Goal: Task Accomplishment & Management: Manage account settings

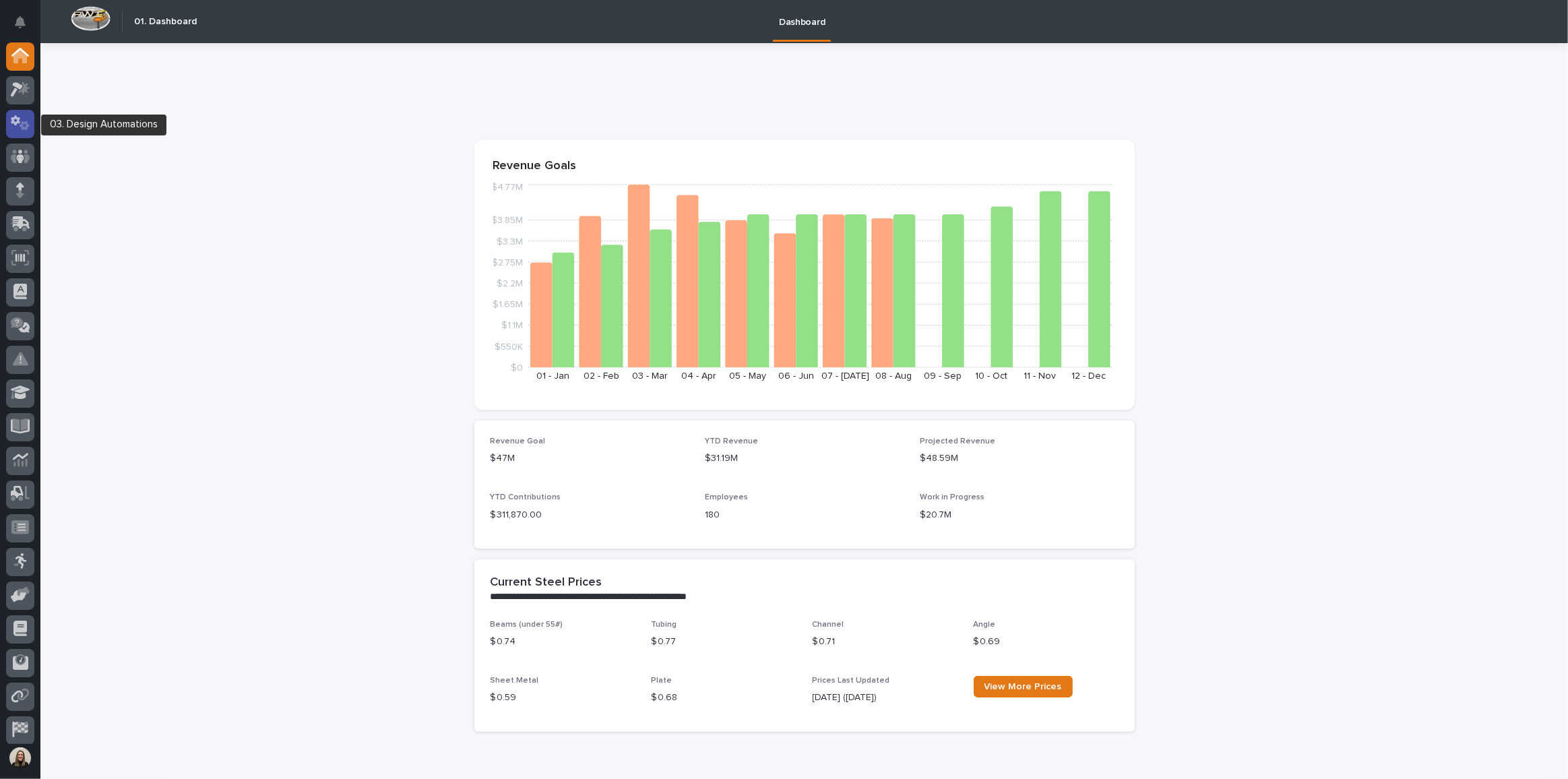
click at [13, 121] on icon at bounding box center [15, 121] width 10 height 10
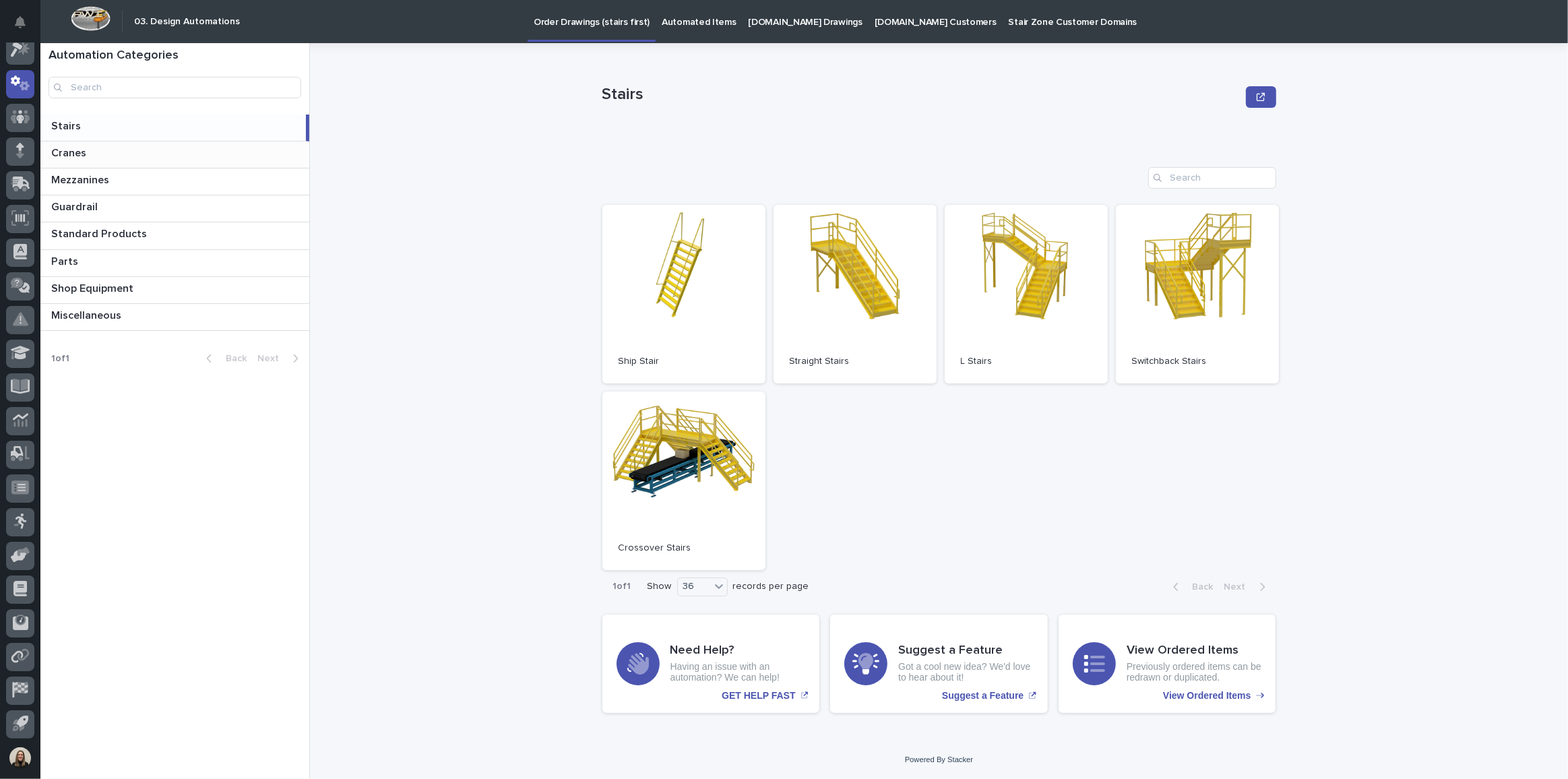
click at [137, 150] on p at bounding box center [178, 154] width 253 height 13
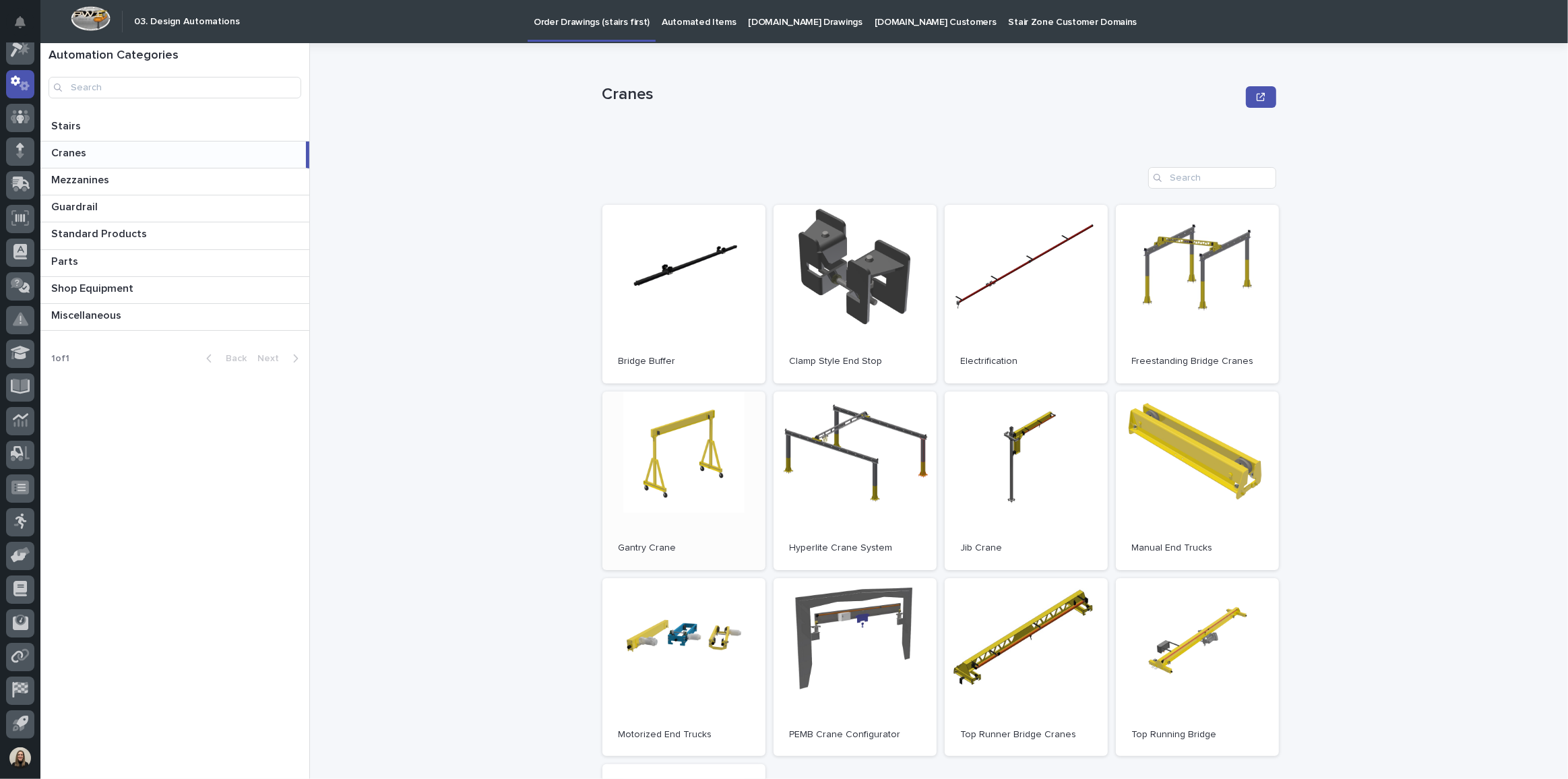
click at [704, 484] on link "Open" at bounding box center [684, 481] width 163 height 179
click at [23, 54] on icon at bounding box center [24, 48] width 11 height 14
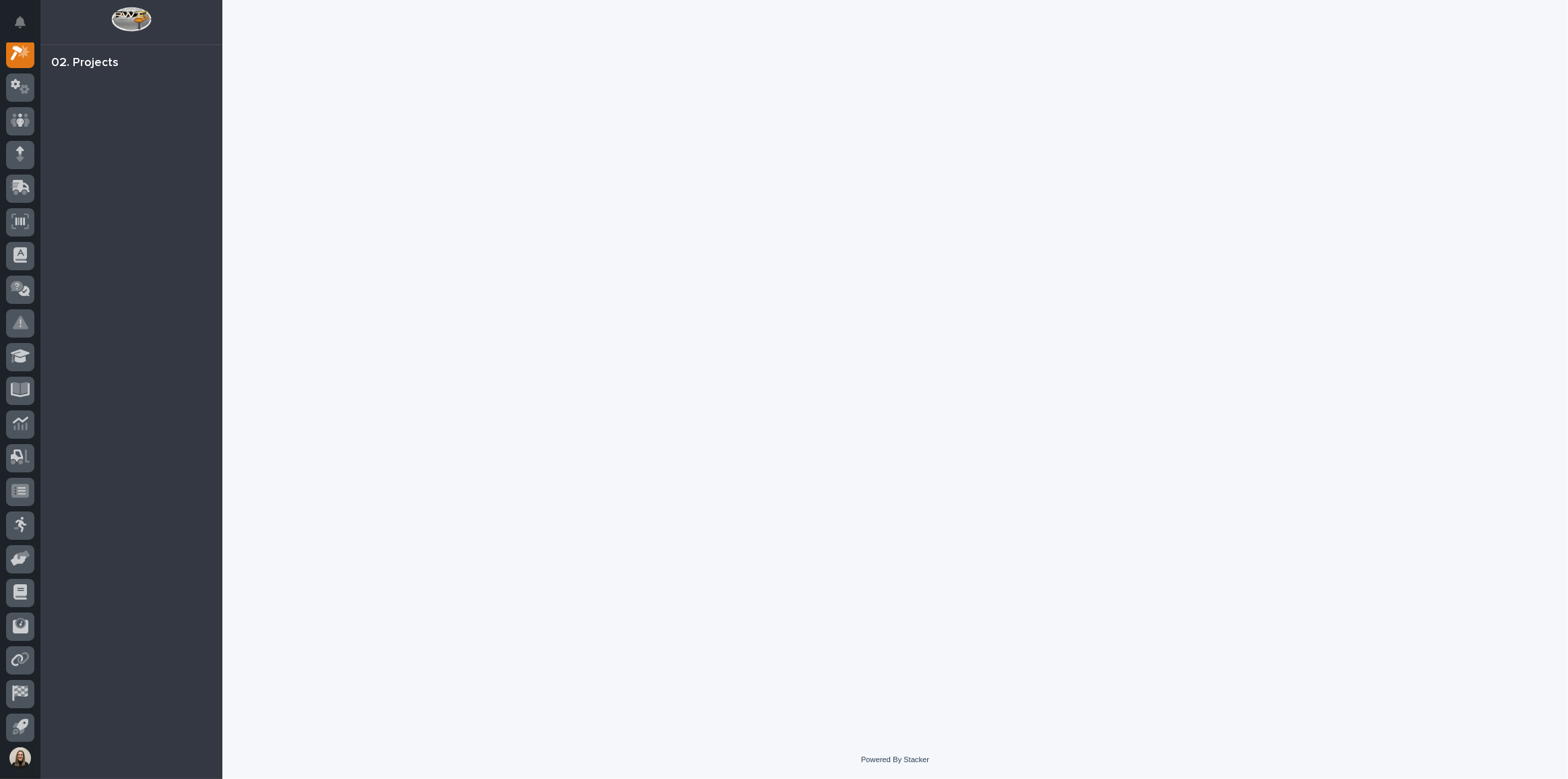
scroll to position [33, 0]
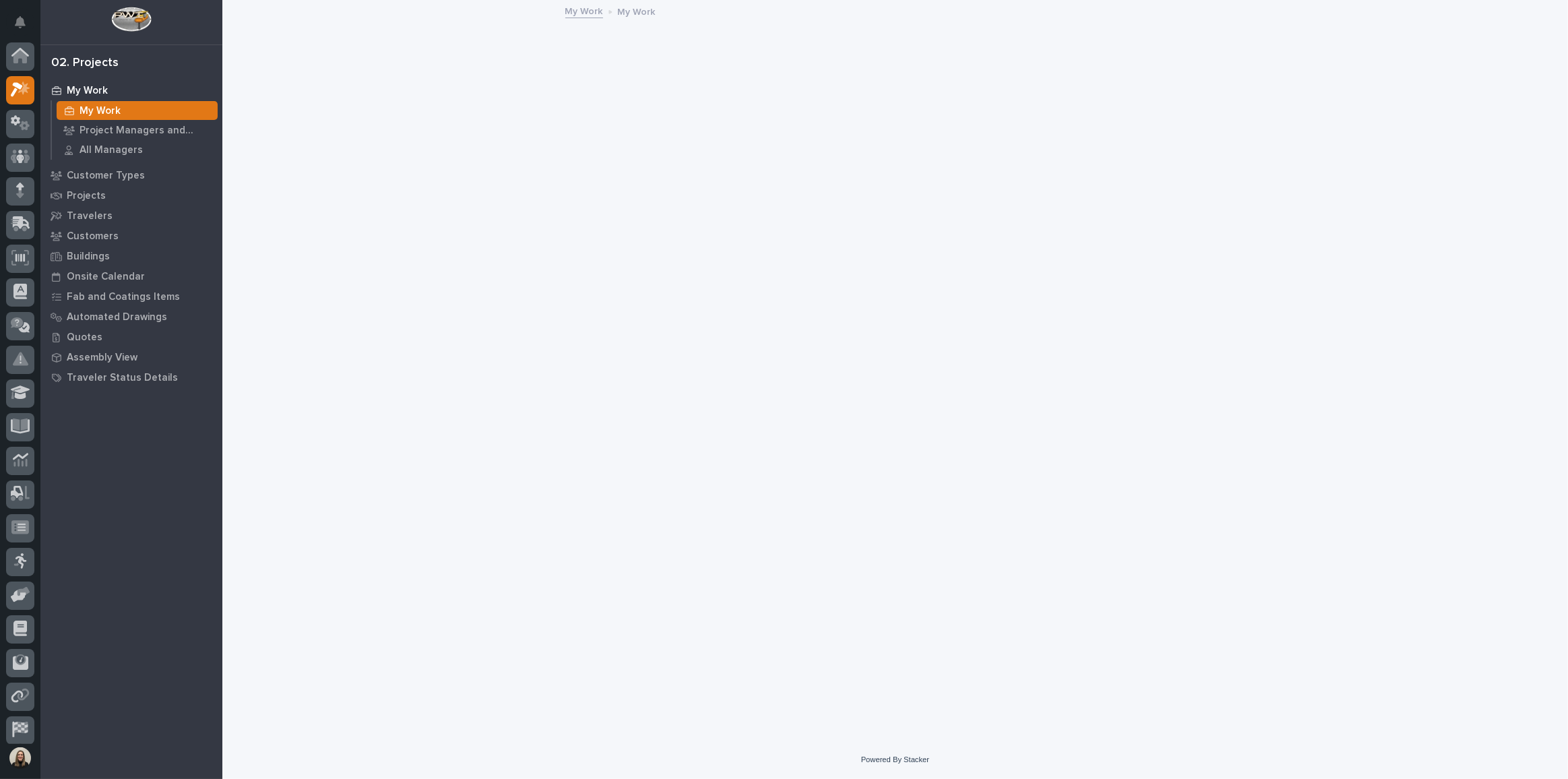
scroll to position [33, 0]
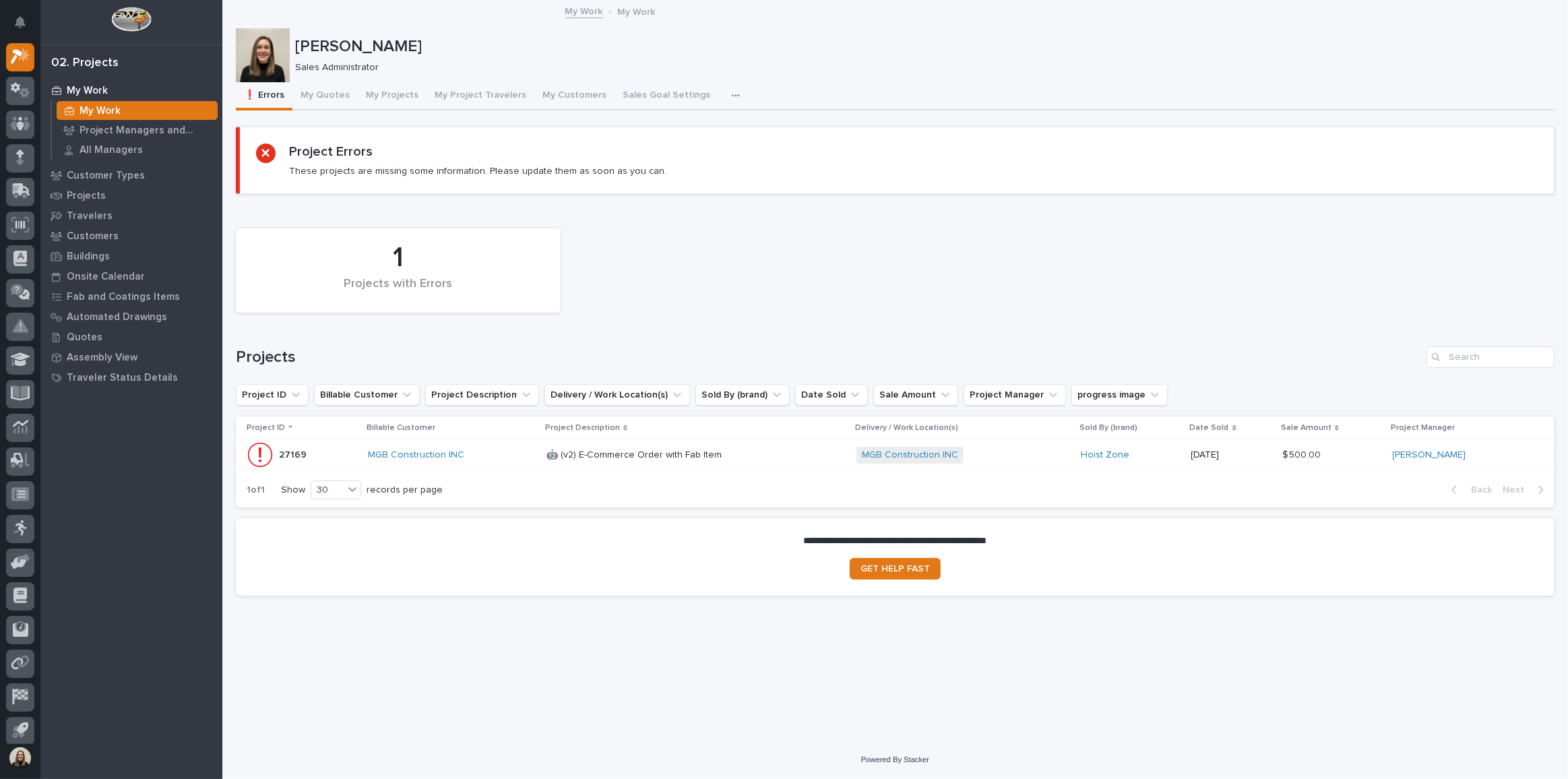
click at [475, 451] on div "MGB Construction INC" at bounding box center [451, 455] width 168 height 11
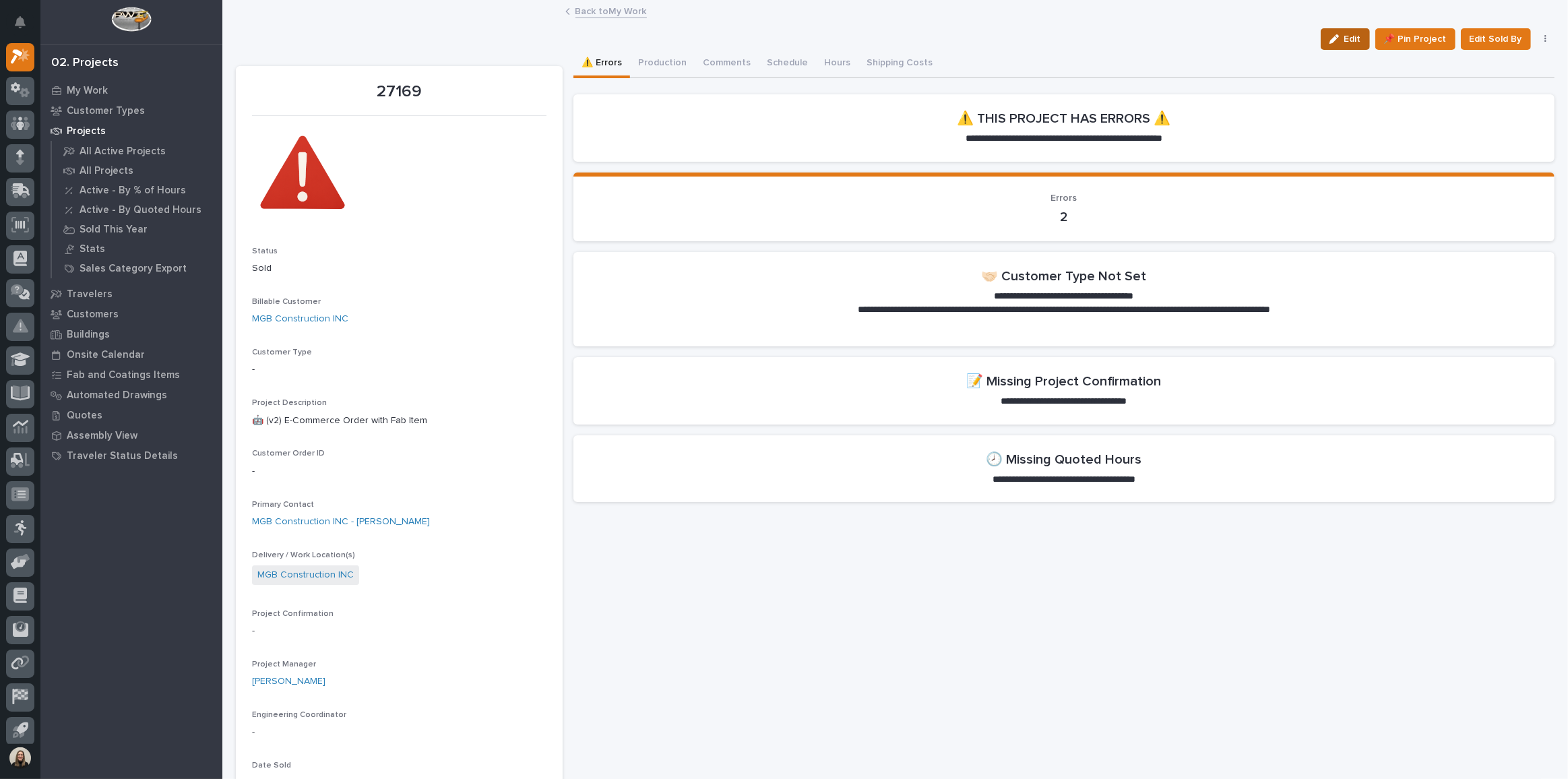
click at [1335, 28] on button "Edit" at bounding box center [1345, 39] width 49 height 22
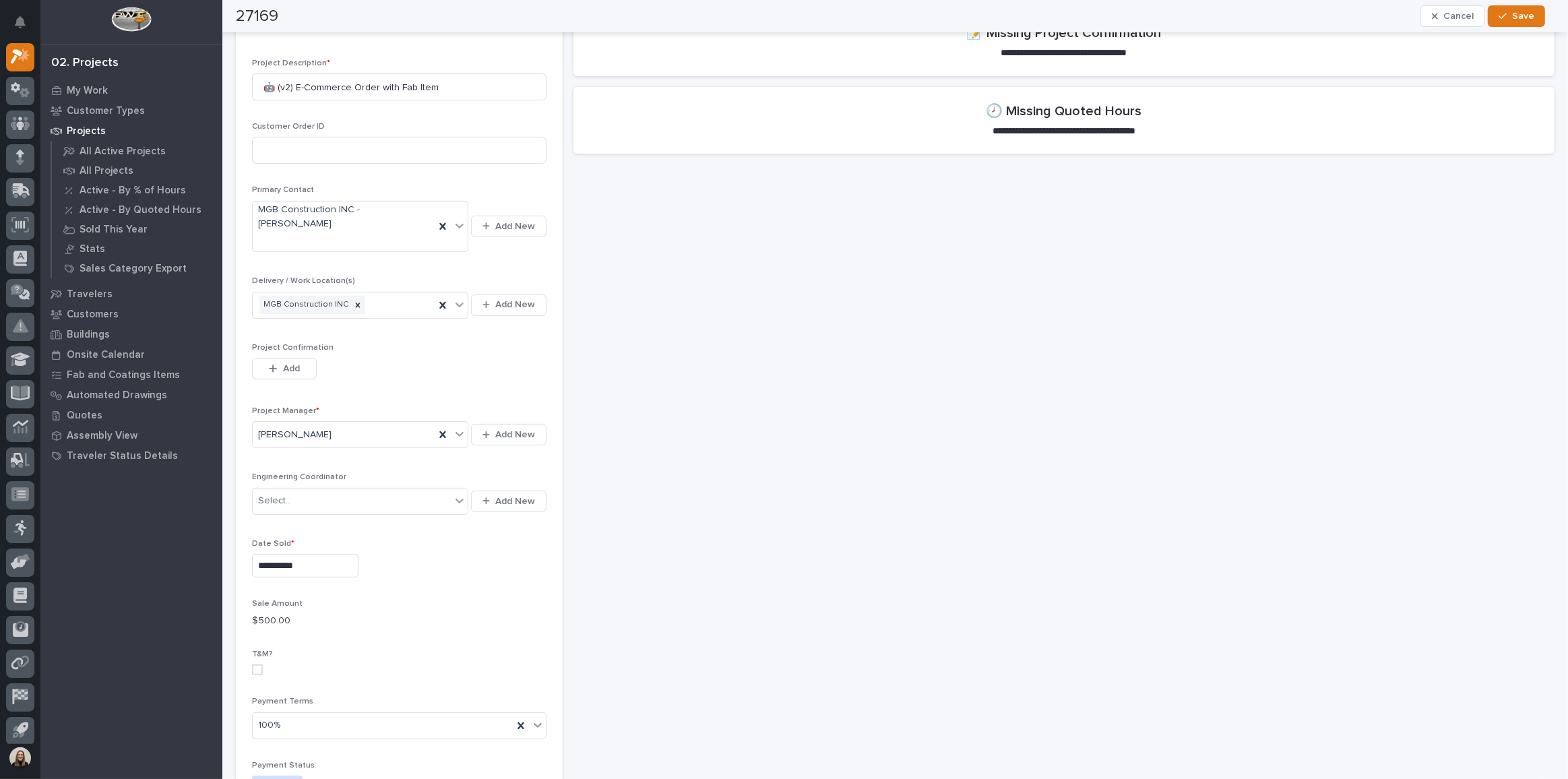
scroll to position [368, 0]
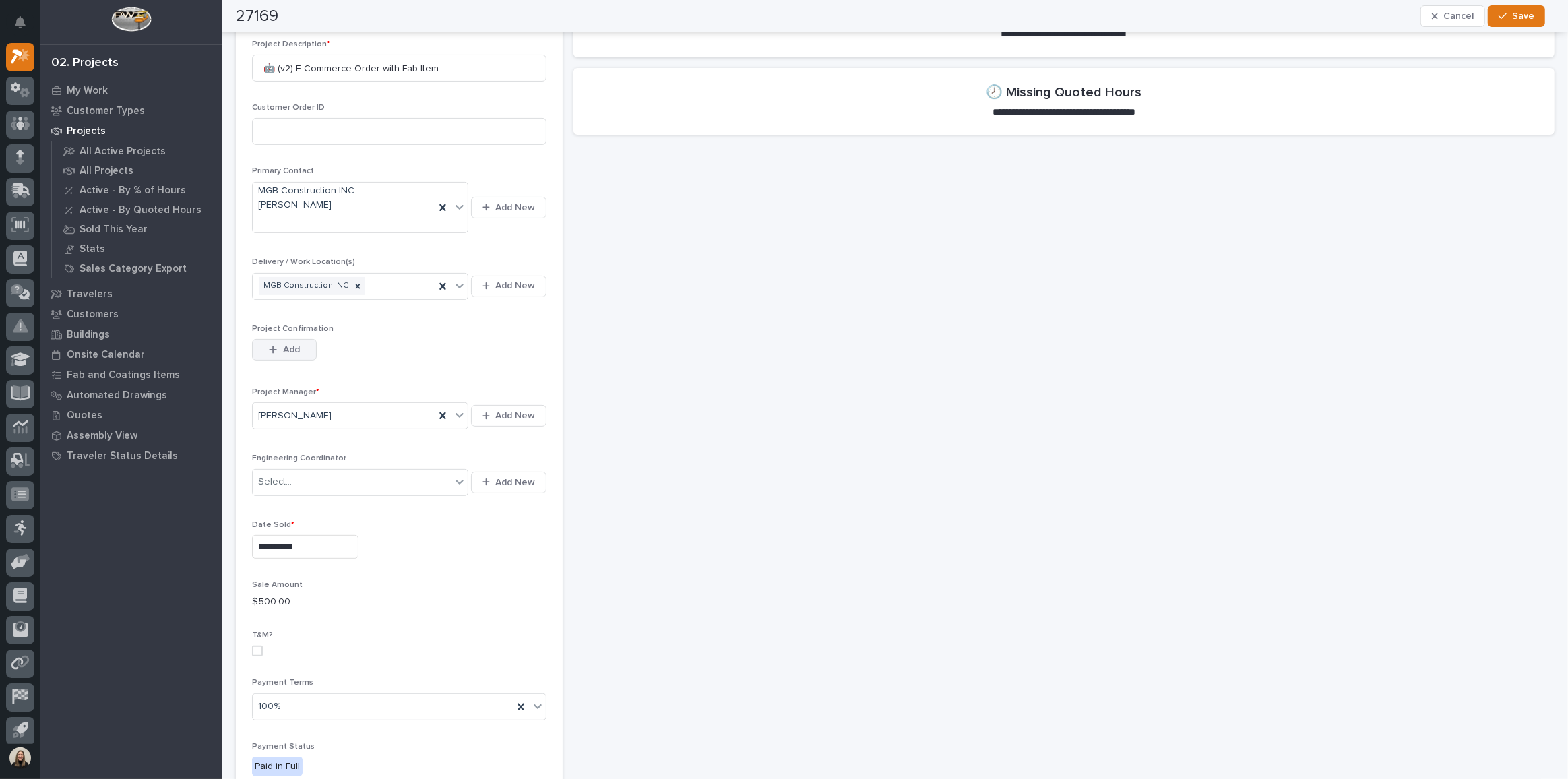
click at [274, 345] on icon "button" at bounding box center [273, 350] width 8 height 10
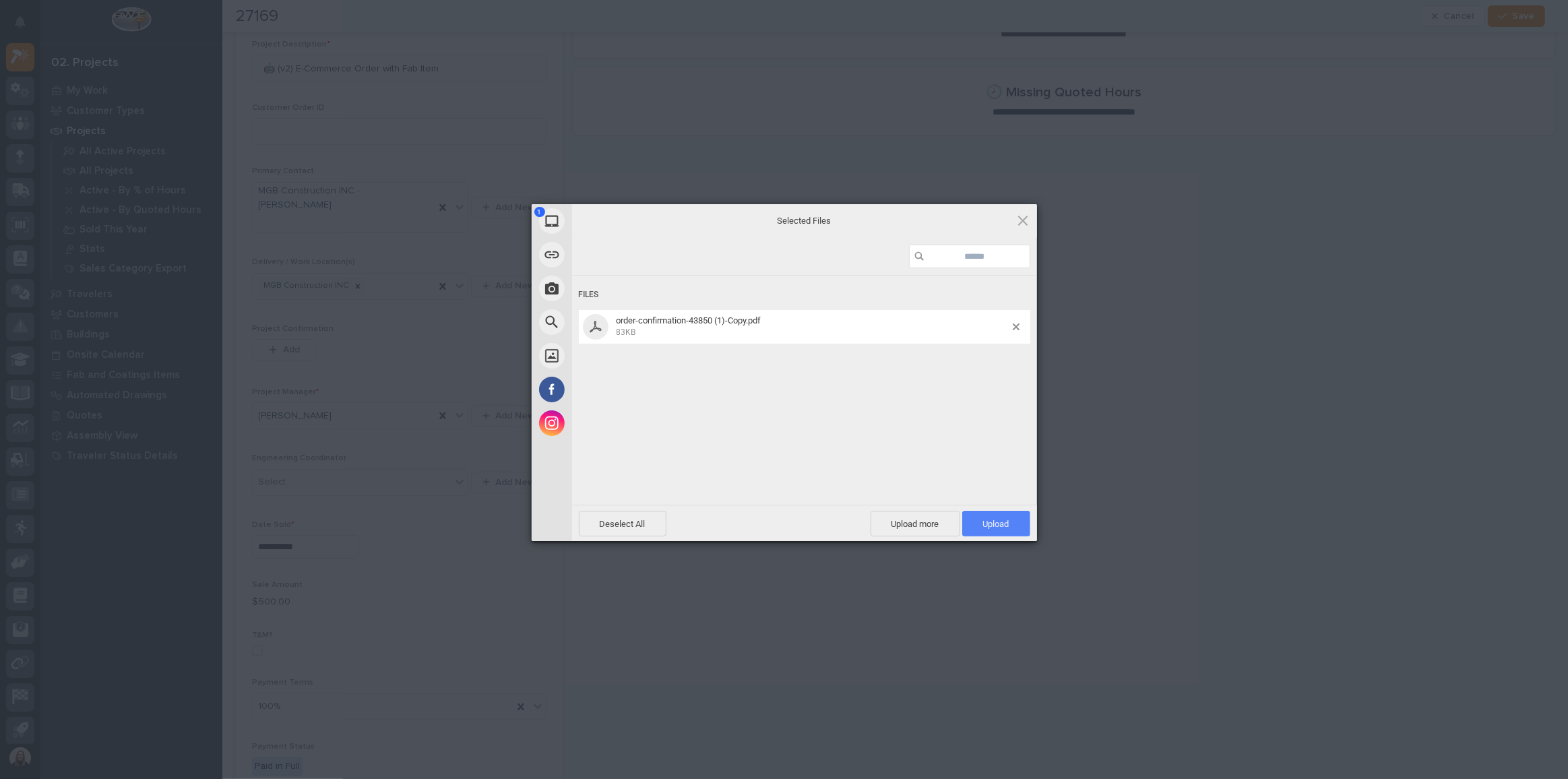
click at [986, 519] on span "Upload 1" at bounding box center [996, 524] width 27 height 10
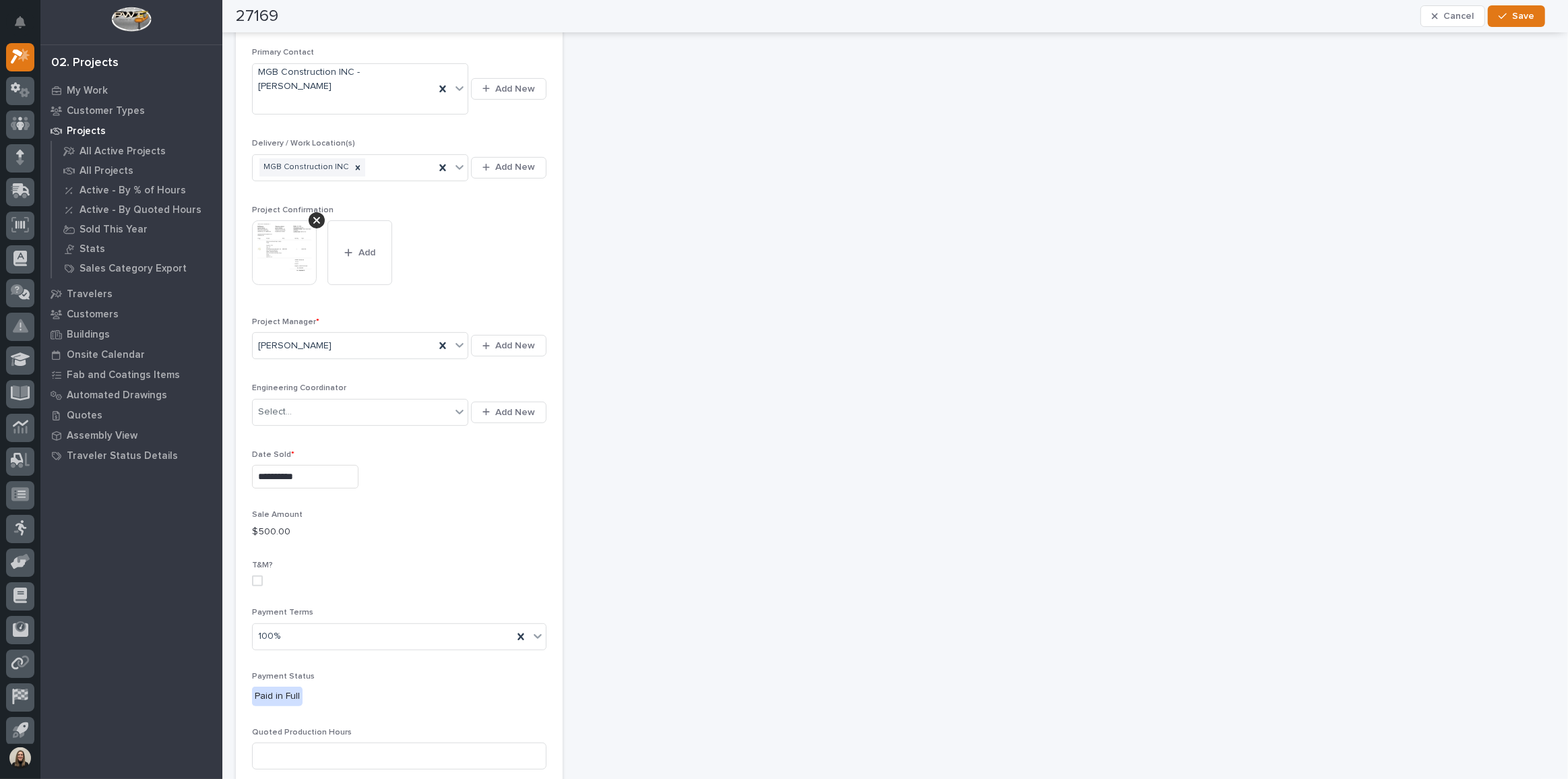
scroll to position [307, 0]
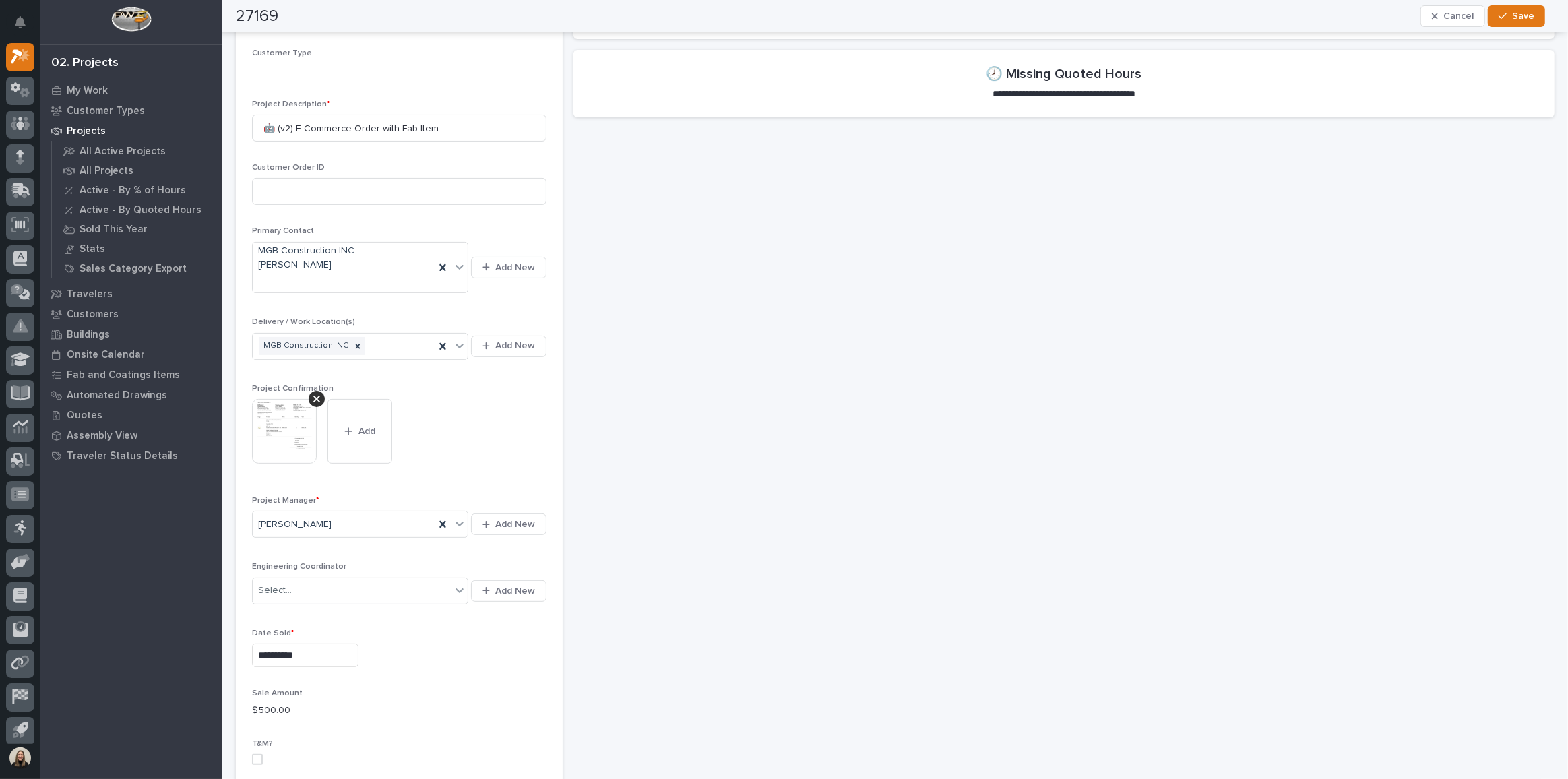
drag, startPoint x: 1538, startPoint y: 6, endPoint x: 1530, endPoint y: 472, distance: 466.1
click at [1538, 6] on button "Save" at bounding box center [1517, 16] width 57 height 22
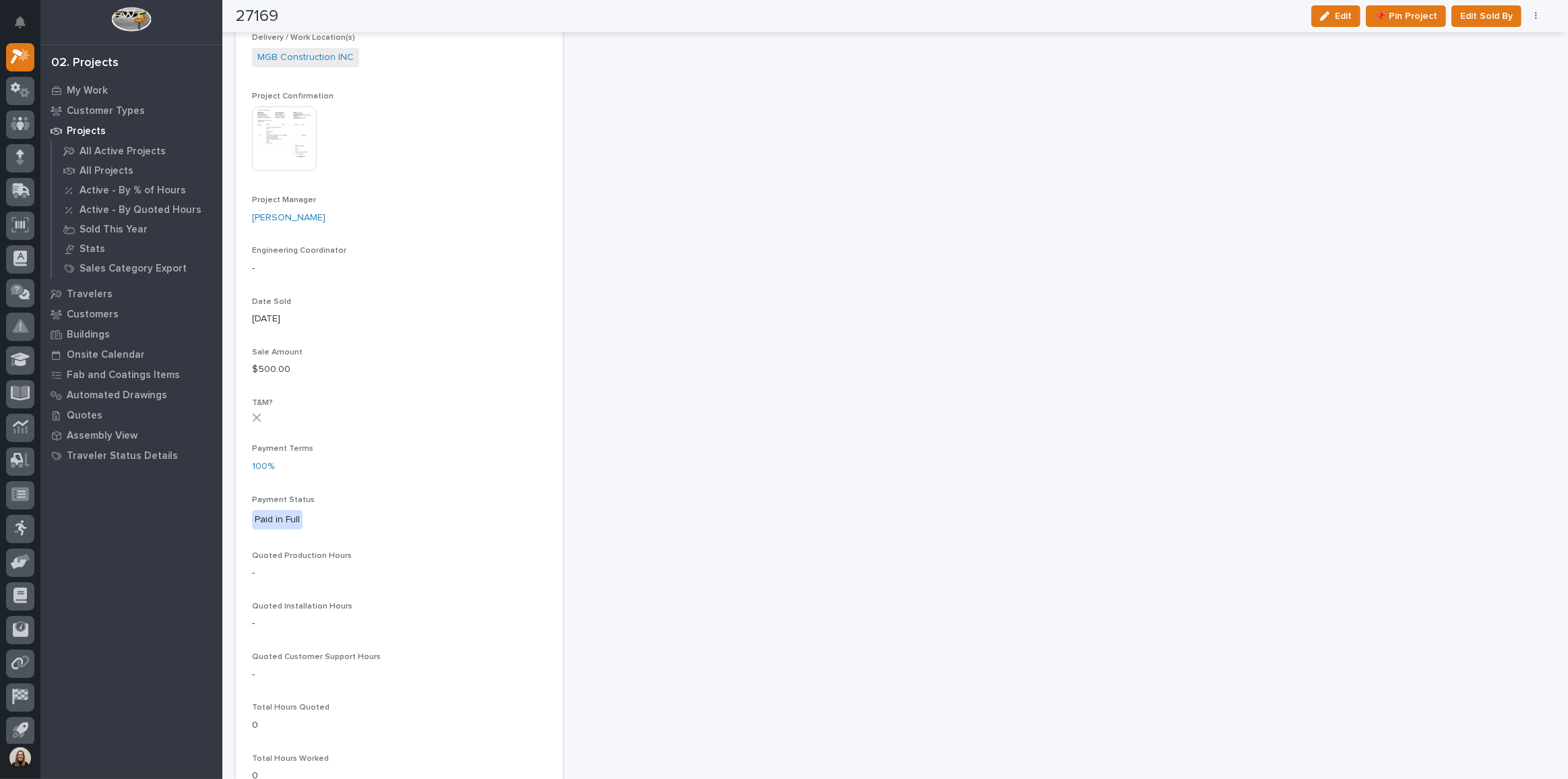
scroll to position [641, 0]
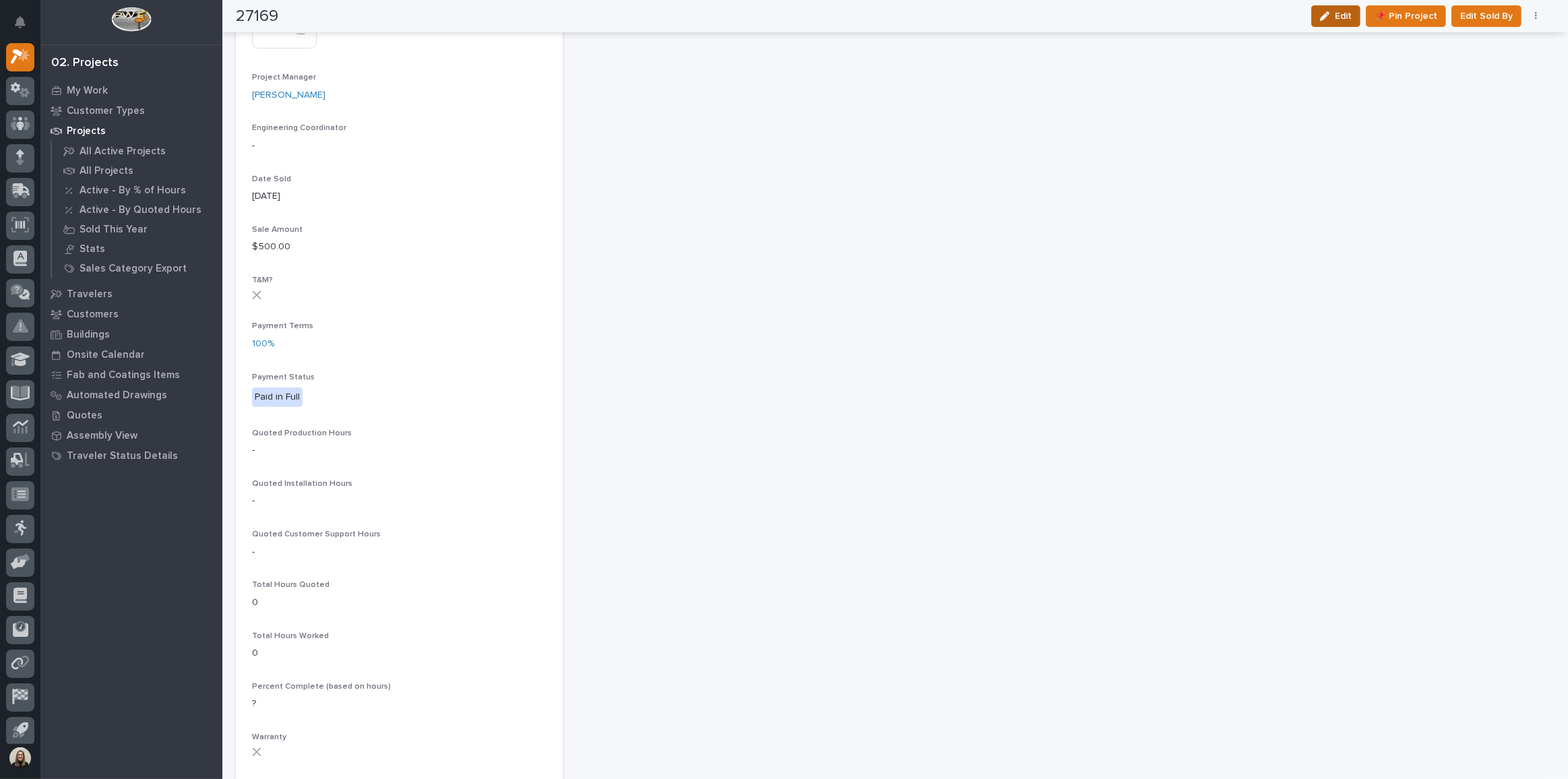
click at [1352, 21] on span "Edit" at bounding box center [1344, 16] width 17 height 12
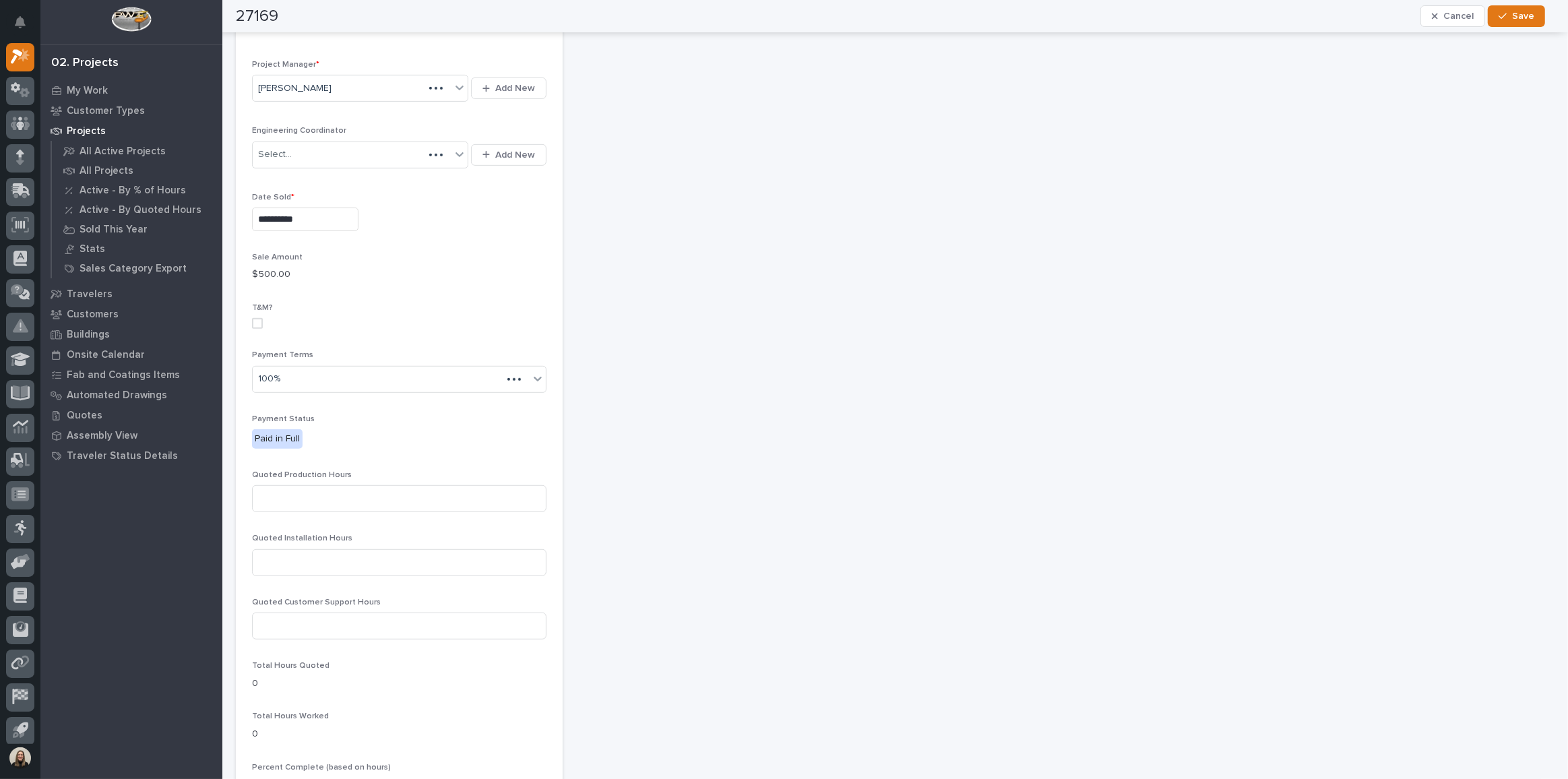
scroll to position [736, 0]
click at [350, 501] on div "Quoted Production Hours" at bounding box center [399, 504] width 294 height 52
click at [301, 493] on input at bounding box center [399, 506] width 294 height 27
type input "16"
click at [1500, 11] on icon "button" at bounding box center [1503, 16] width 8 height 10
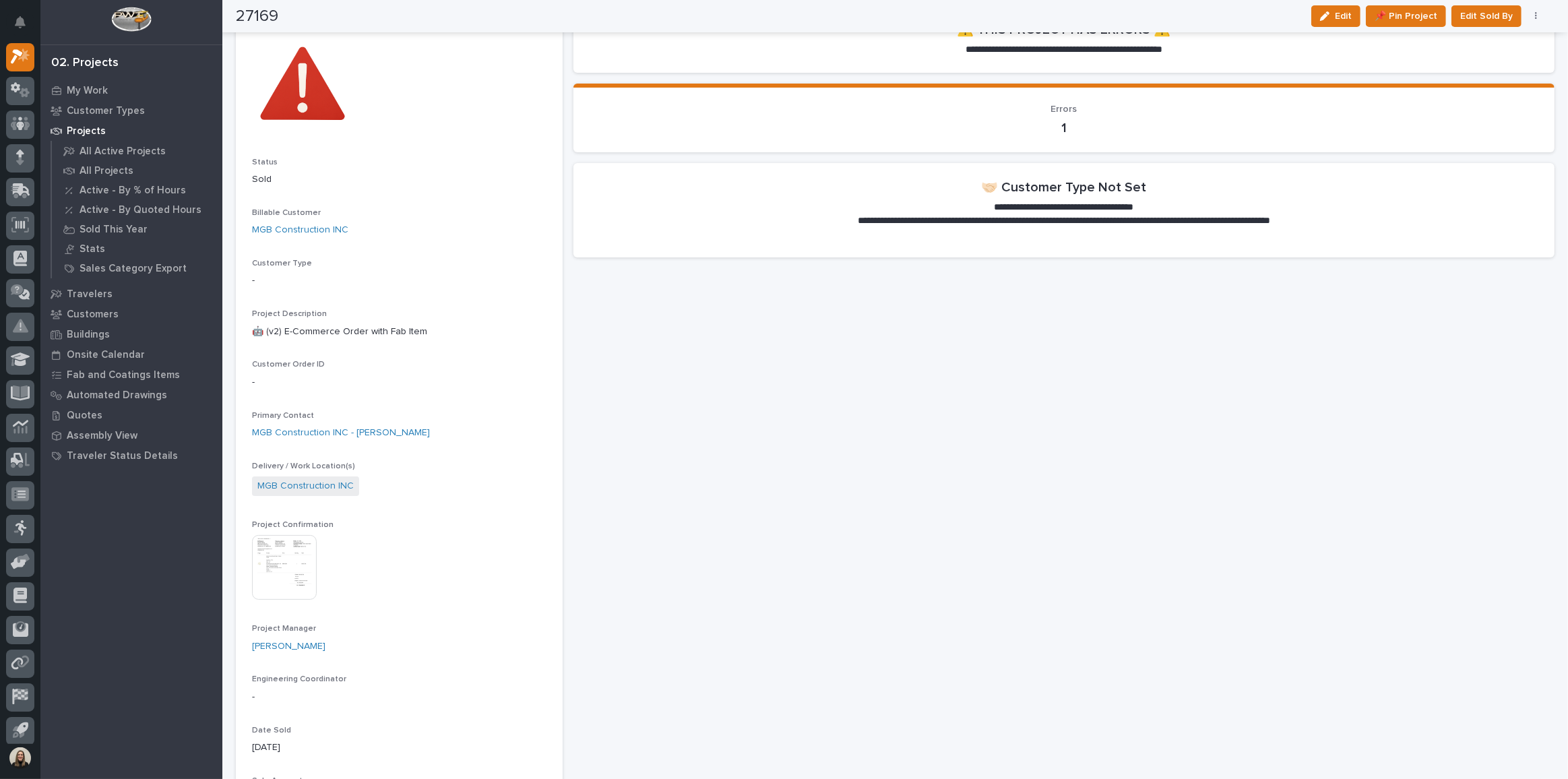
scroll to position [0, 0]
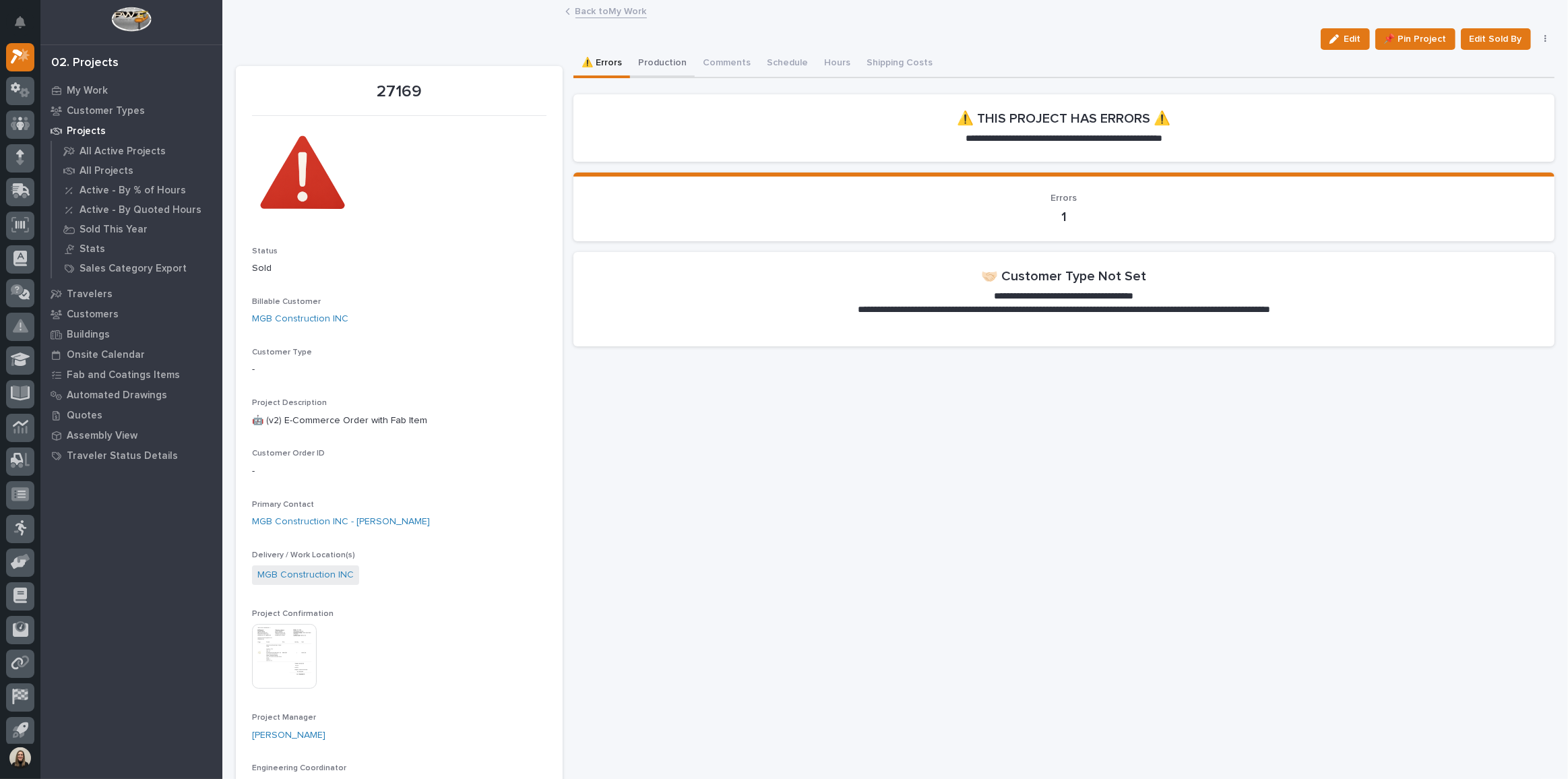
click at [651, 61] on button "Production" at bounding box center [662, 64] width 64 height 28
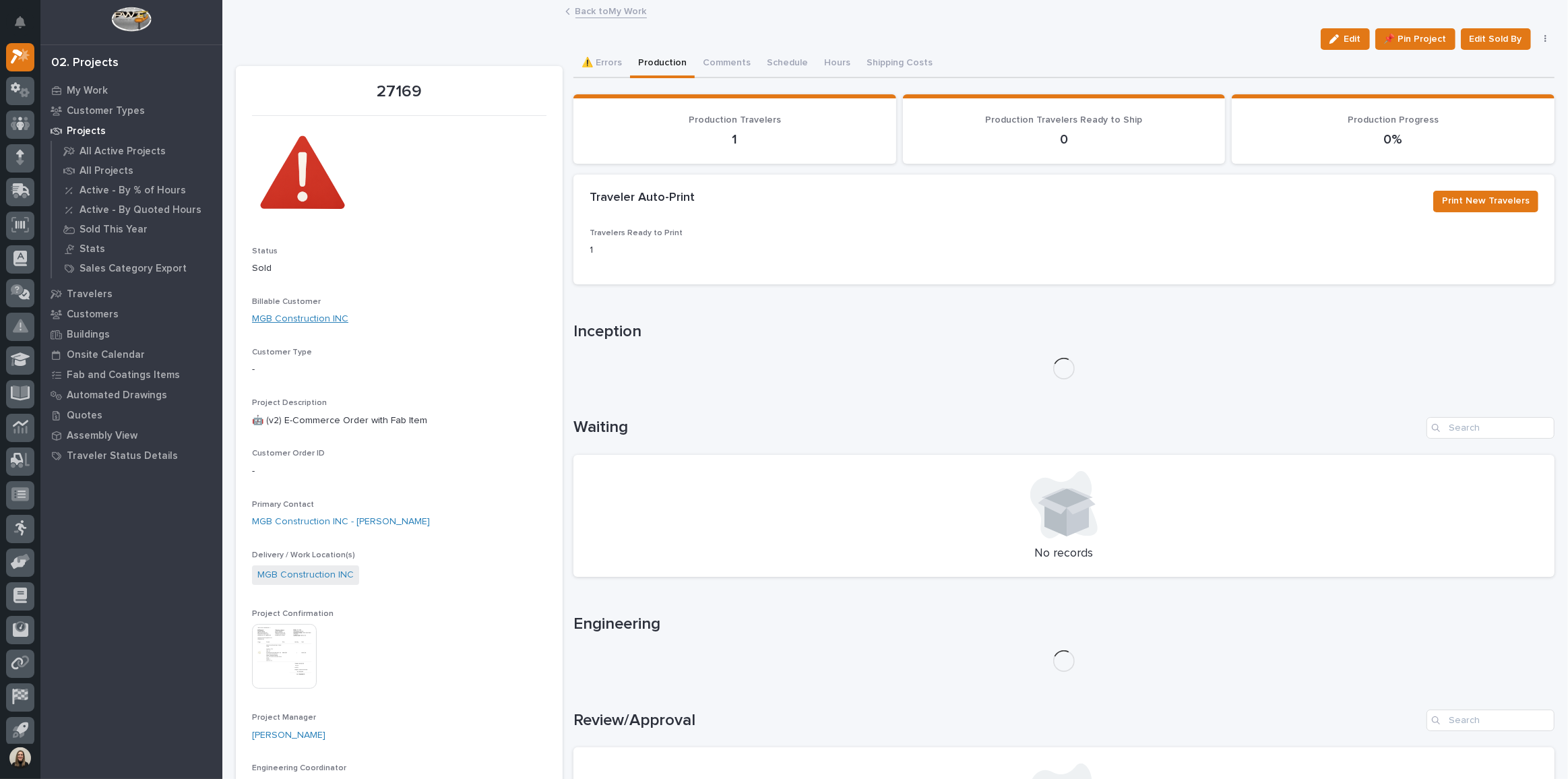
click at [275, 324] on link "MGB Construction INC" at bounding box center [300, 319] width 97 height 14
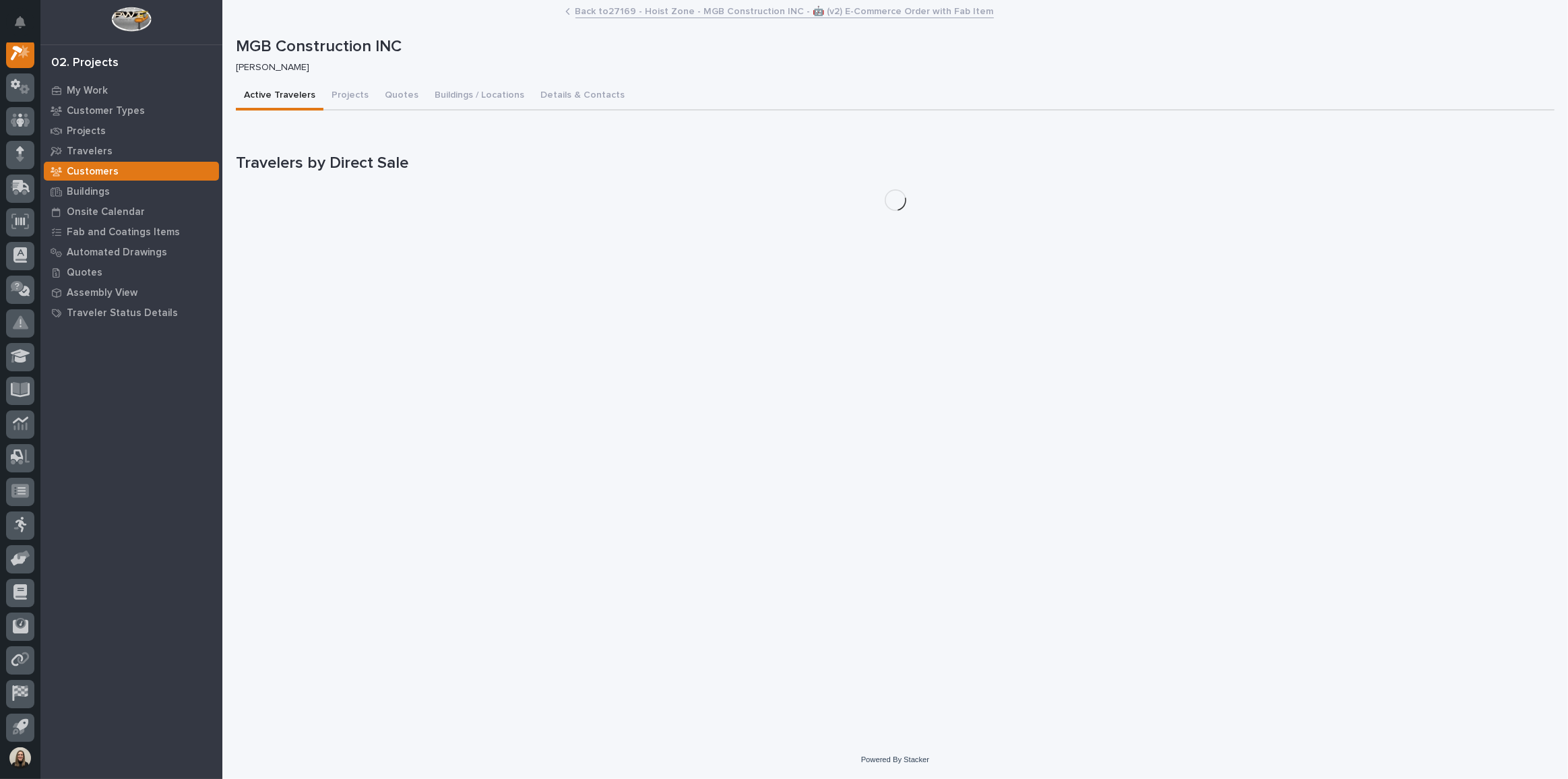
scroll to position [33, 0]
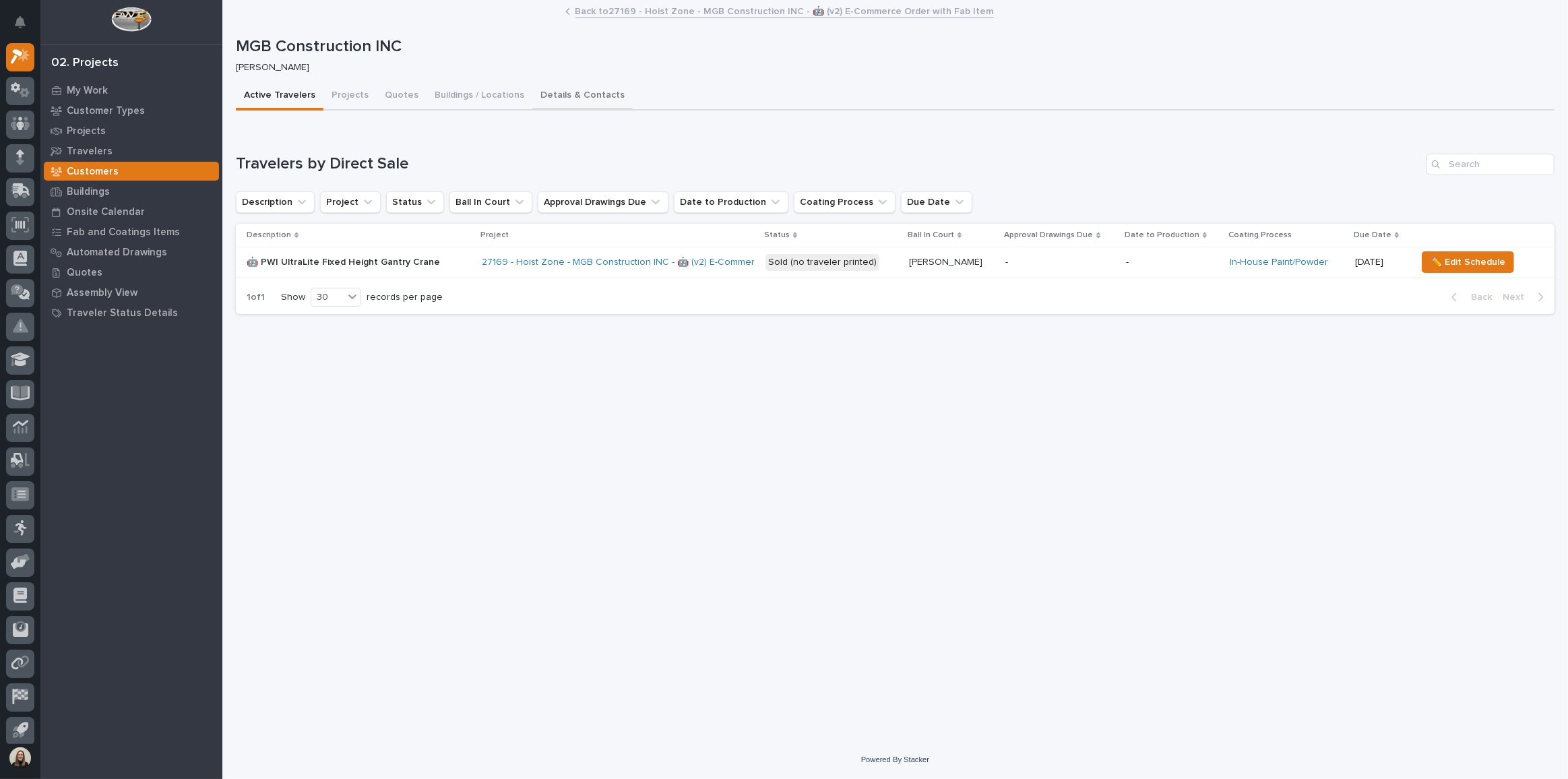
click at [586, 94] on button "Details & Contacts" at bounding box center [582, 96] width 101 height 28
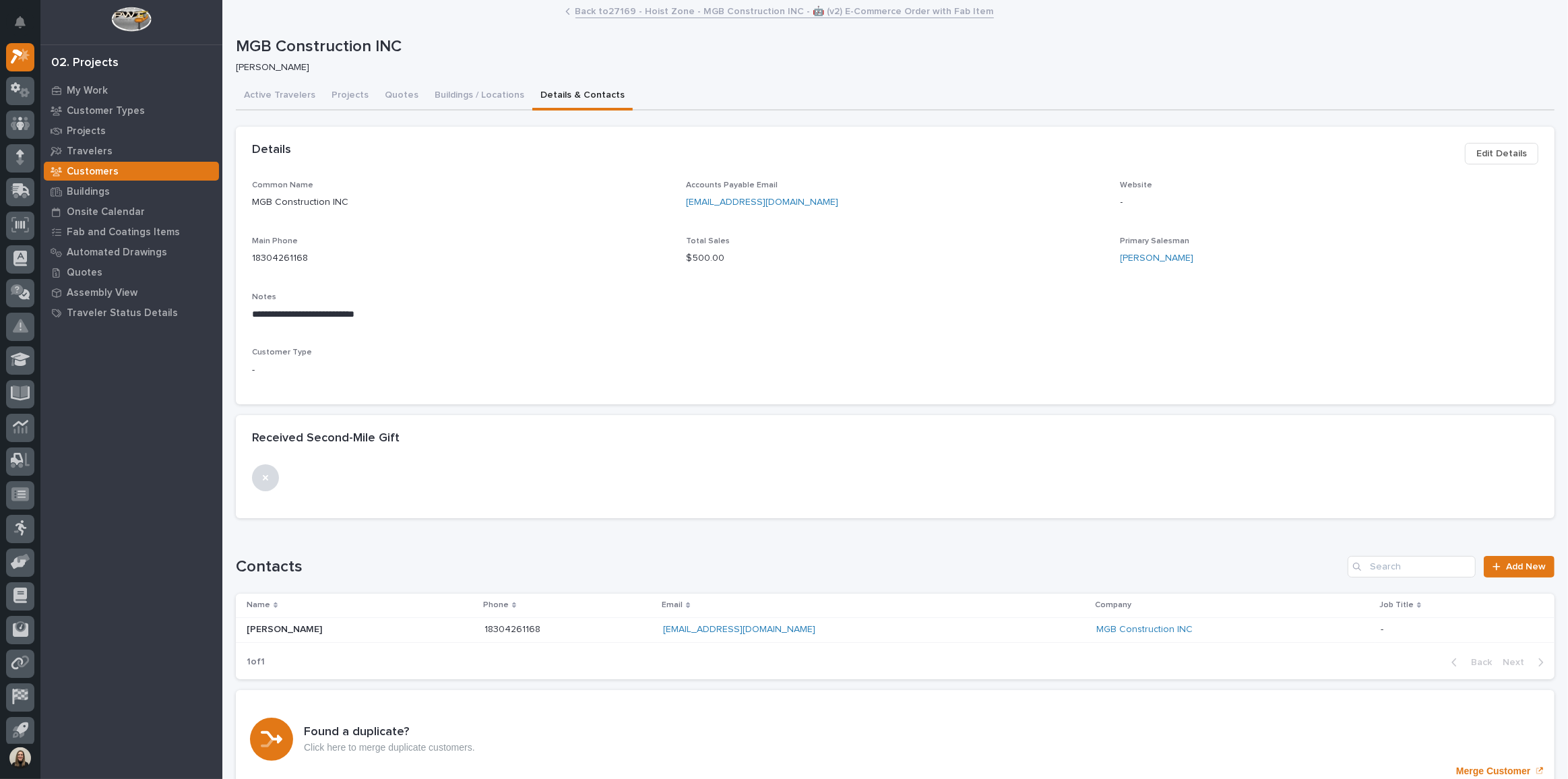
click at [1496, 152] on span "Edit Details" at bounding box center [1501, 154] width 51 height 16
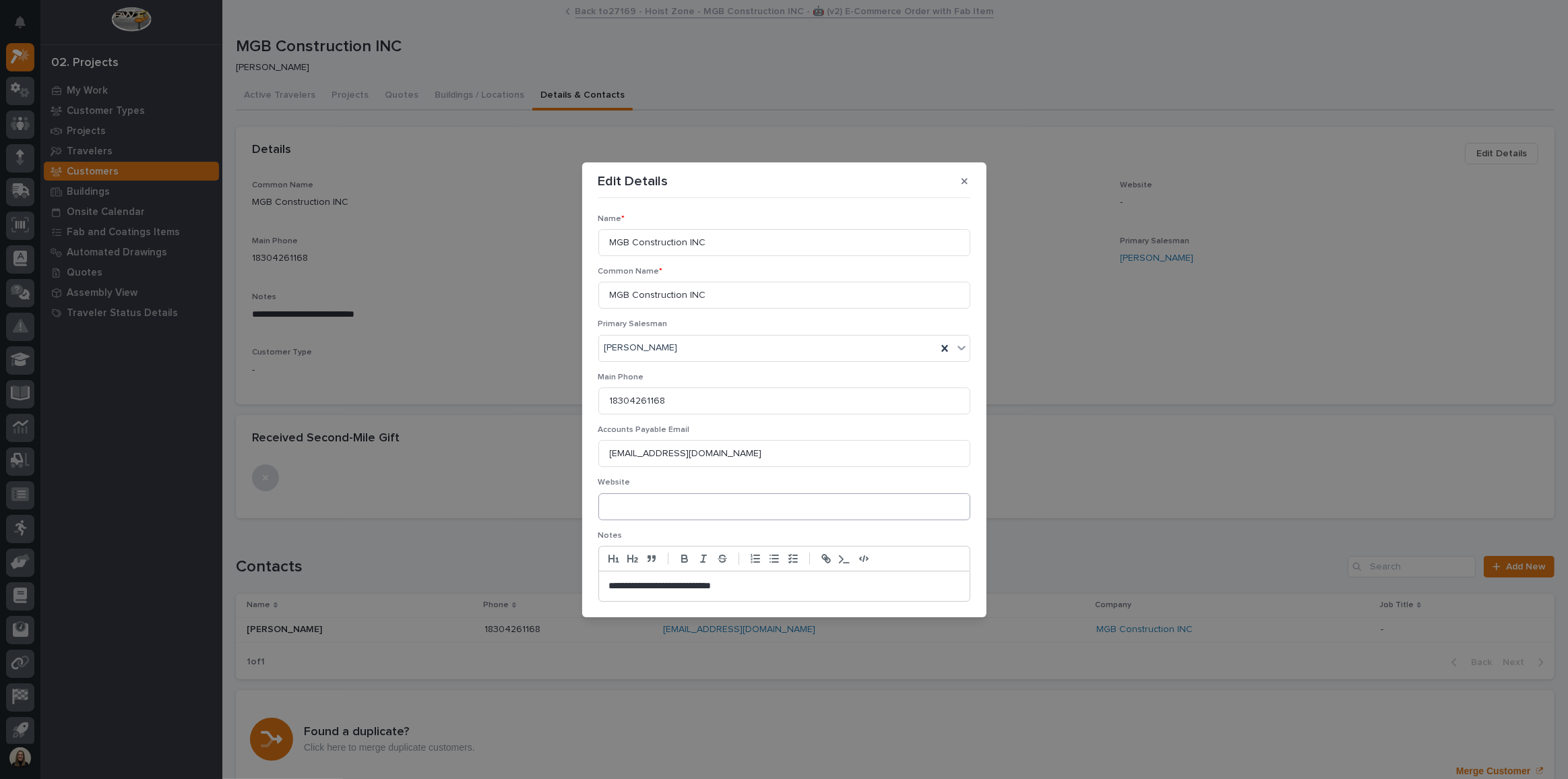
scroll to position [105, 0]
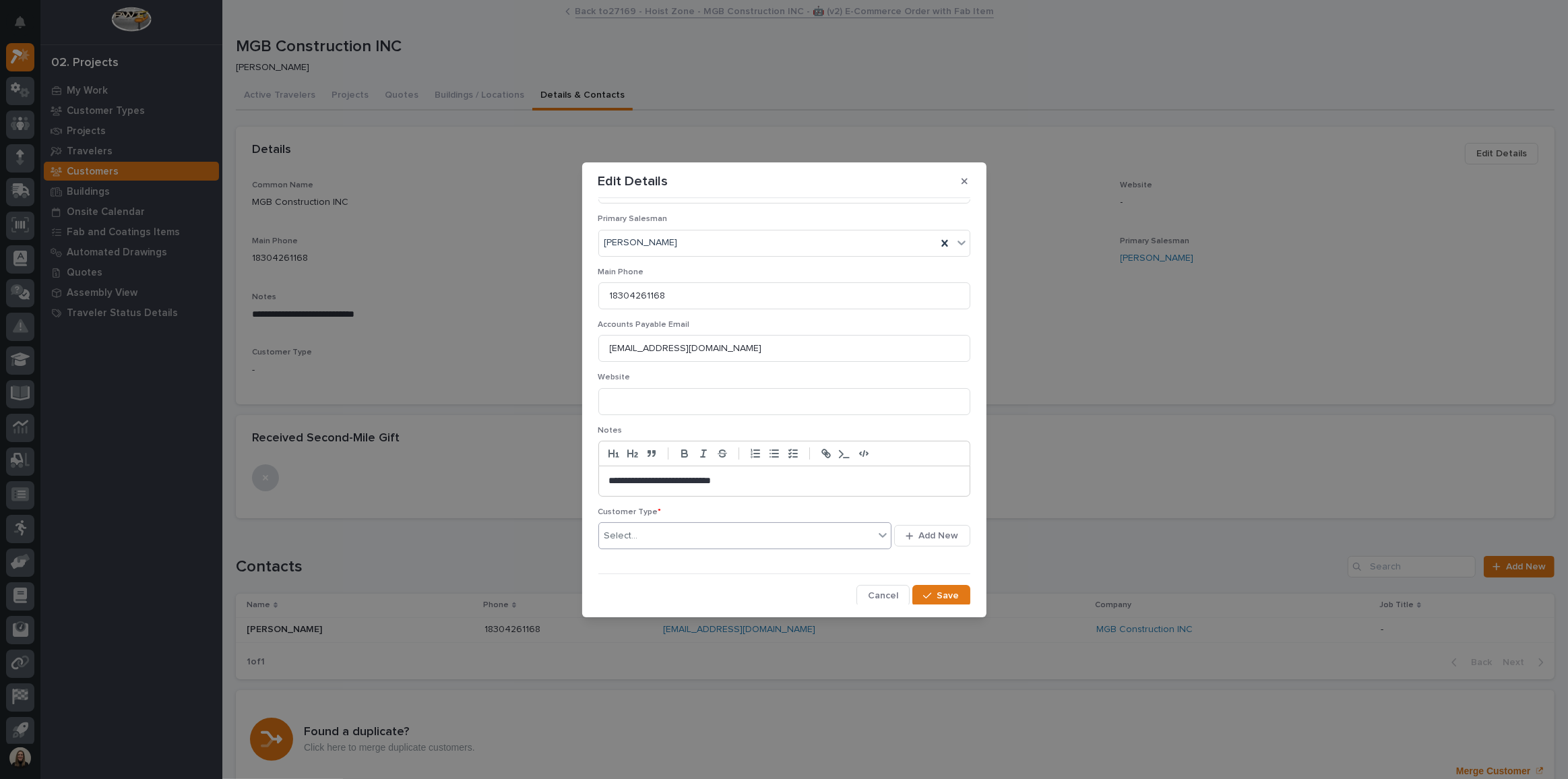
click at [667, 531] on div "Select..." at bounding box center [737, 537] width 276 height 23
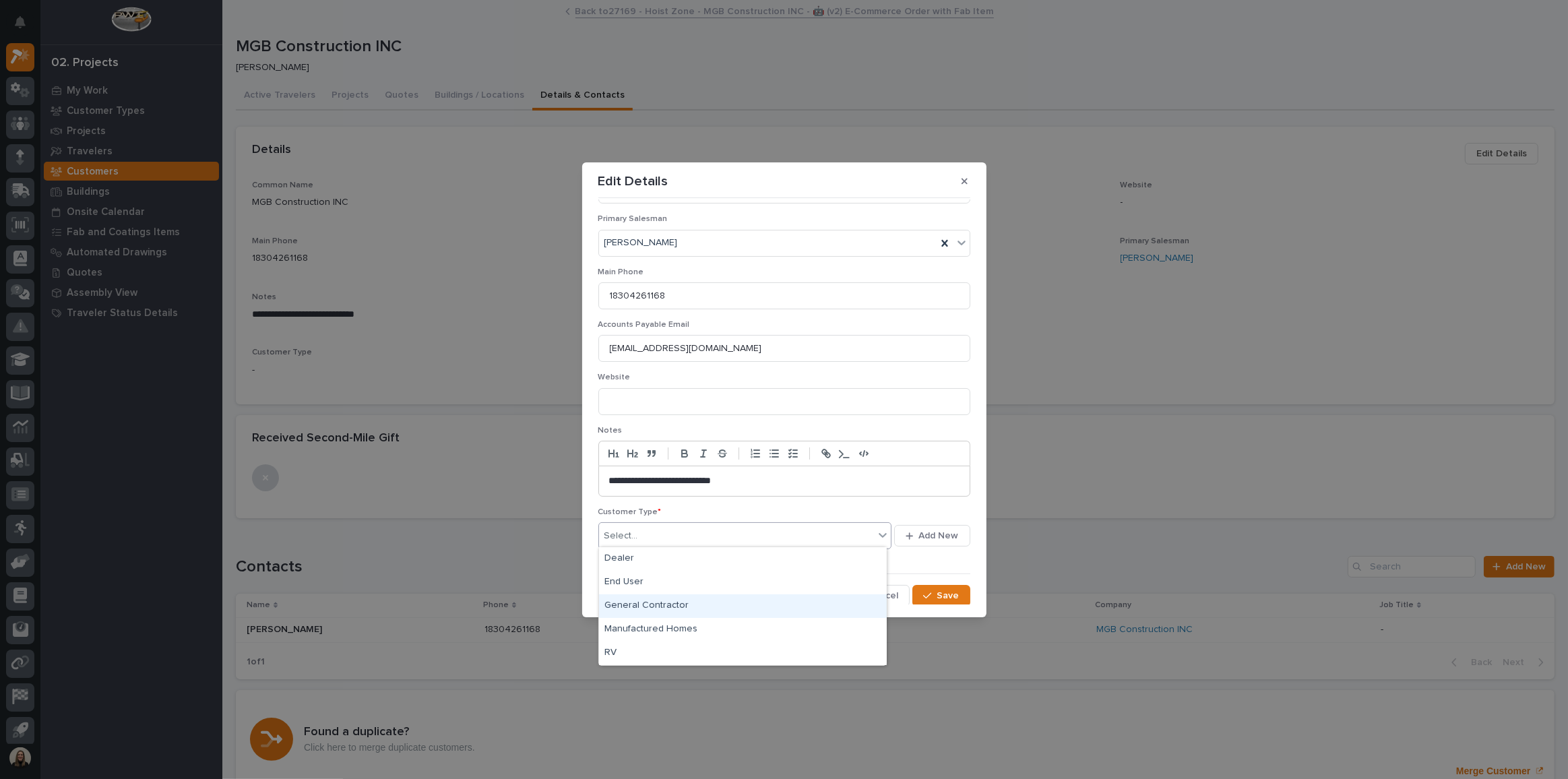
click at [651, 604] on div "General Contractor" at bounding box center [743, 606] width 288 height 23
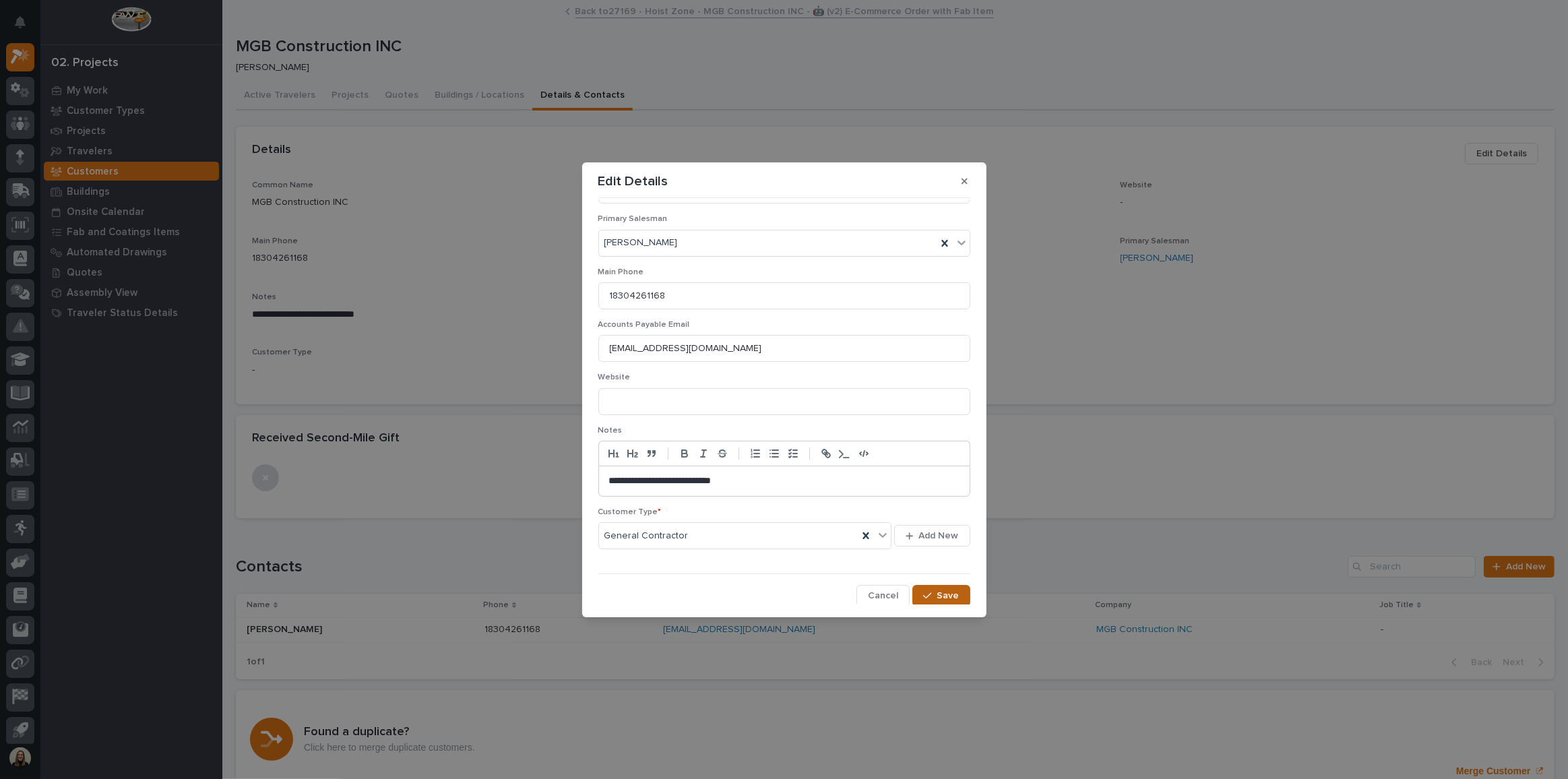
click at [957, 593] on button "Save" at bounding box center [940, 596] width 57 height 22
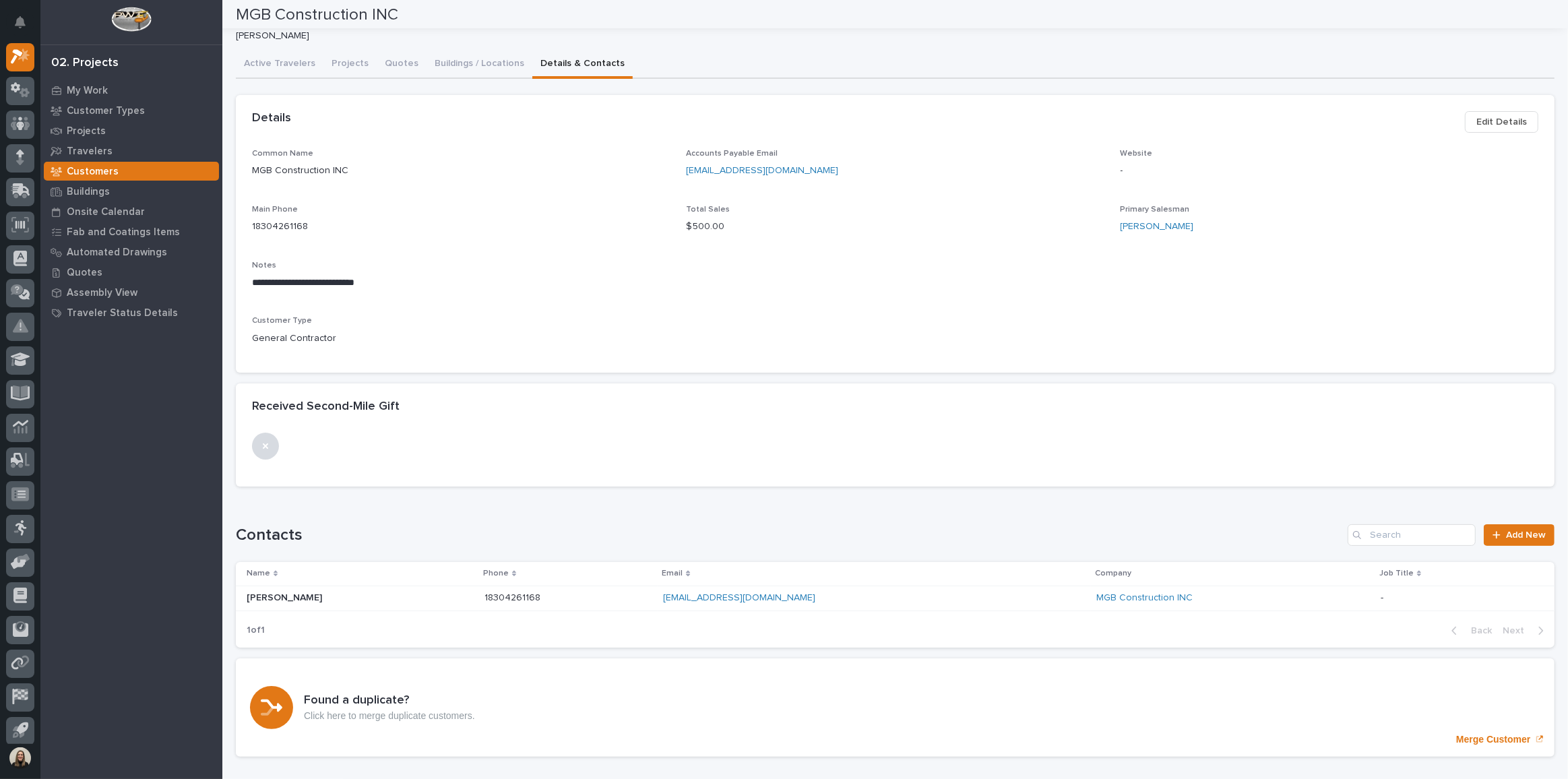
scroll to position [0, 0]
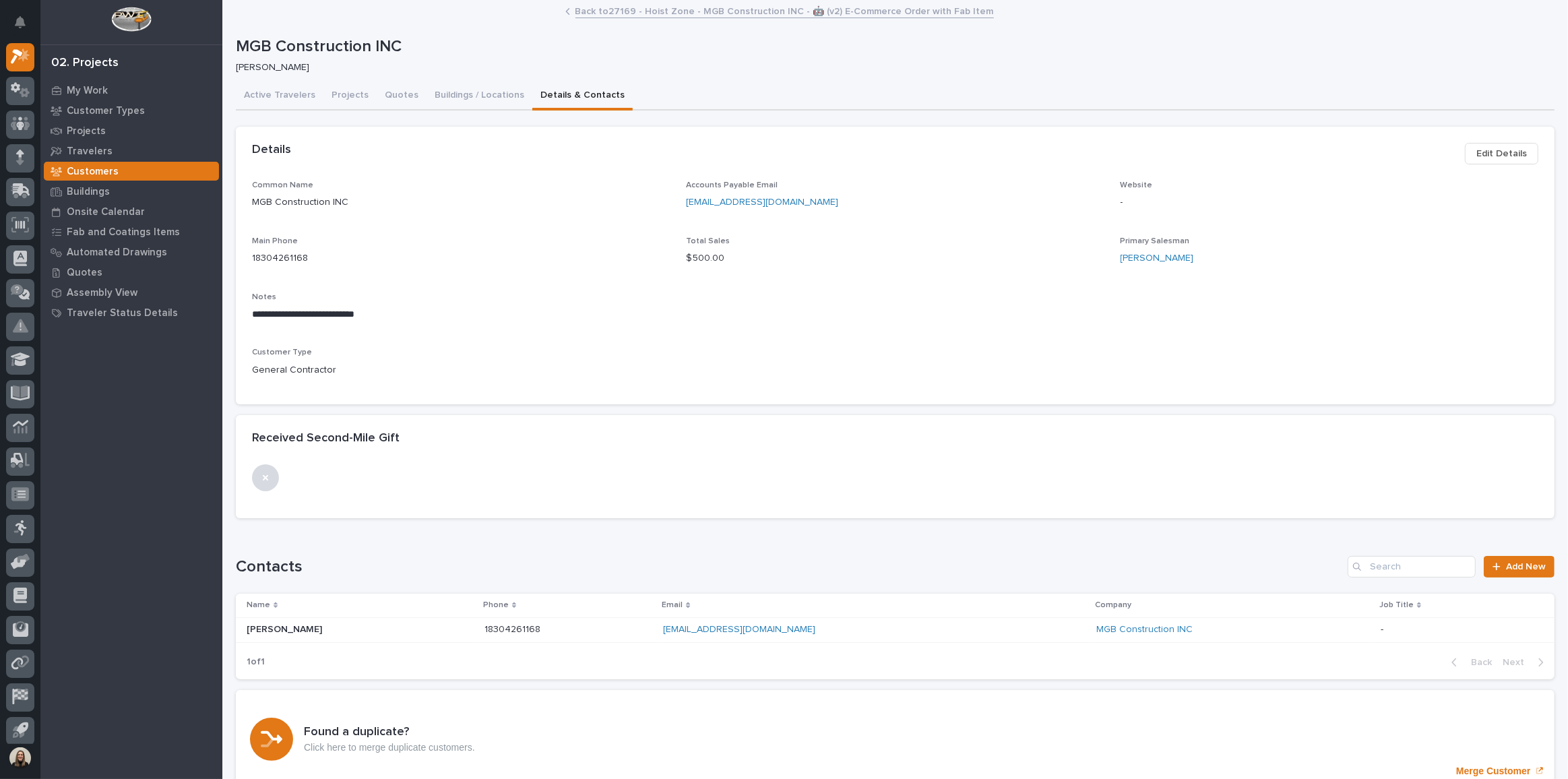
click at [660, 13] on link "Back to 27169 - Hoist Zone - MGB Construction INC - 🤖 (v2) E-Commerce Order wit…" at bounding box center [784, 10] width 418 height 15
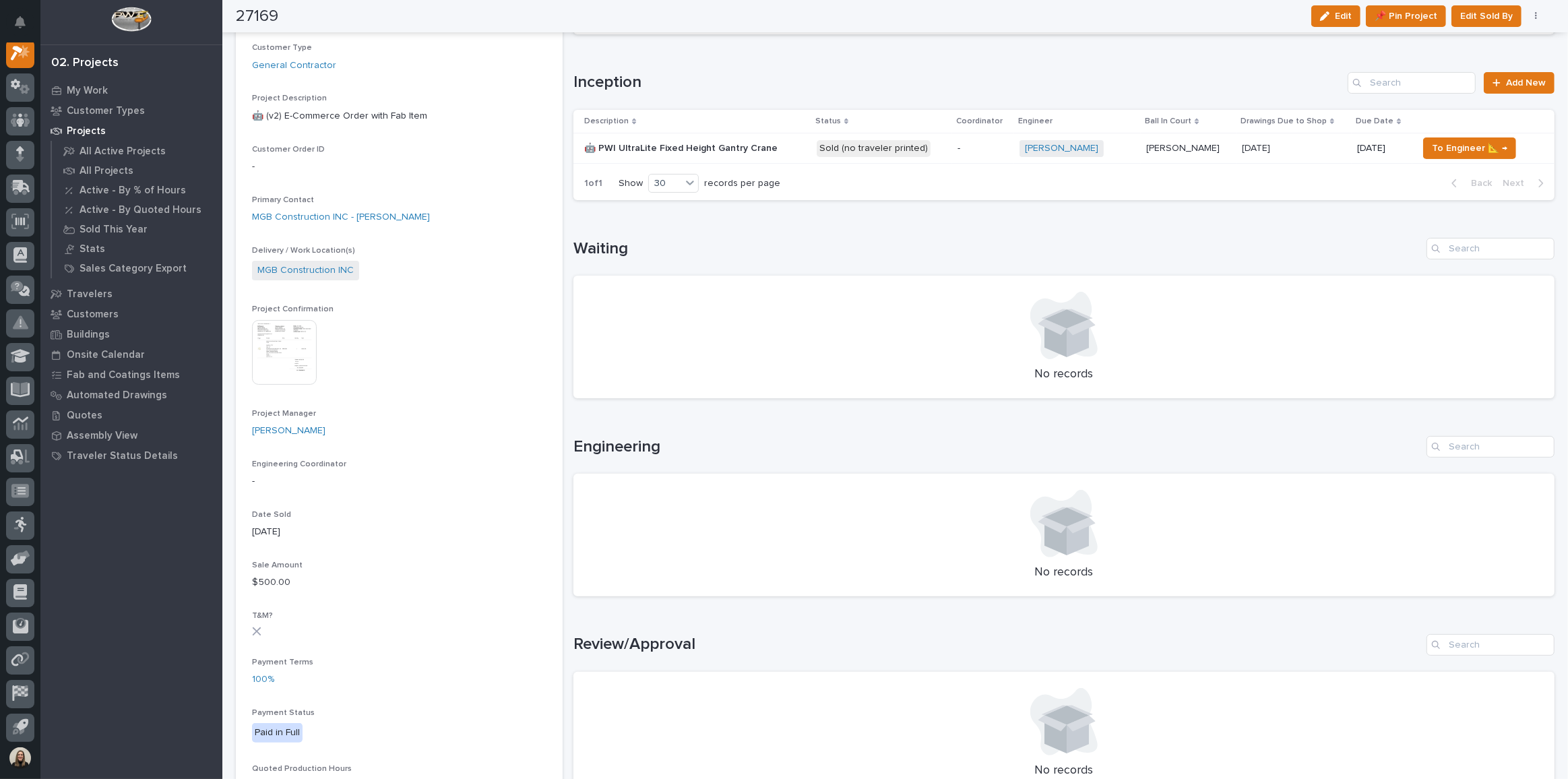
scroll to position [60, 0]
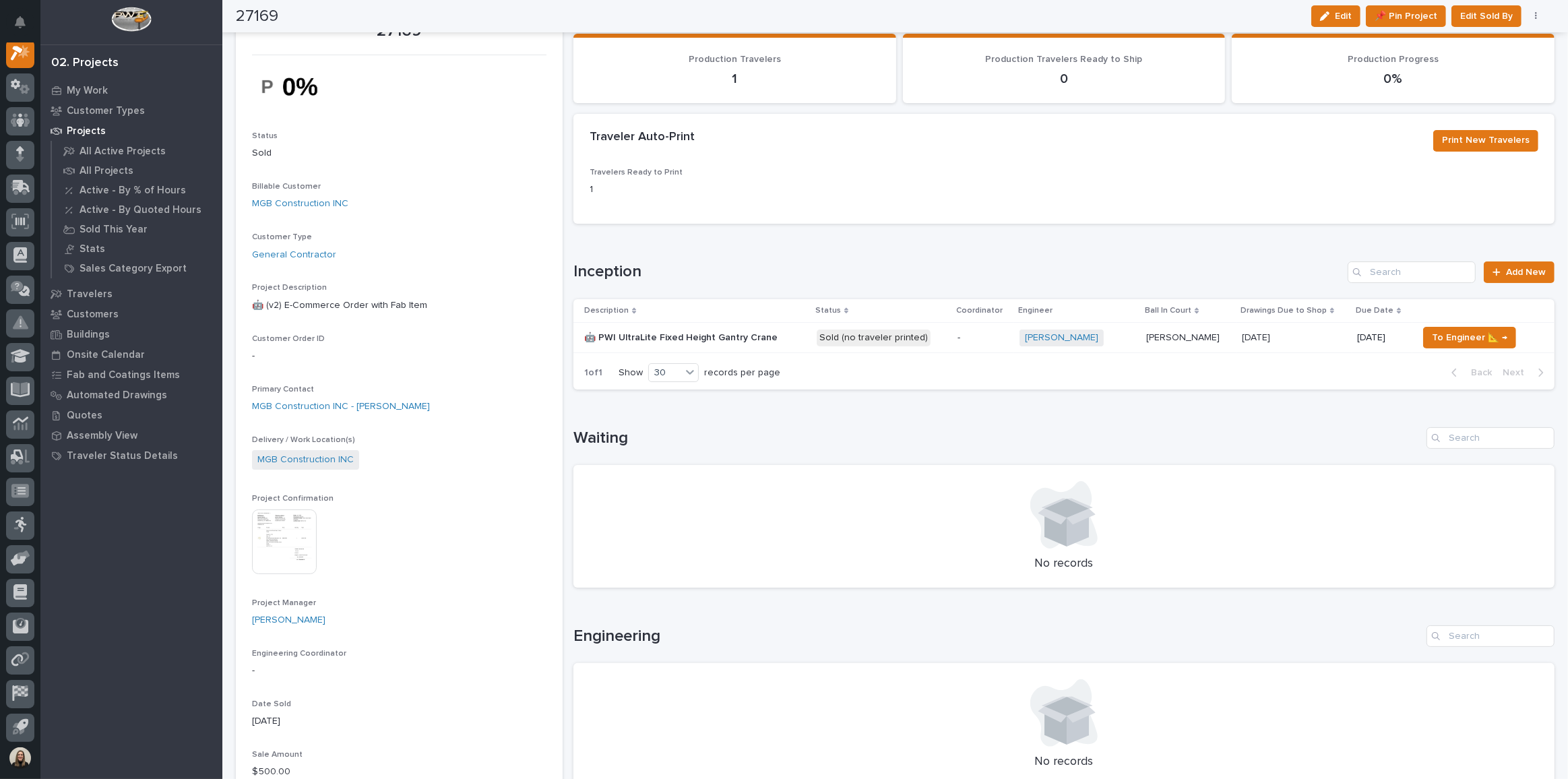
click at [794, 344] on div "🤖 PWI UltraLite Fixed Height Gantry Crane 🤖 PWI UltraLite Fixed Height Gantry C…" at bounding box center [694, 338] width 221 height 23
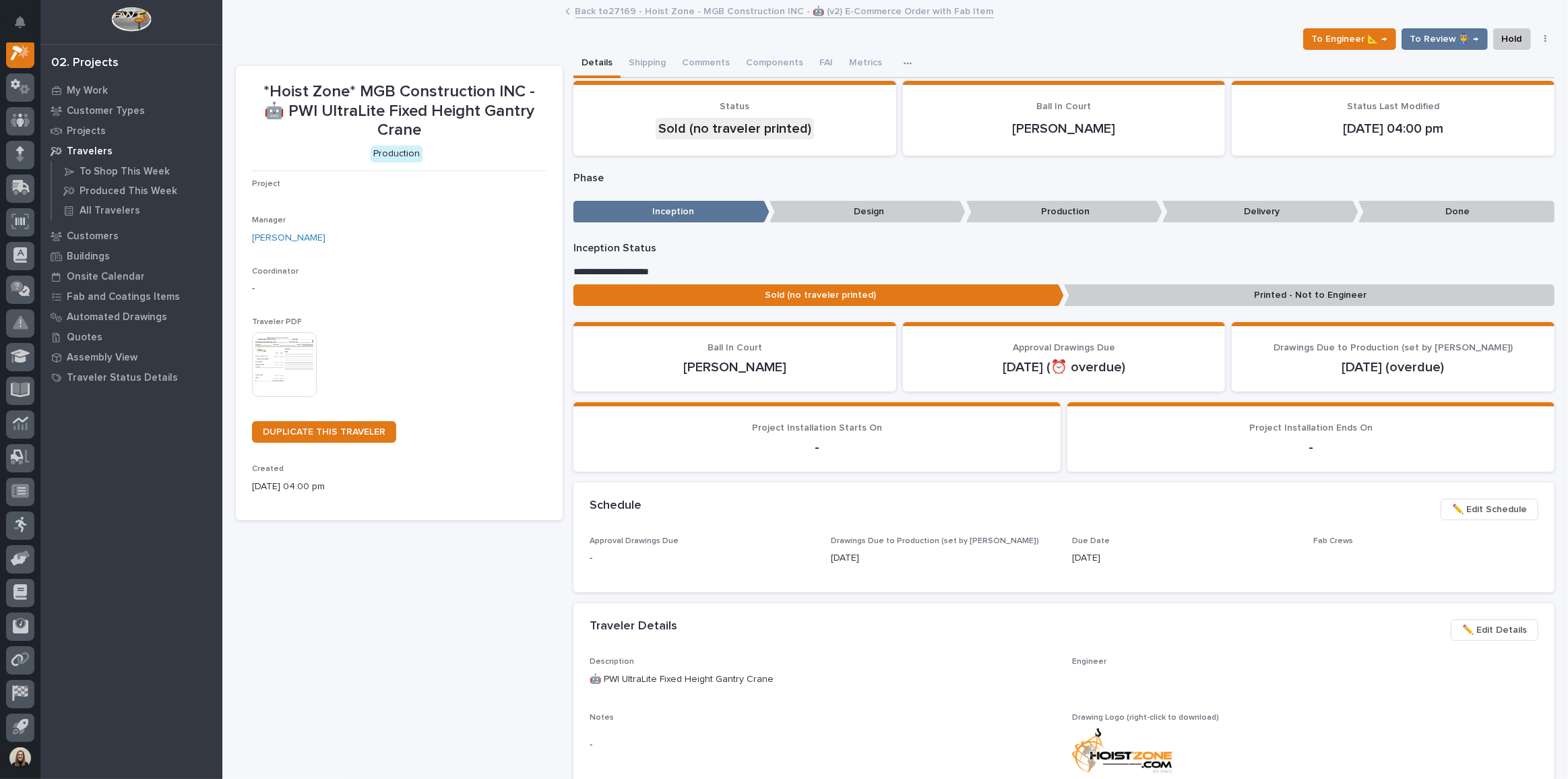
scroll to position [33, 0]
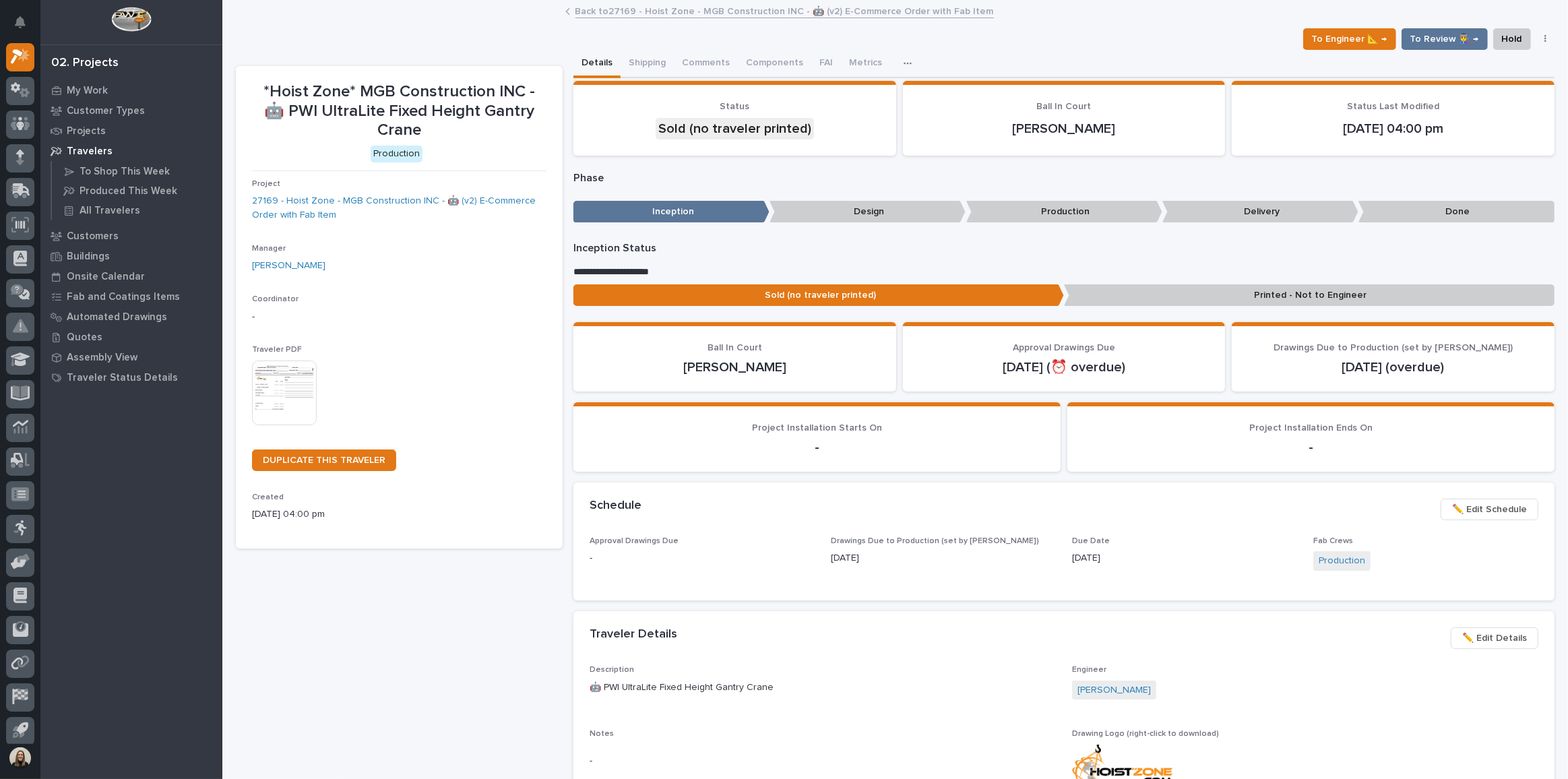
click at [277, 372] on img at bounding box center [284, 393] width 64 height 64
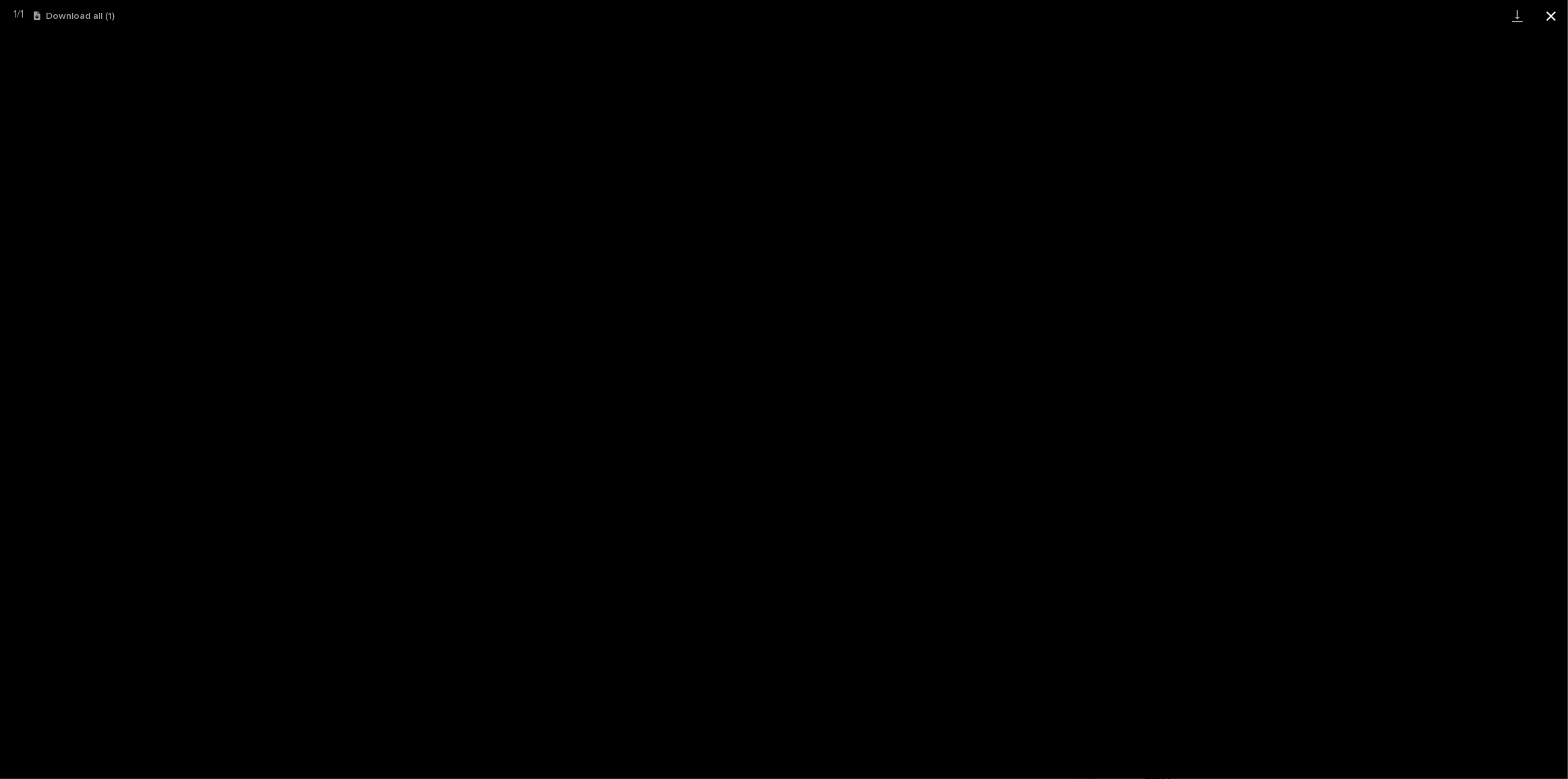
click at [1542, 6] on button "Close gallery" at bounding box center [1551, 15] width 34 height 31
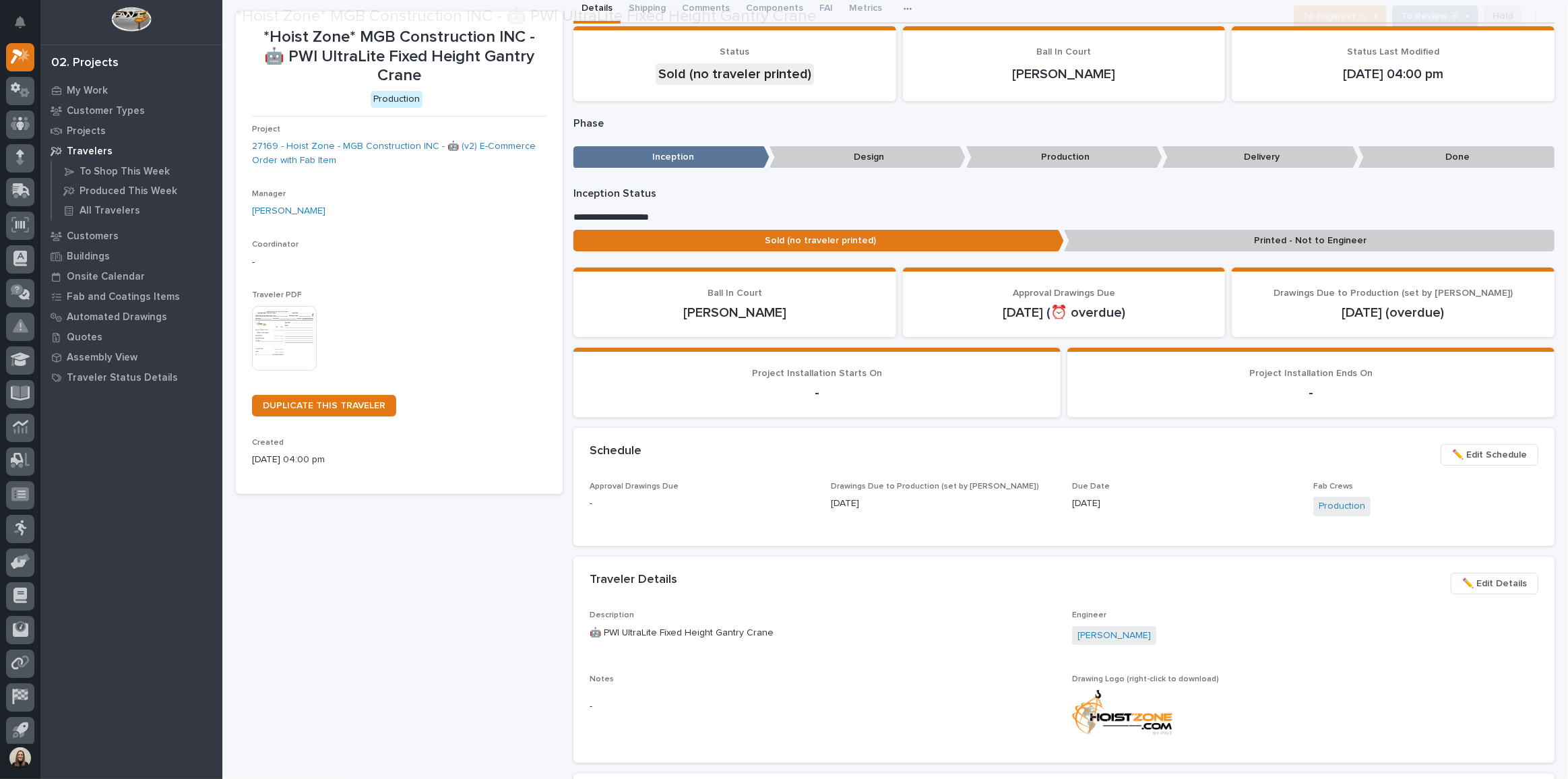
scroll to position [183, 0]
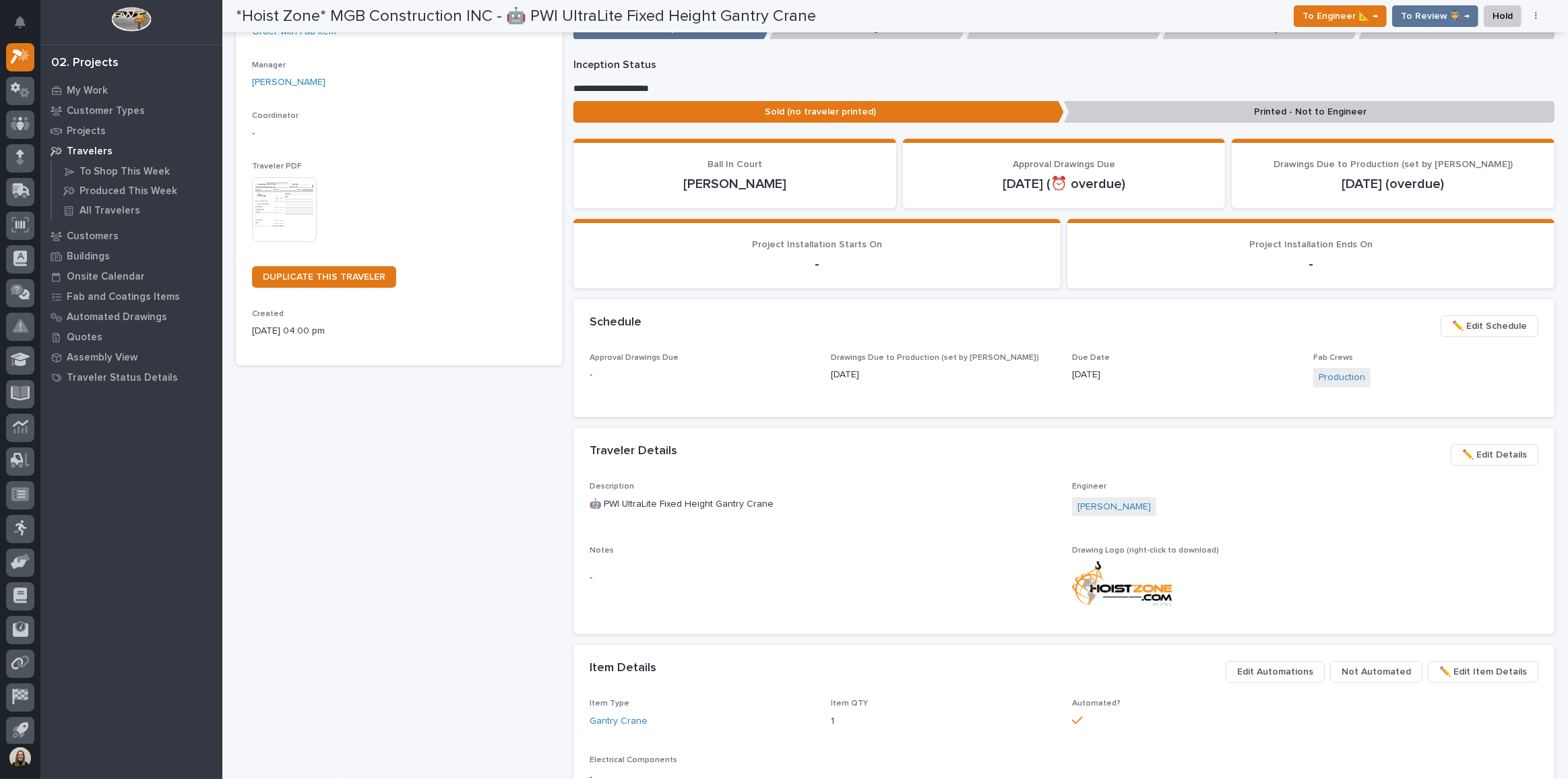
click at [1476, 319] on span "✏️ Edit Schedule" at bounding box center [1489, 326] width 75 height 16
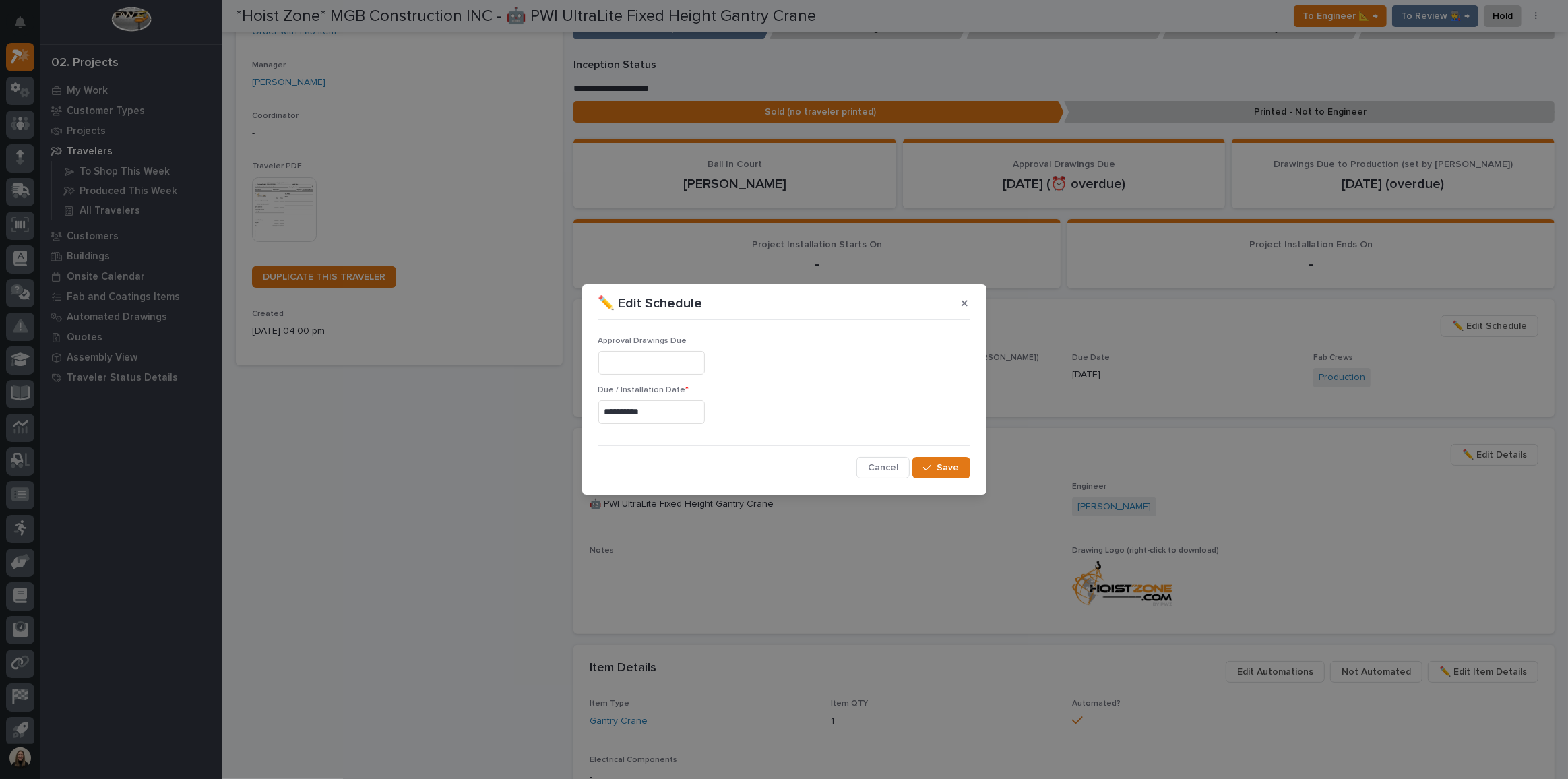
click at [657, 412] on input "**********" at bounding box center [652, 412] width 106 height 23
click at [884, 329] on div "**********" at bounding box center [784, 402] width 372 height 153
click at [965, 476] on button "Save" at bounding box center [940, 468] width 57 height 22
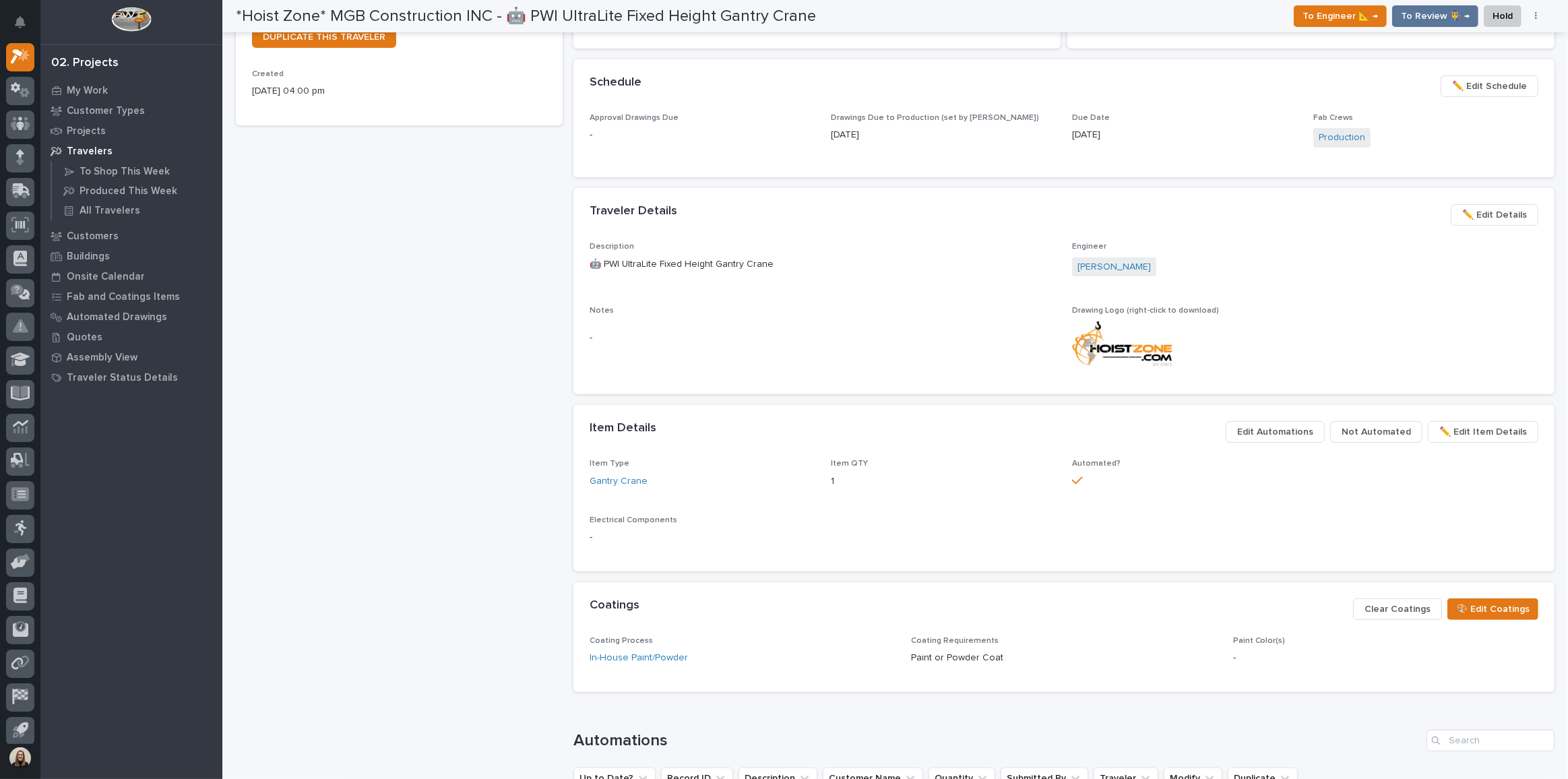
scroll to position [429, 0]
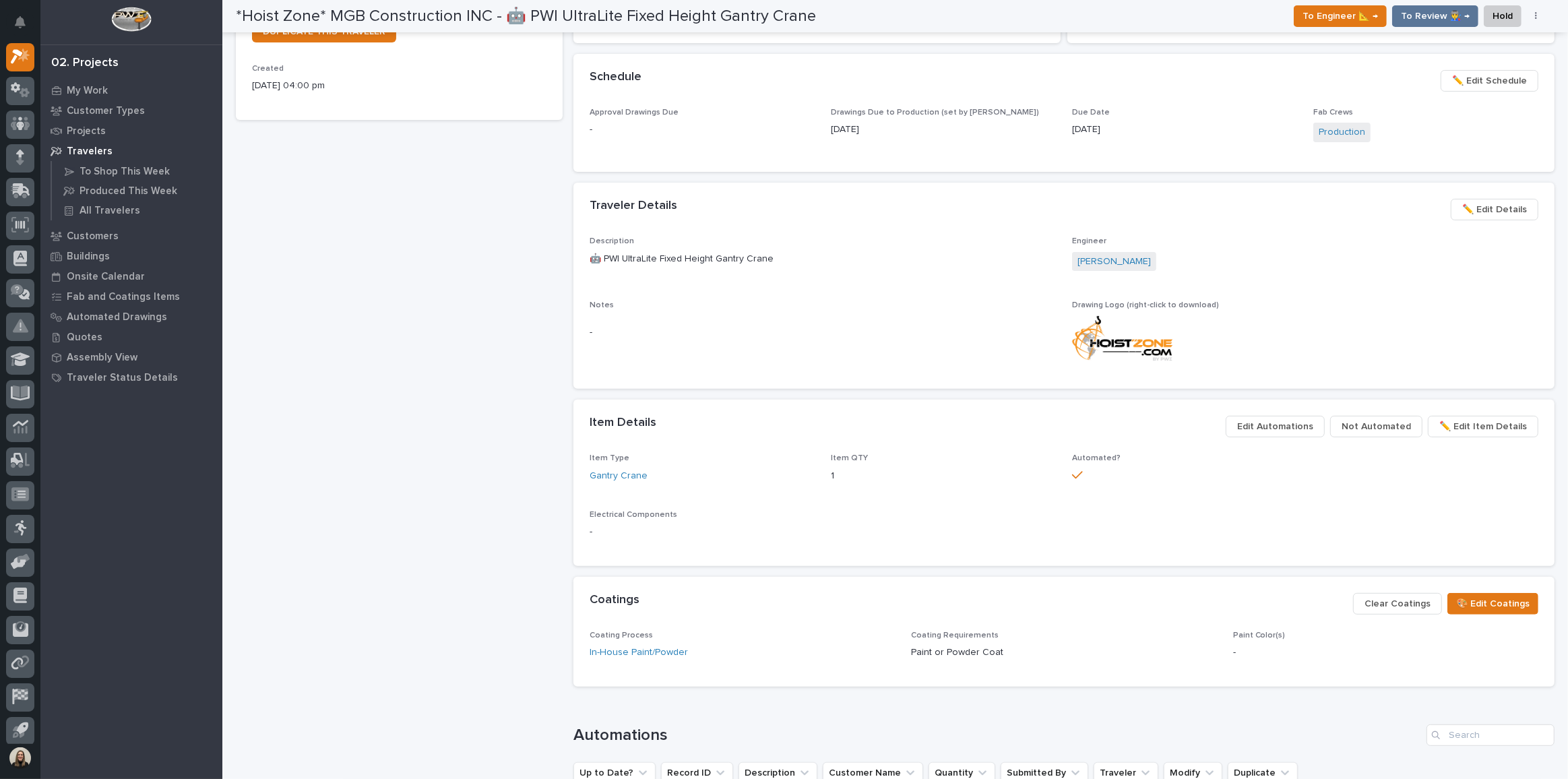
click at [1482, 207] on span "✏️ Edit Details" at bounding box center [1495, 209] width 64 height 16
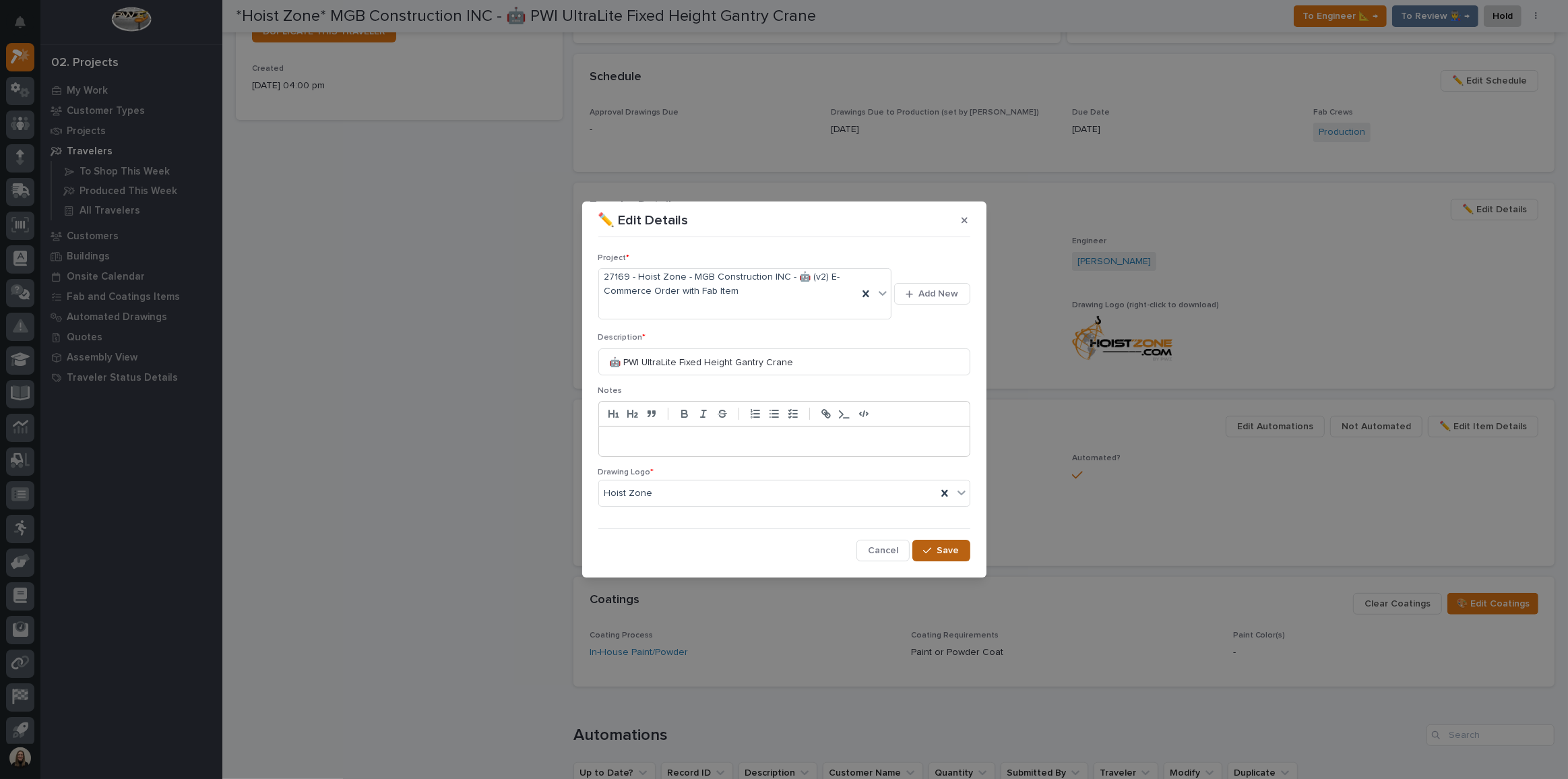
click at [933, 546] on div "button" at bounding box center [930, 551] width 14 height 10
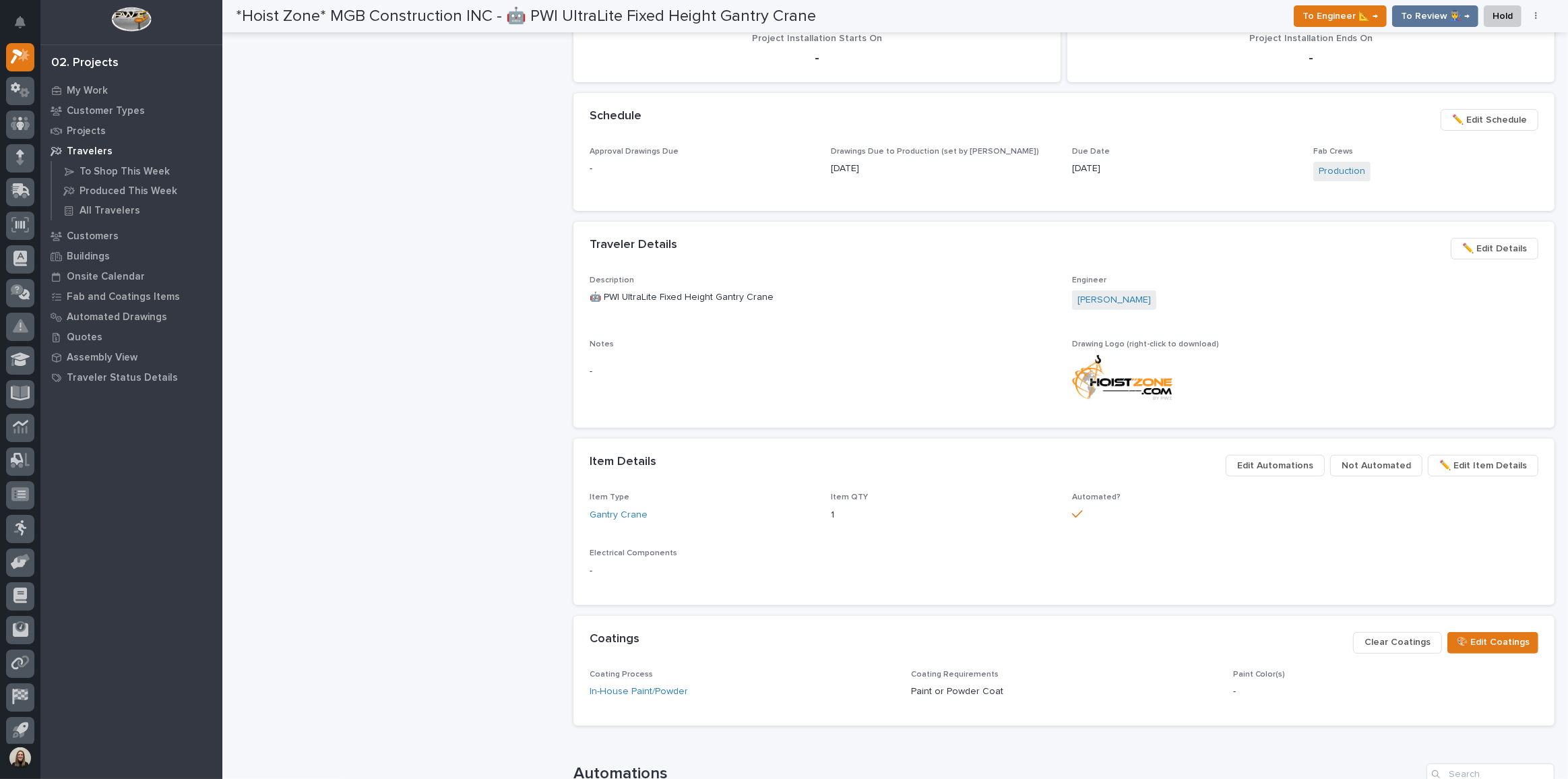
scroll to position [468, 0]
click at [1488, 241] on span "✏️ Edit Details" at bounding box center [1495, 249] width 64 height 16
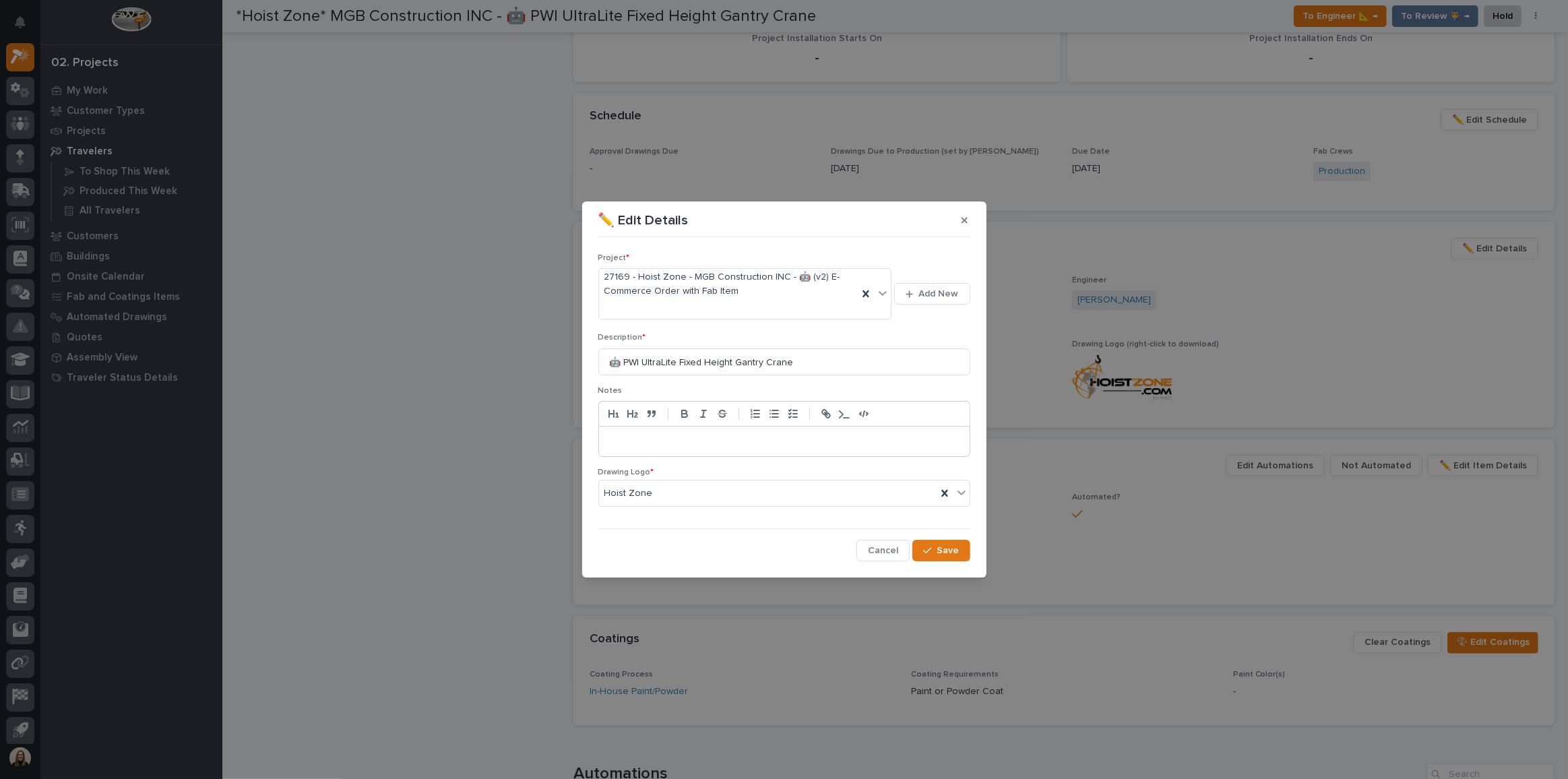
click at [701, 440] on p at bounding box center [784, 441] width 351 height 14
click at [949, 550] on span "Save" at bounding box center [949, 550] width 23 height 12
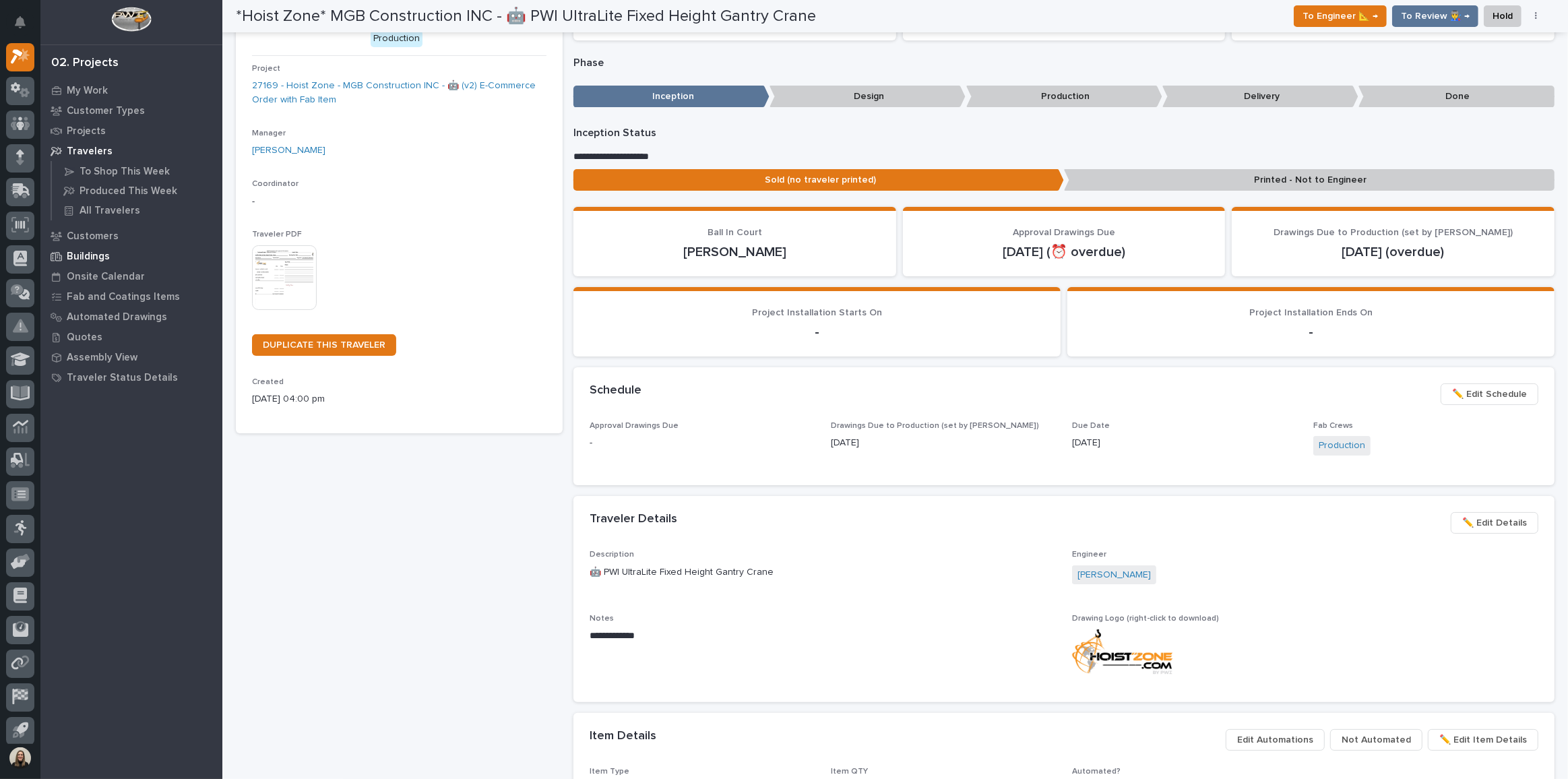
scroll to position [0, 0]
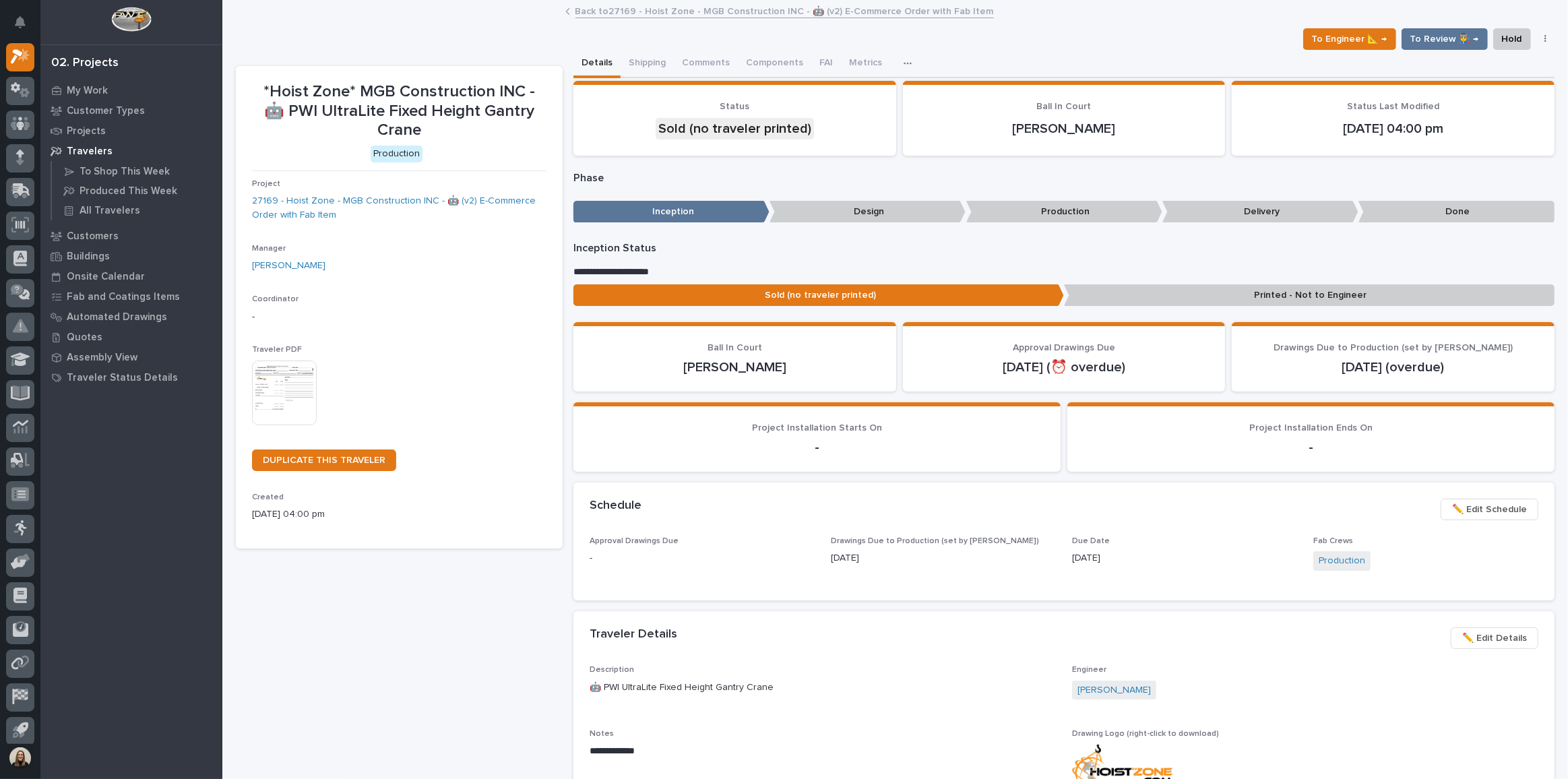
click at [287, 390] on img at bounding box center [284, 393] width 64 height 64
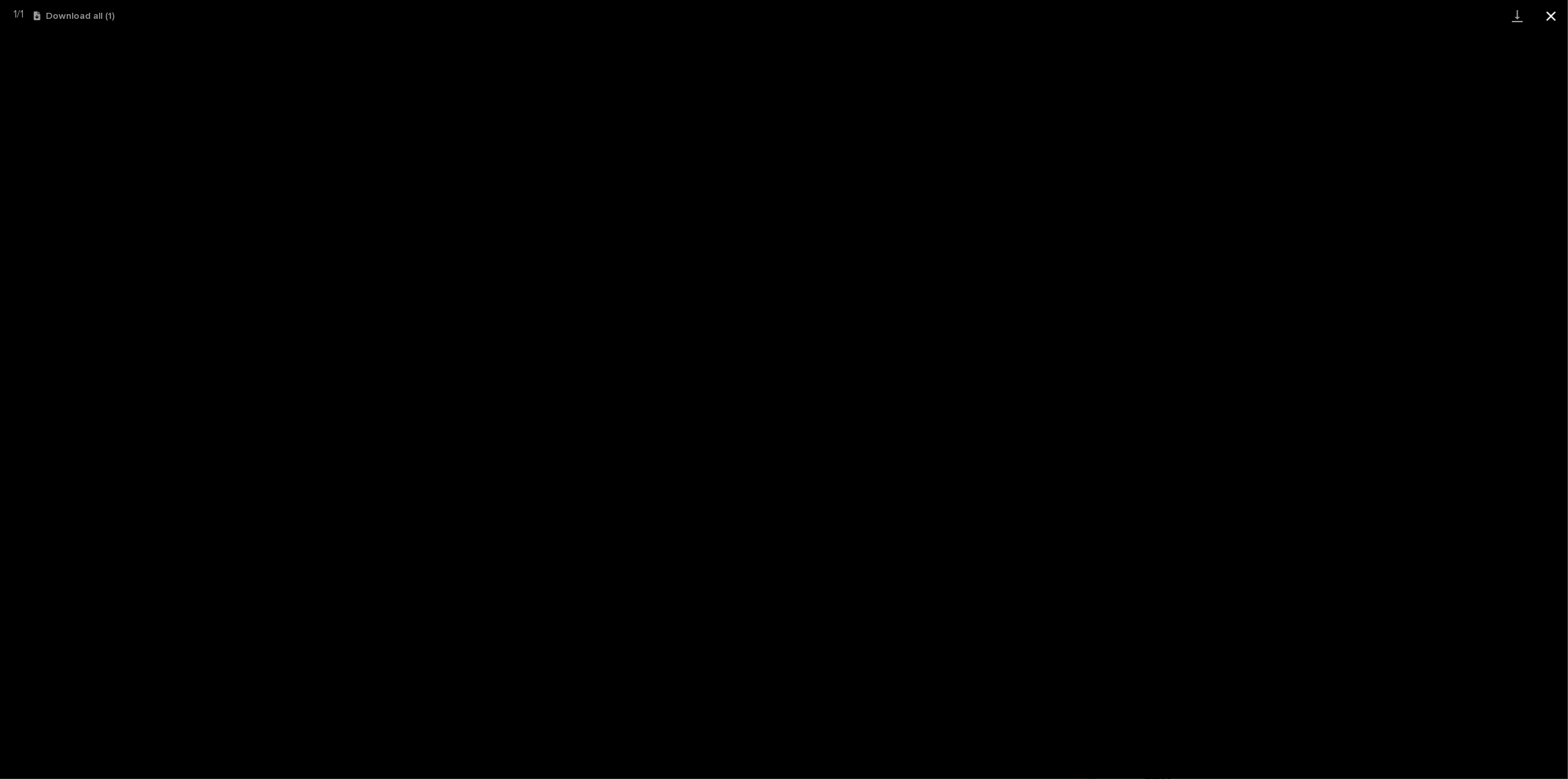
click at [1541, 18] on button "Close gallery" at bounding box center [1551, 15] width 34 height 31
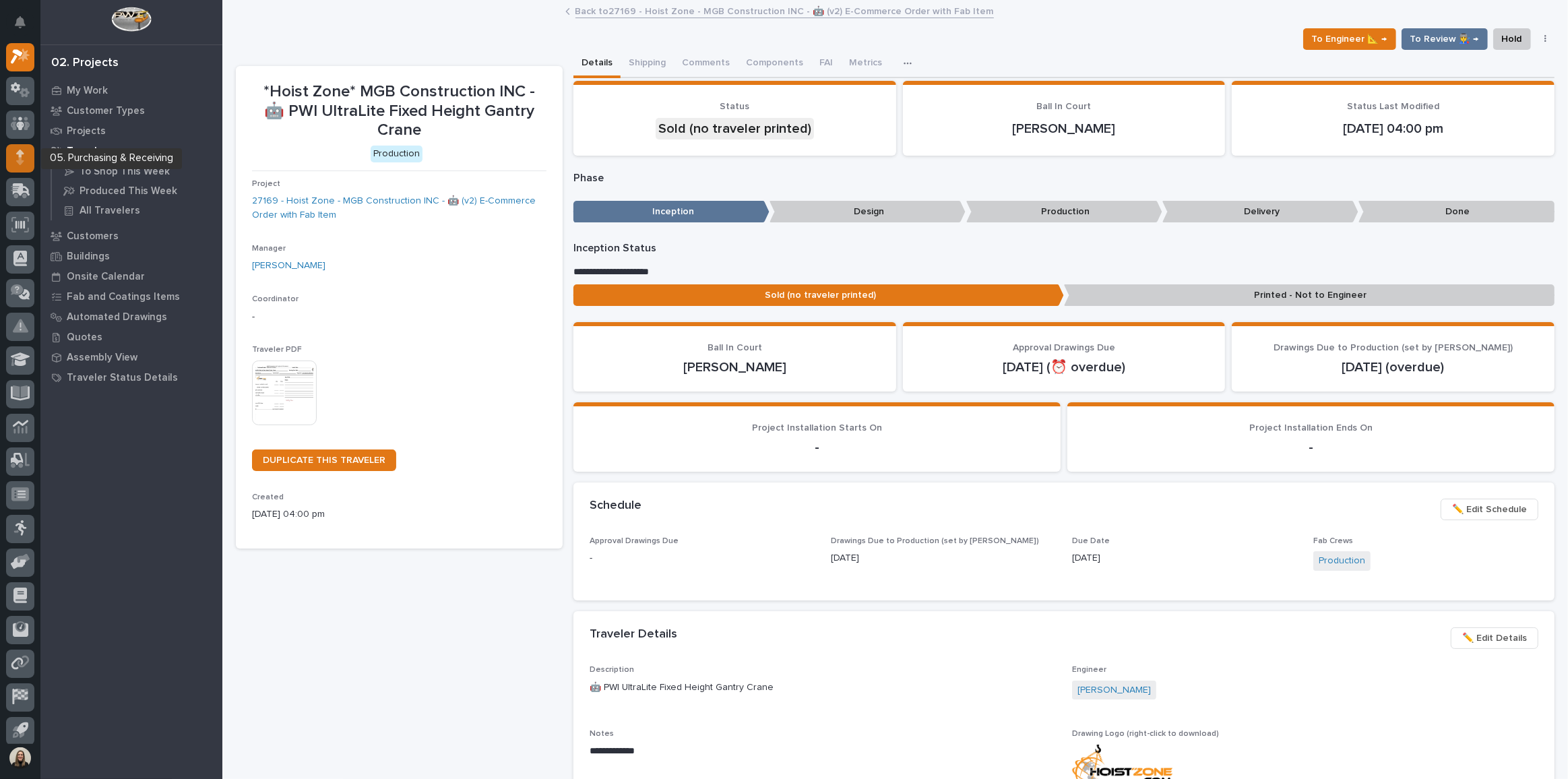
click at [30, 168] on div at bounding box center [20, 158] width 28 height 28
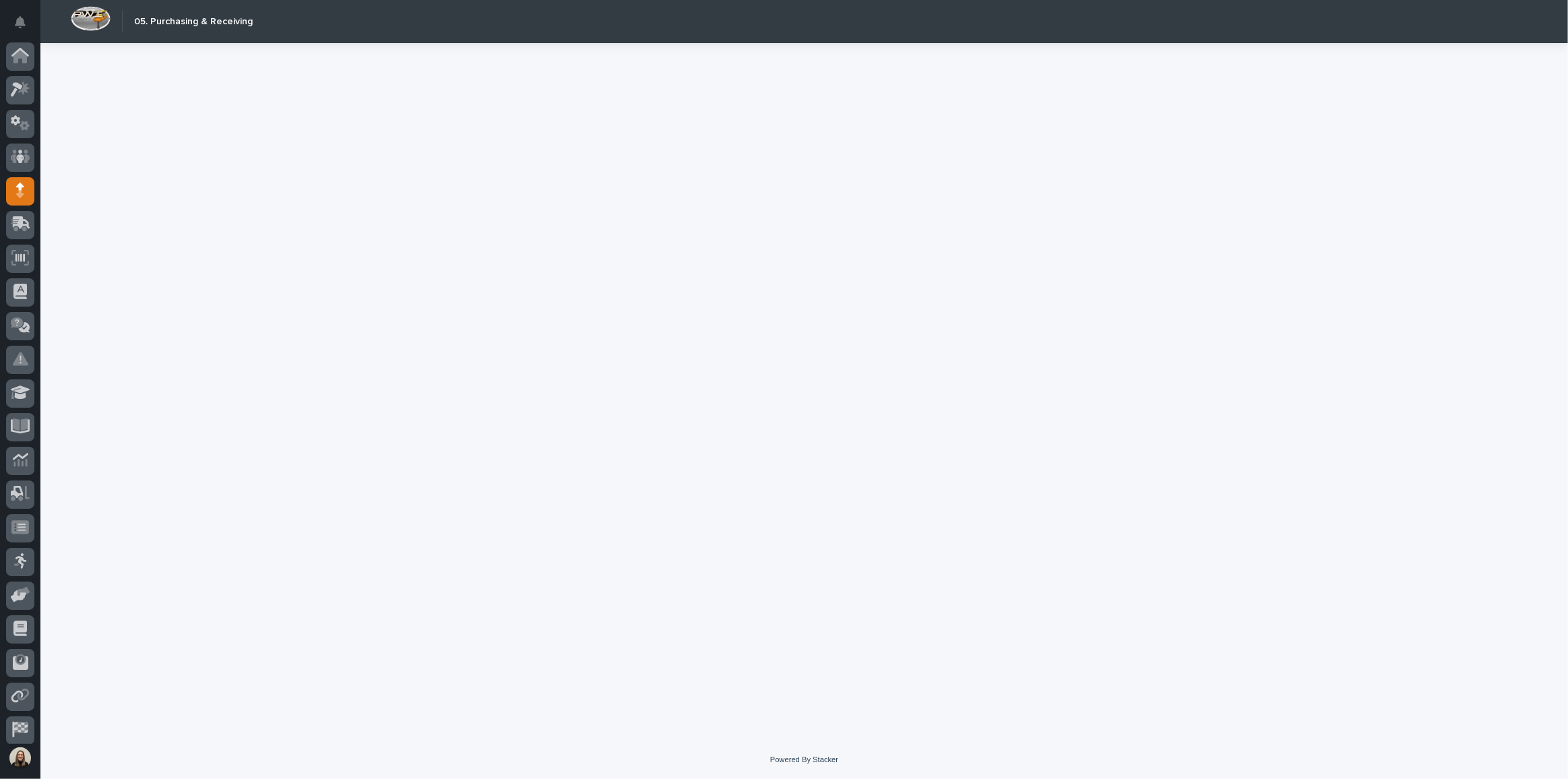
scroll to position [39, 0]
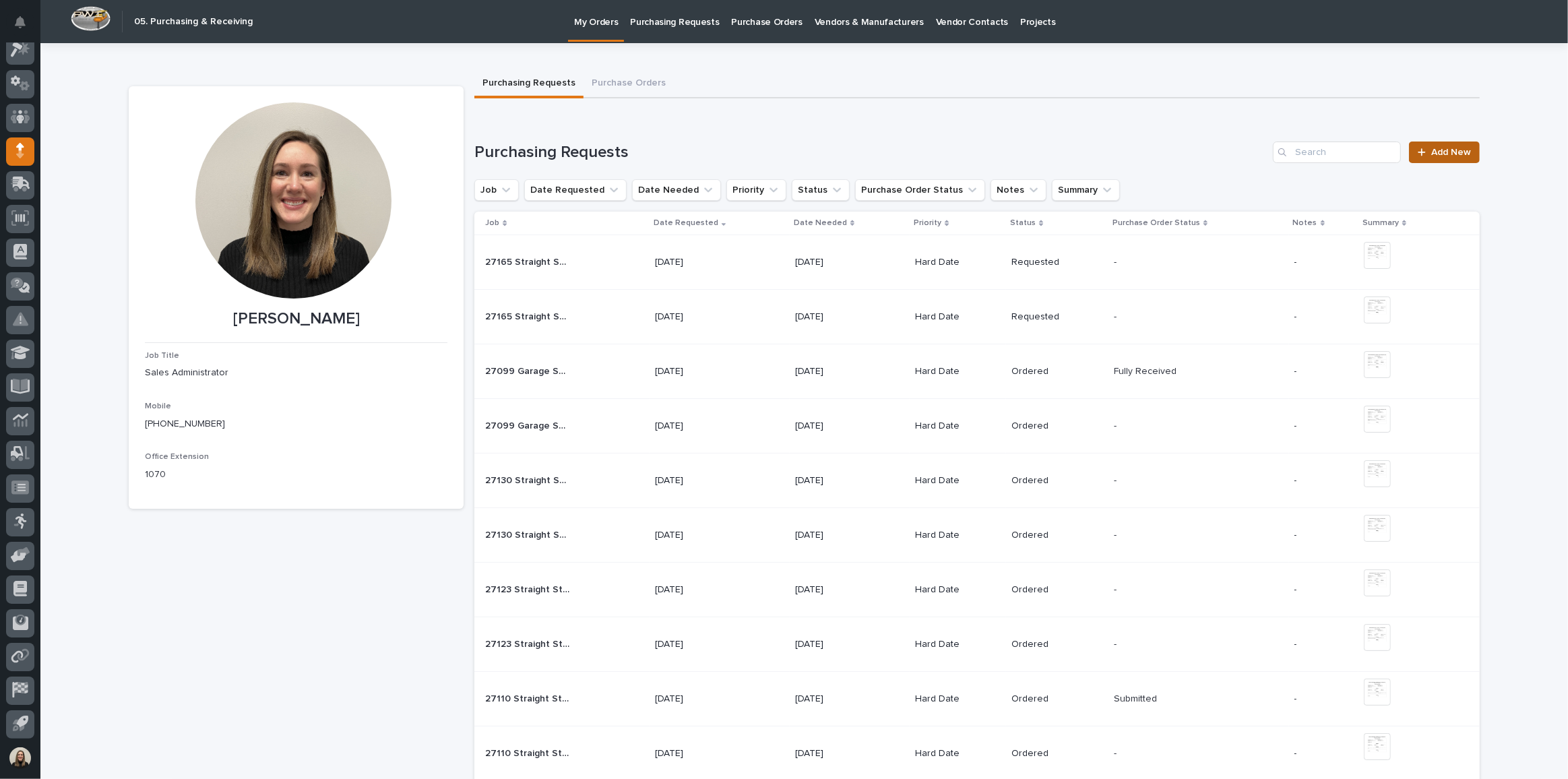
click at [1433, 151] on span "Add New" at bounding box center [1451, 152] width 39 height 10
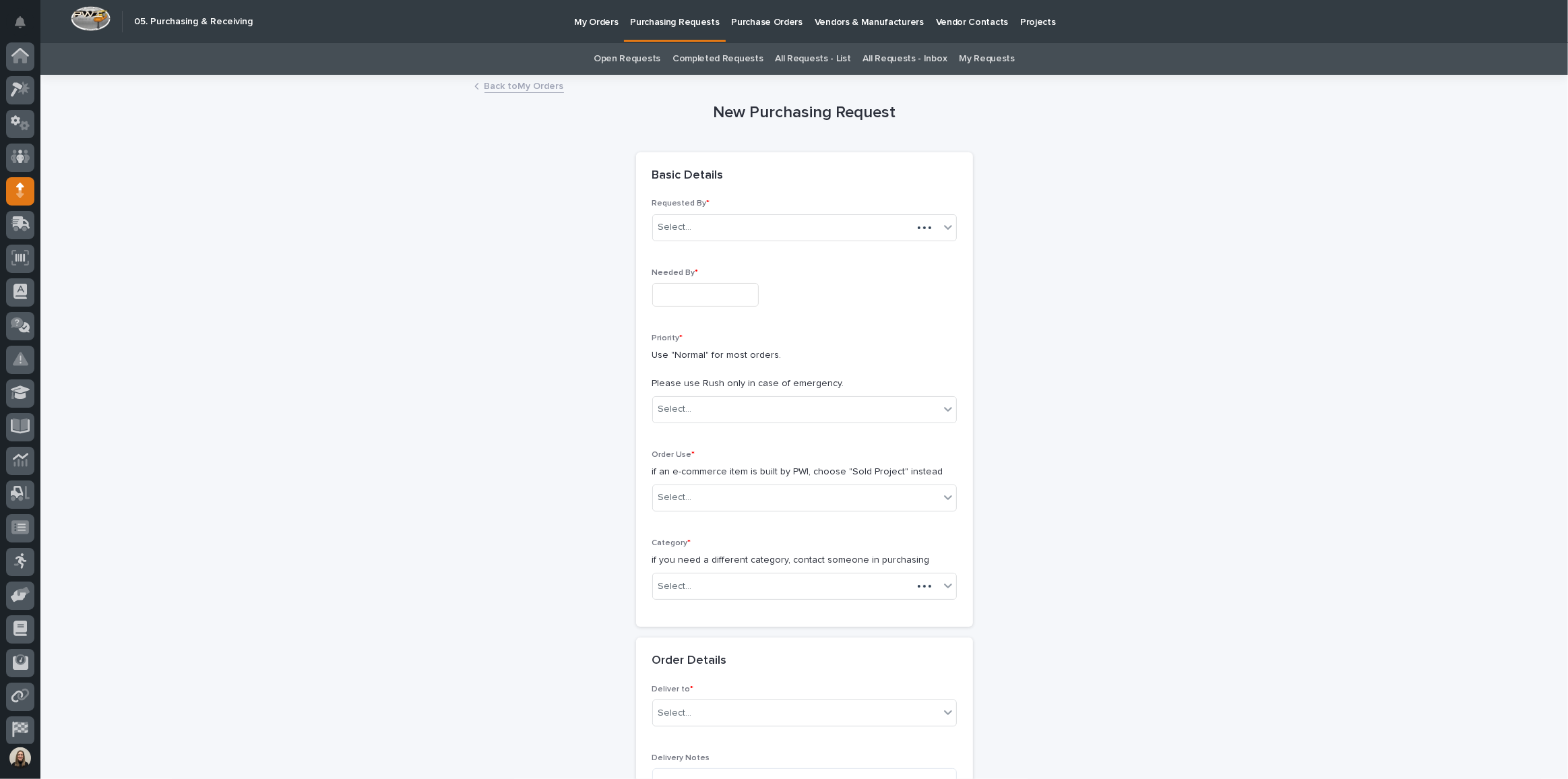
scroll to position [39, 0]
click at [689, 293] on input "text" at bounding box center [706, 295] width 106 height 23
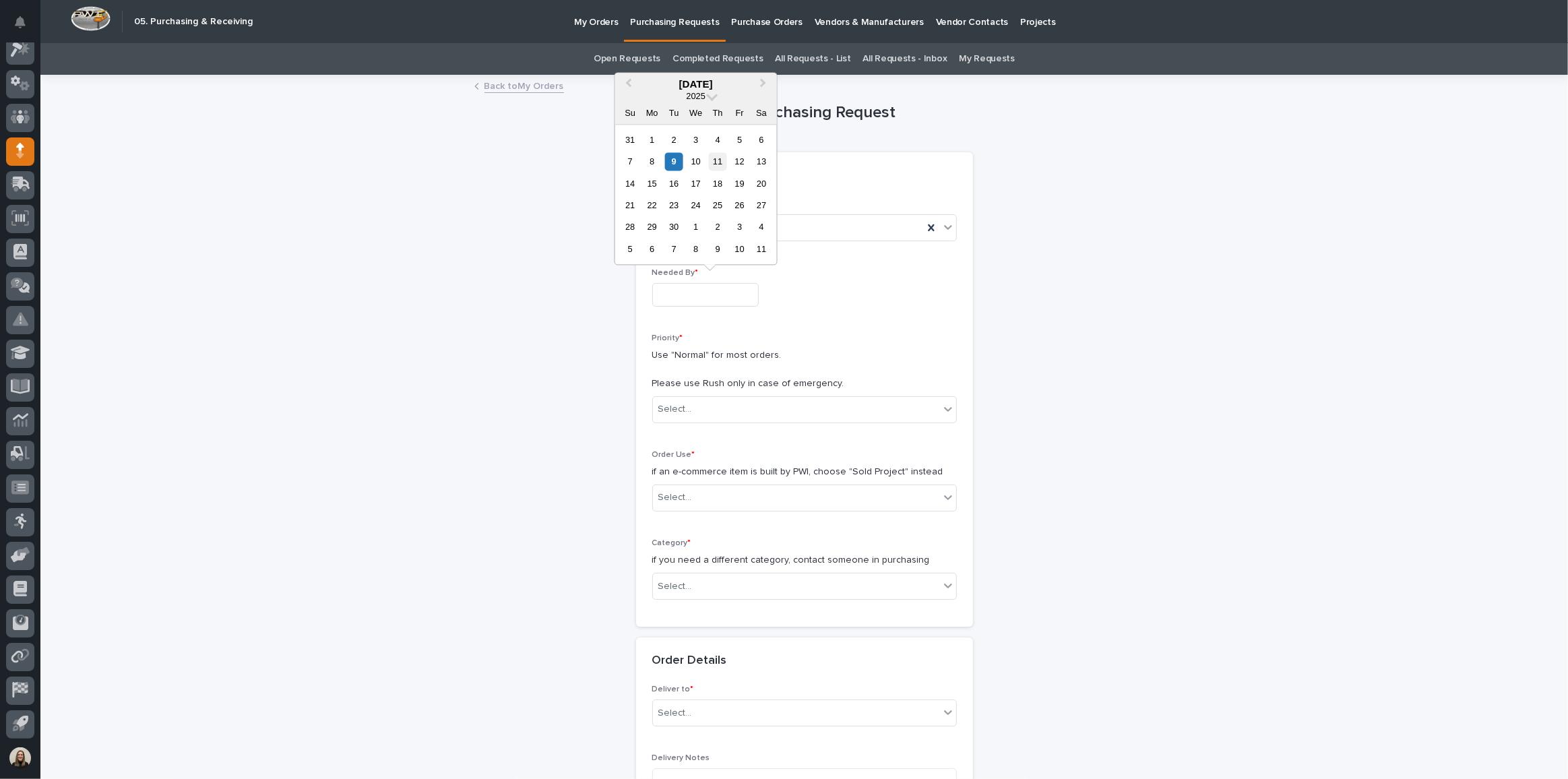
click at [726, 162] on div "11" at bounding box center [718, 161] width 19 height 19
type input "**********"
click at [700, 412] on div "Select..." at bounding box center [796, 410] width 286 height 23
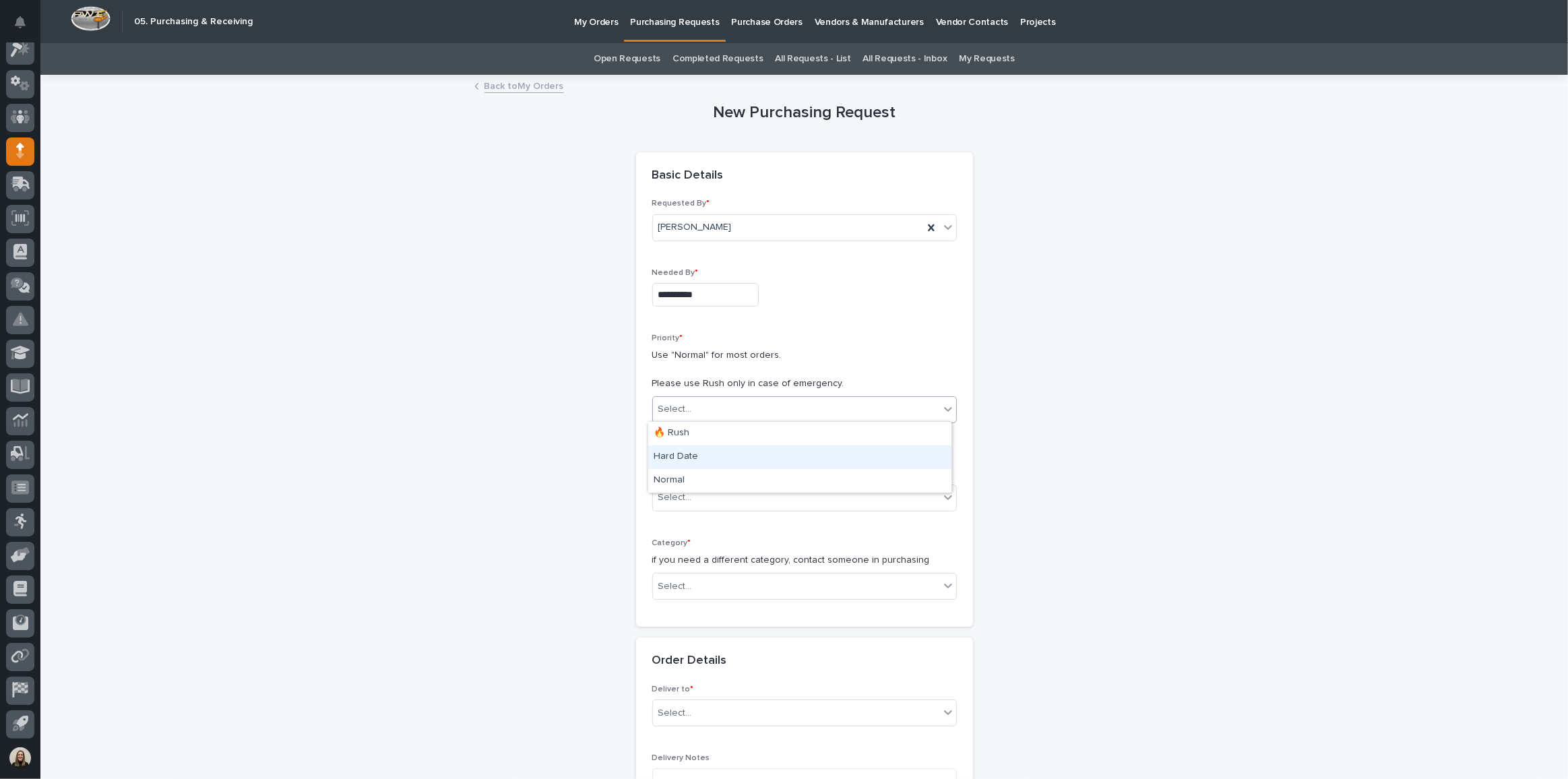
click at [696, 455] on div "Hard Date" at bounding box center [800, 457] width 303 height 23
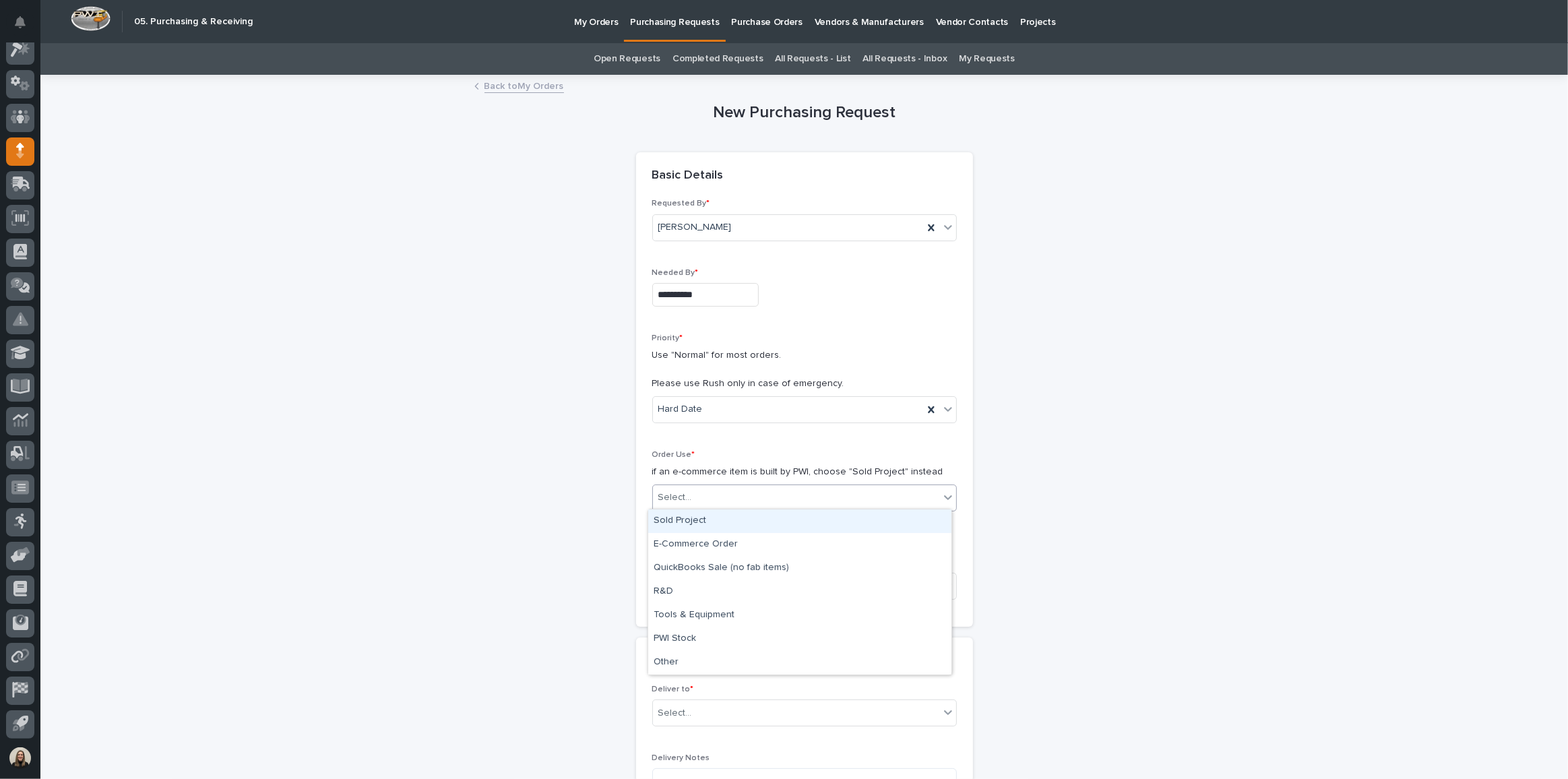
click at [730, 498] on div "Select..." at bounding box center [796, 498] width 286 height 23
click at [717, 520] on div "Sold Project" at bounding box center [800, 521] width 303 height 23
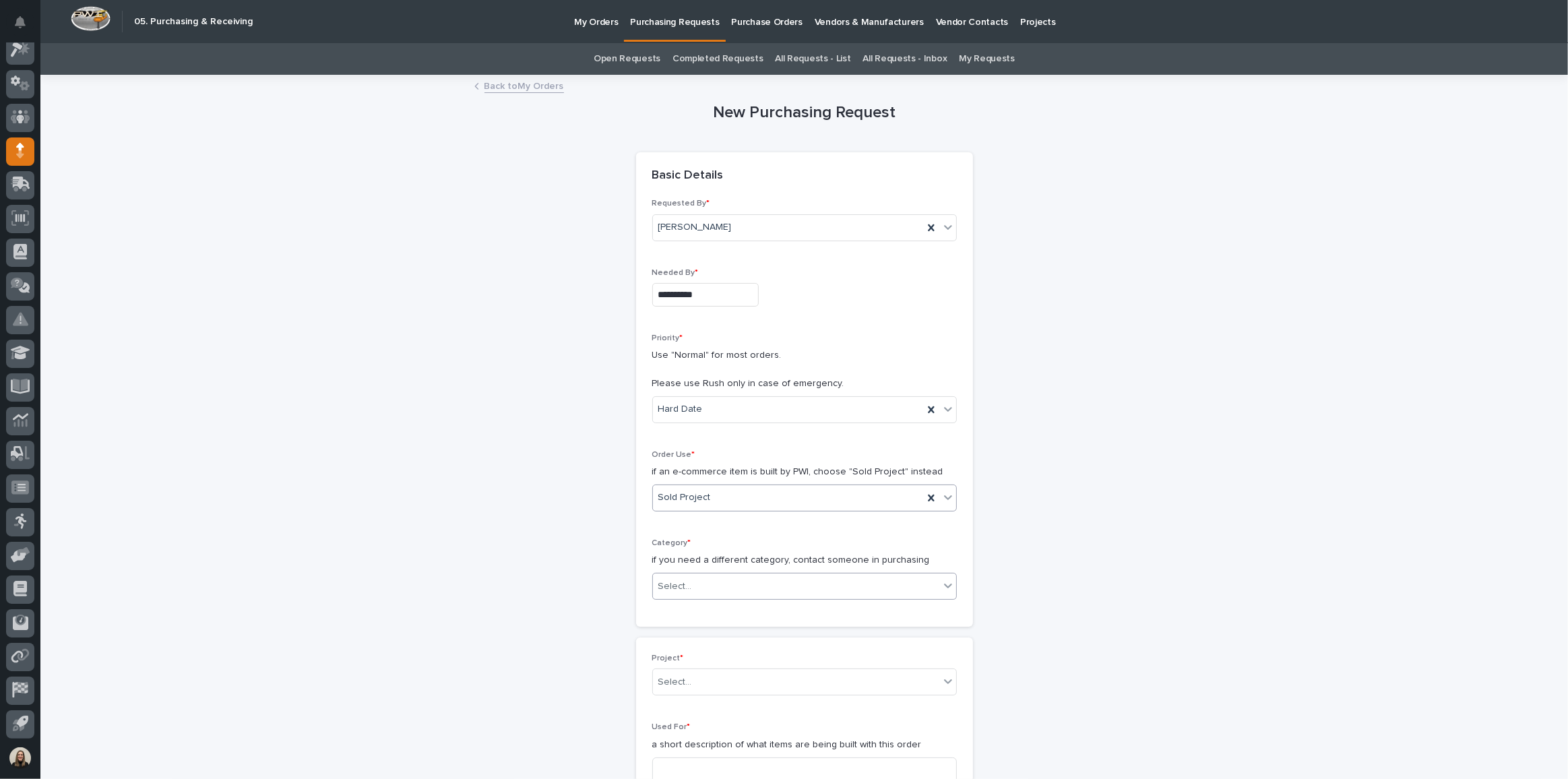
click at [699, 585] on div "Select..." at bounding box center [796, 587] width 286 height 23
click at [656, 738] on div "Steel" at bounding box center [800, 744] width 303 height 23
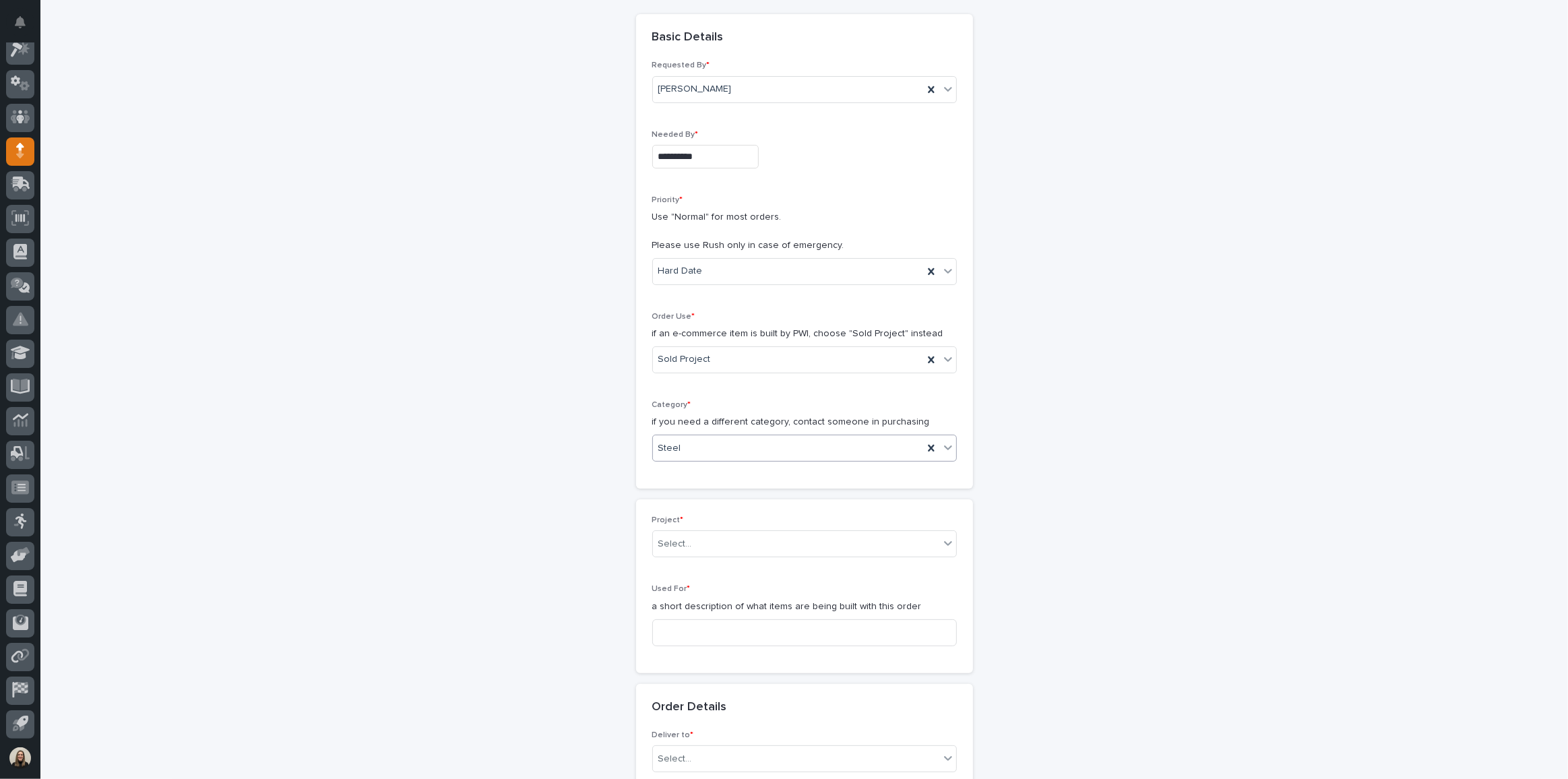
scroll to position [245, 0]
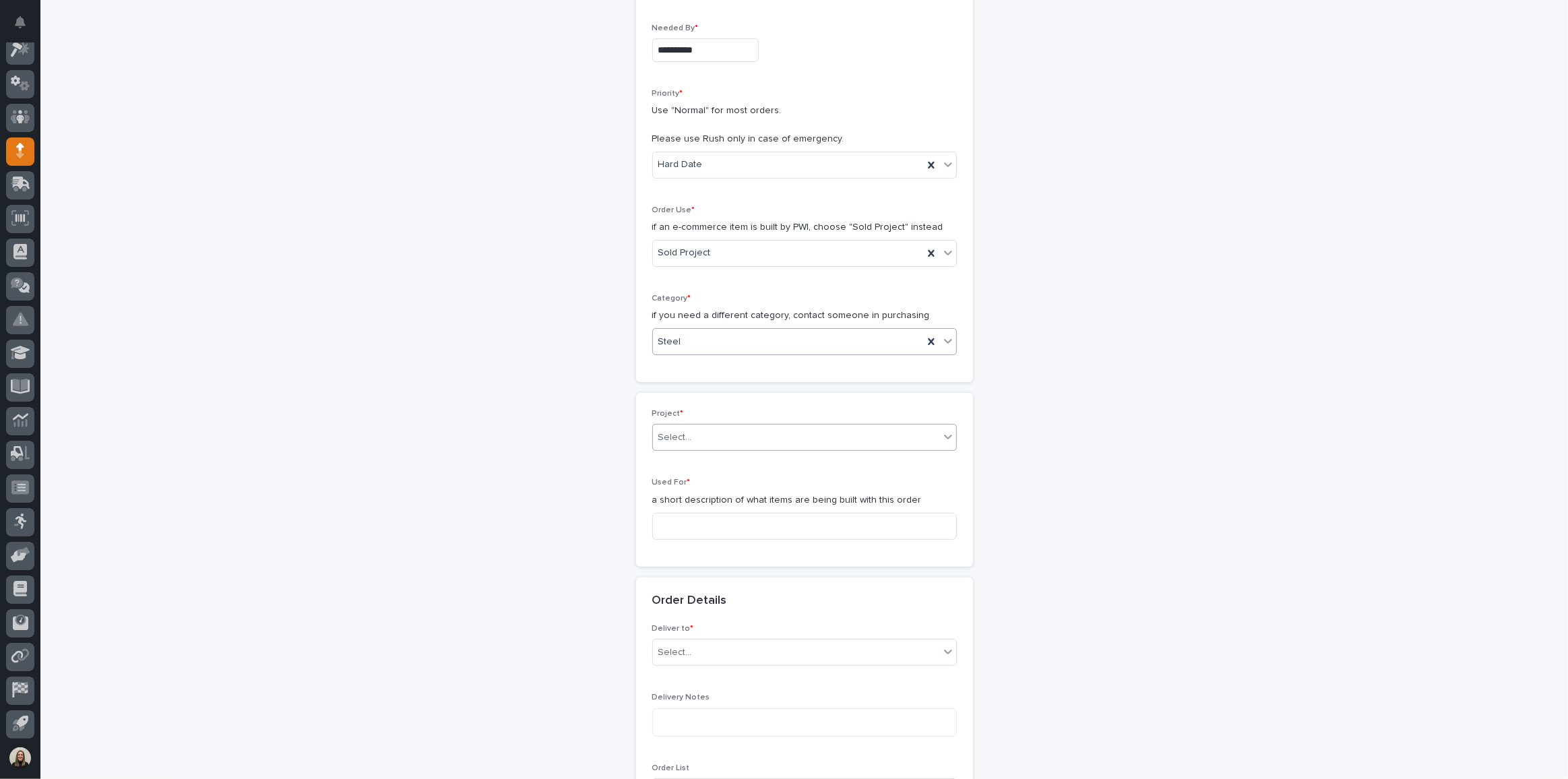
click at [702, 443] on div "Select..." at bounding box center [796, 438] width 286 height 23
type input "*****"
click at [739, 460] on div "27169 - Hoist Zone - MGB Construction INC - 🤖 (v2) E-Commerce Order with Fab It…" at bounding box center [800, 459] width 303 height 23
click at [739, 460] on div "Project * option 27169 - Hoist Zone - MGB Construction INC - 🤖 (v2) E-Commerce …" at bounding box center [805, 480] width 305 height 142
click at [716, 538] on div "Used For * a short description of what items are being built with this order" at bounding box center [805, 514] width 305 height 72
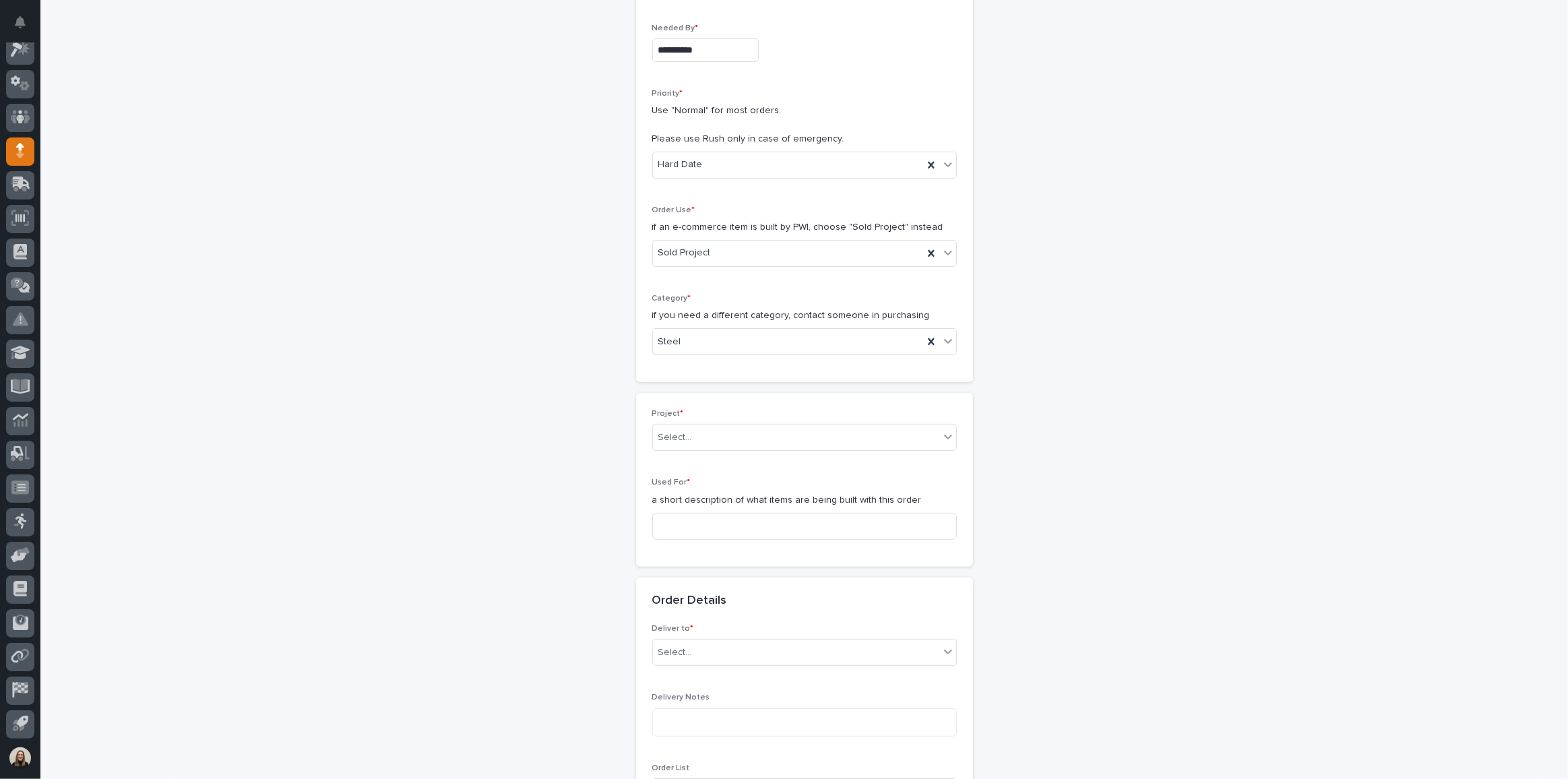
scroll to position [253, 0]
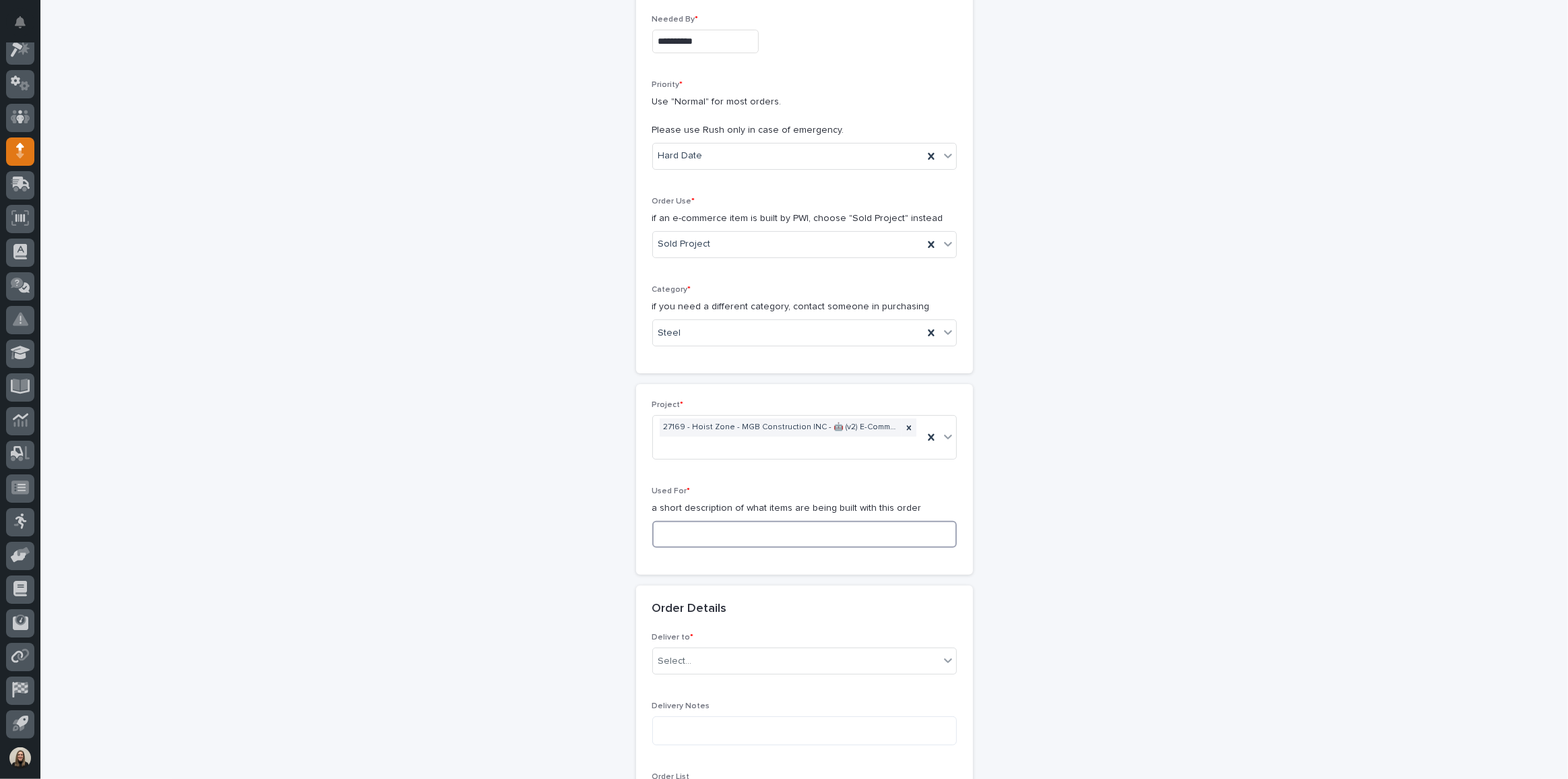
click at [725, 534] on input at bounding box center [805, 535] width 305 height 27
click at [700, 531] on input at bounding box center [805, 535] width 305 height 27
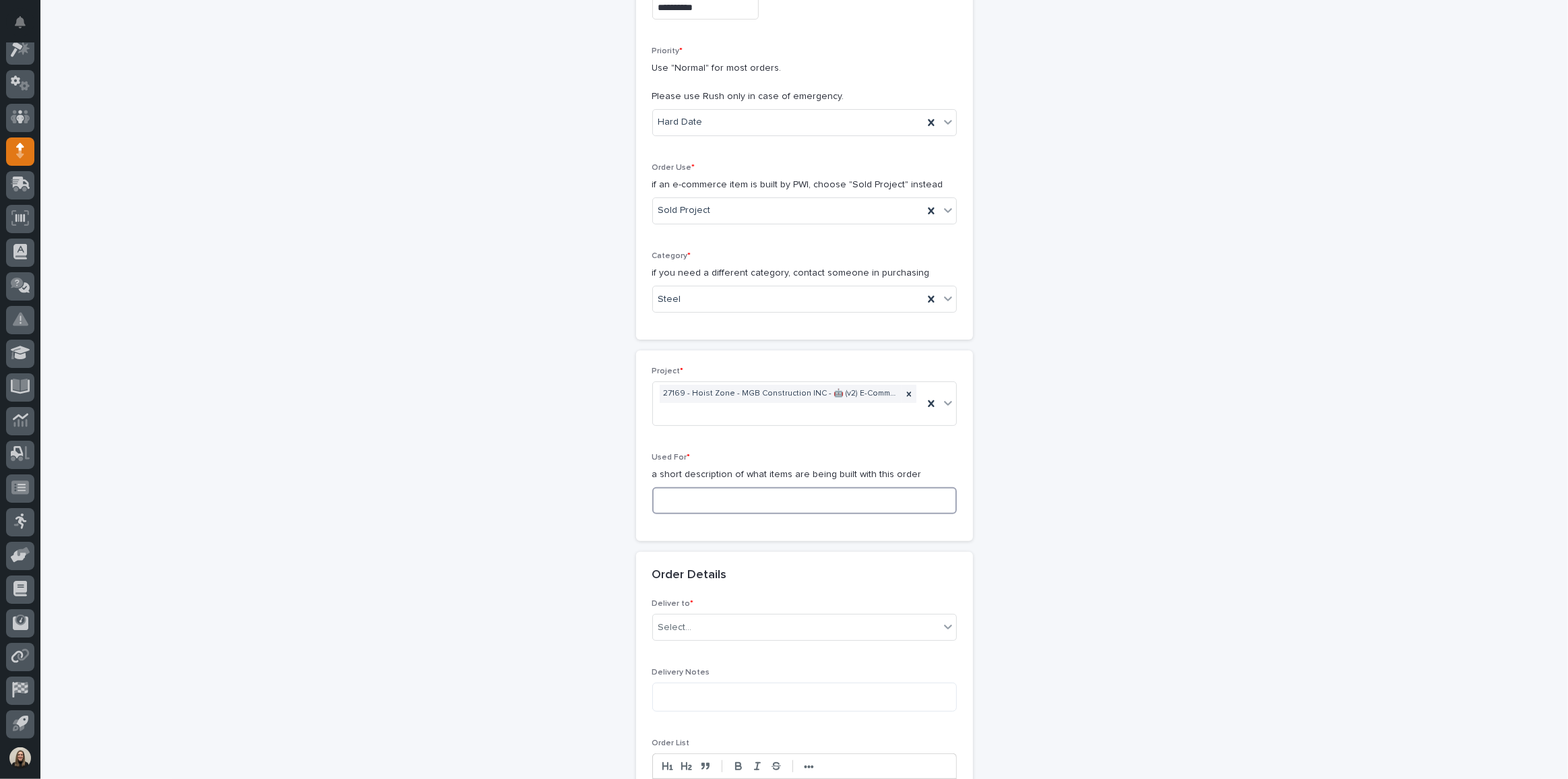
scroll to position [306, 0]
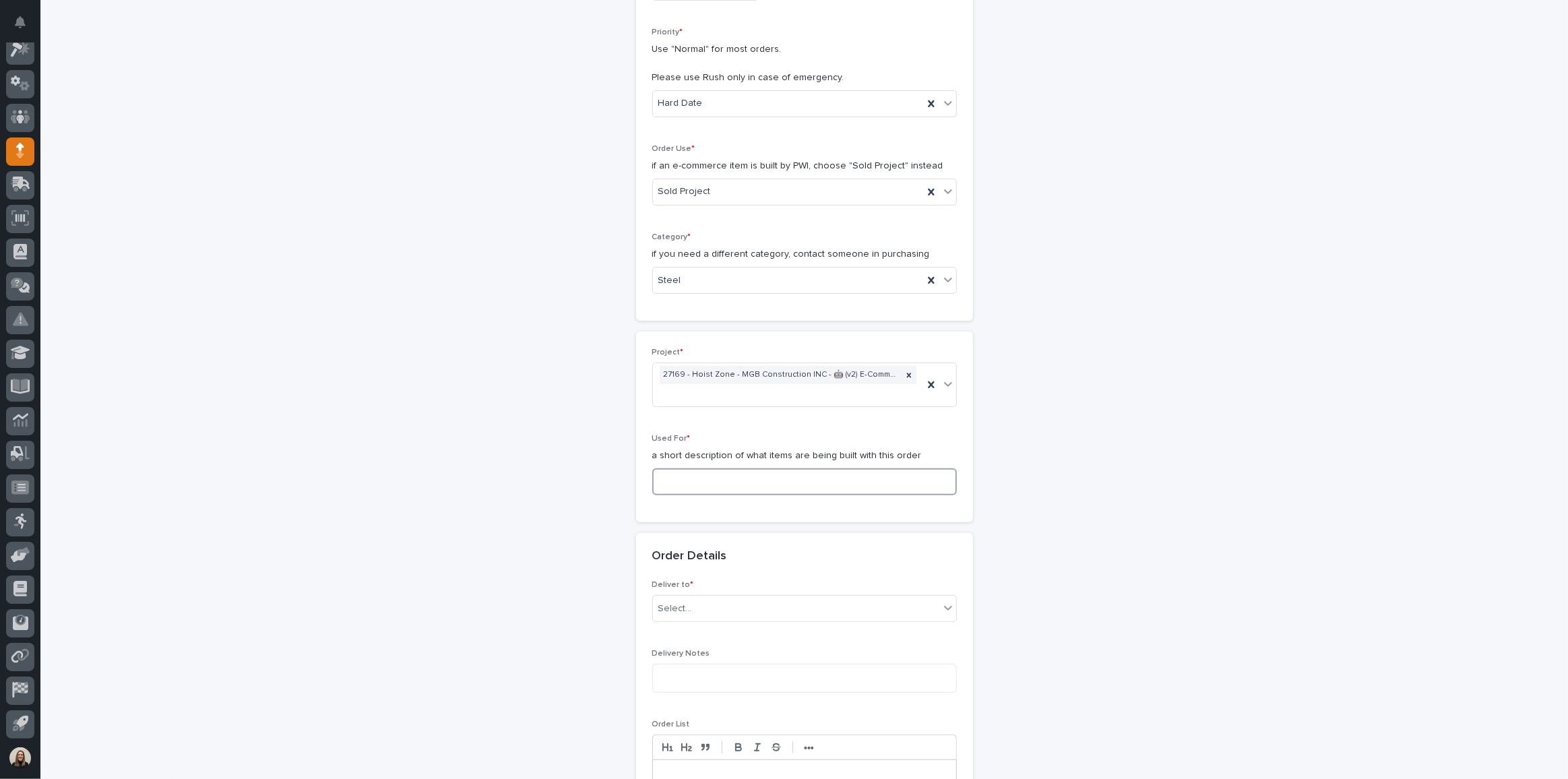
click at [723, 474] on input at bounding box center [805, 482] width 305 height 27
type input "Ultralite Gantry Crane"
click at [679, 612] on div "Select..." at bounding box center [796, 609] width 286 height 23
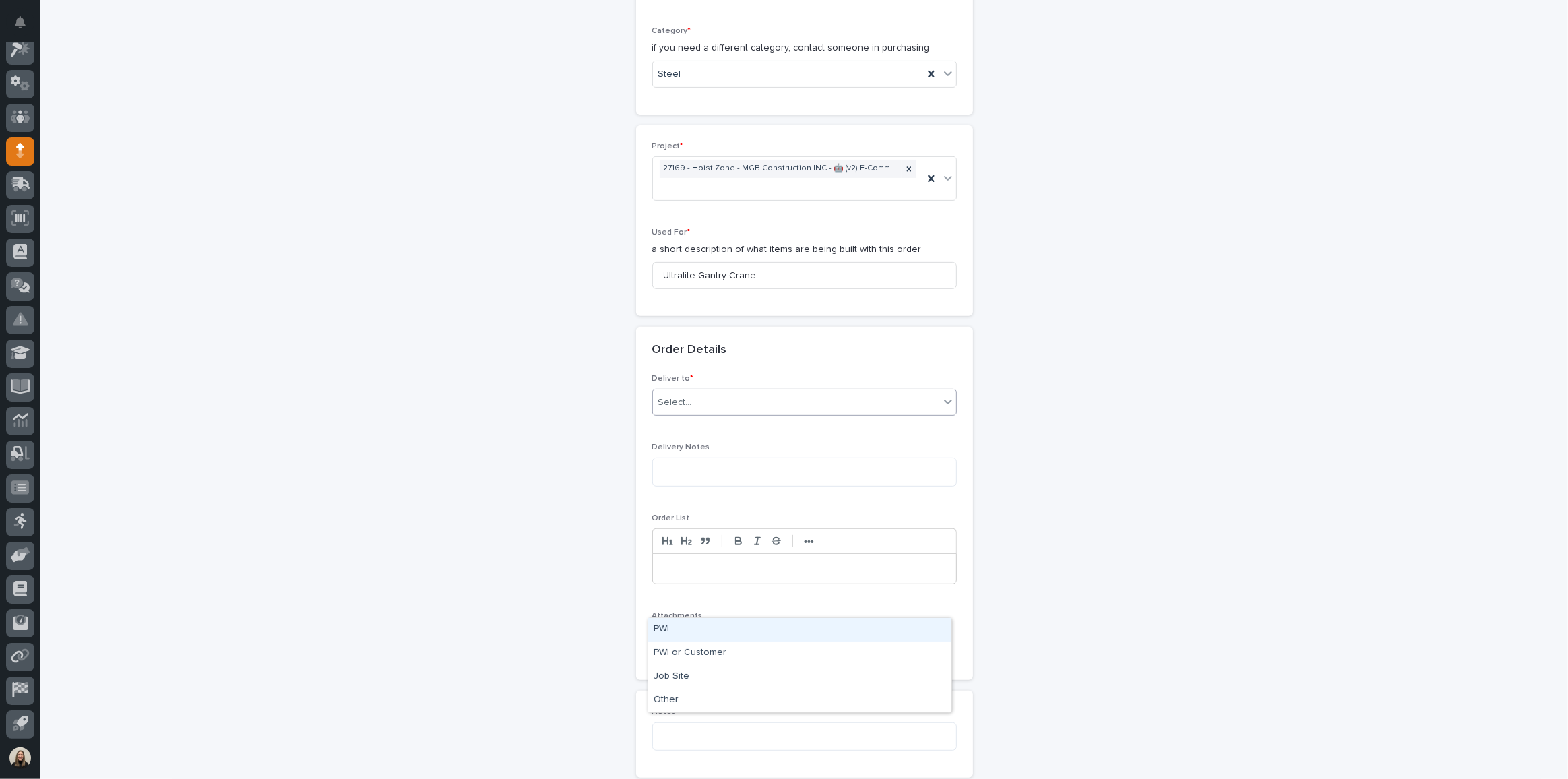
scroll to position [551, 0]
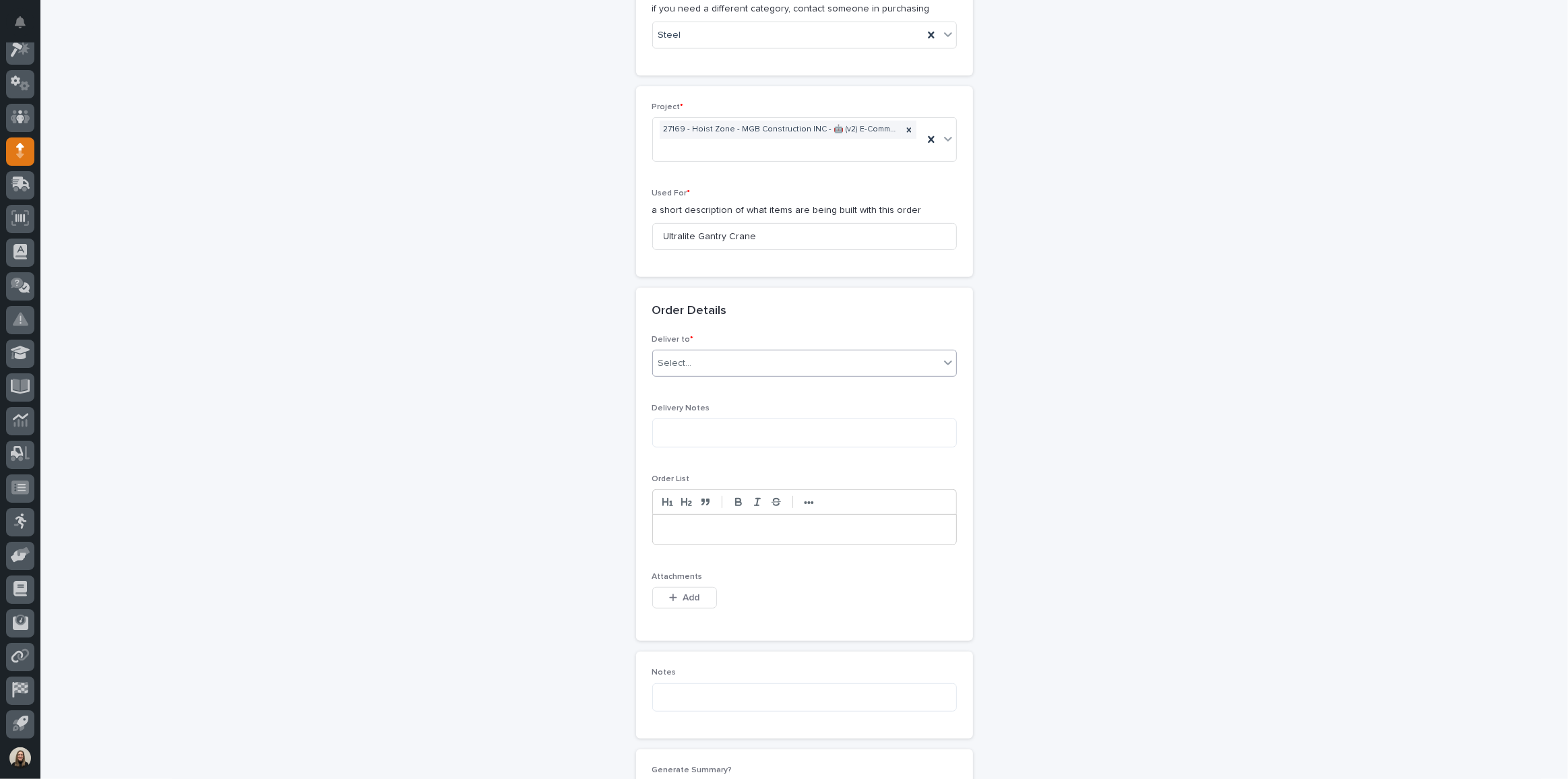
click at [674, 352] on div "Select..." at bounding box center [796, 364] width 286 height 23
click at [694, 361] on div "Select..." at bounding box center [796, 364] width 286 height 23
click at [679, 383] on div "PWI" at bounding box center [800, 385] width 303 height 23
click at [718, 429] on textarea at bounding box center [805, 432] width 305 height 28
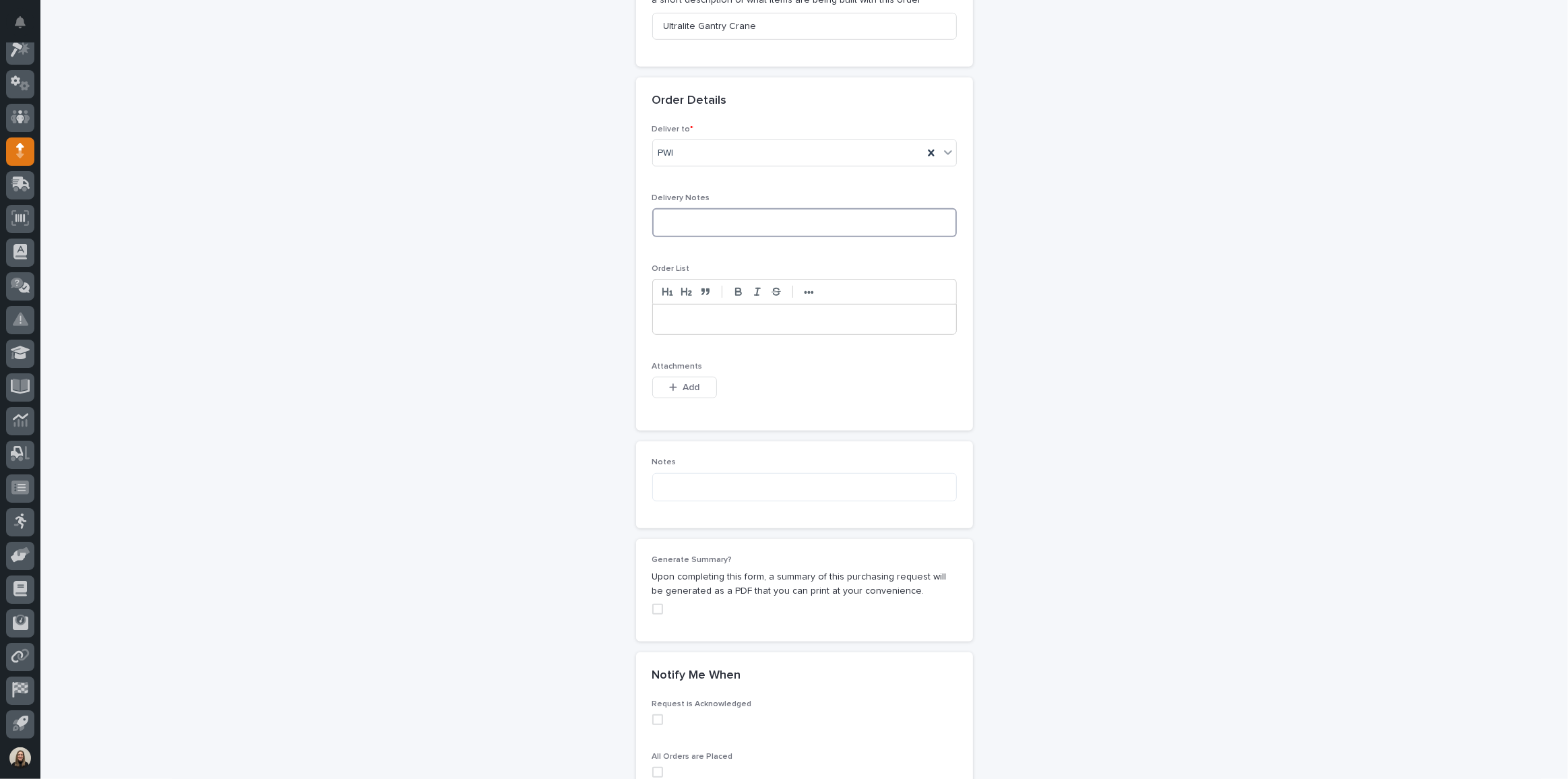
scroll to position [735, 0]
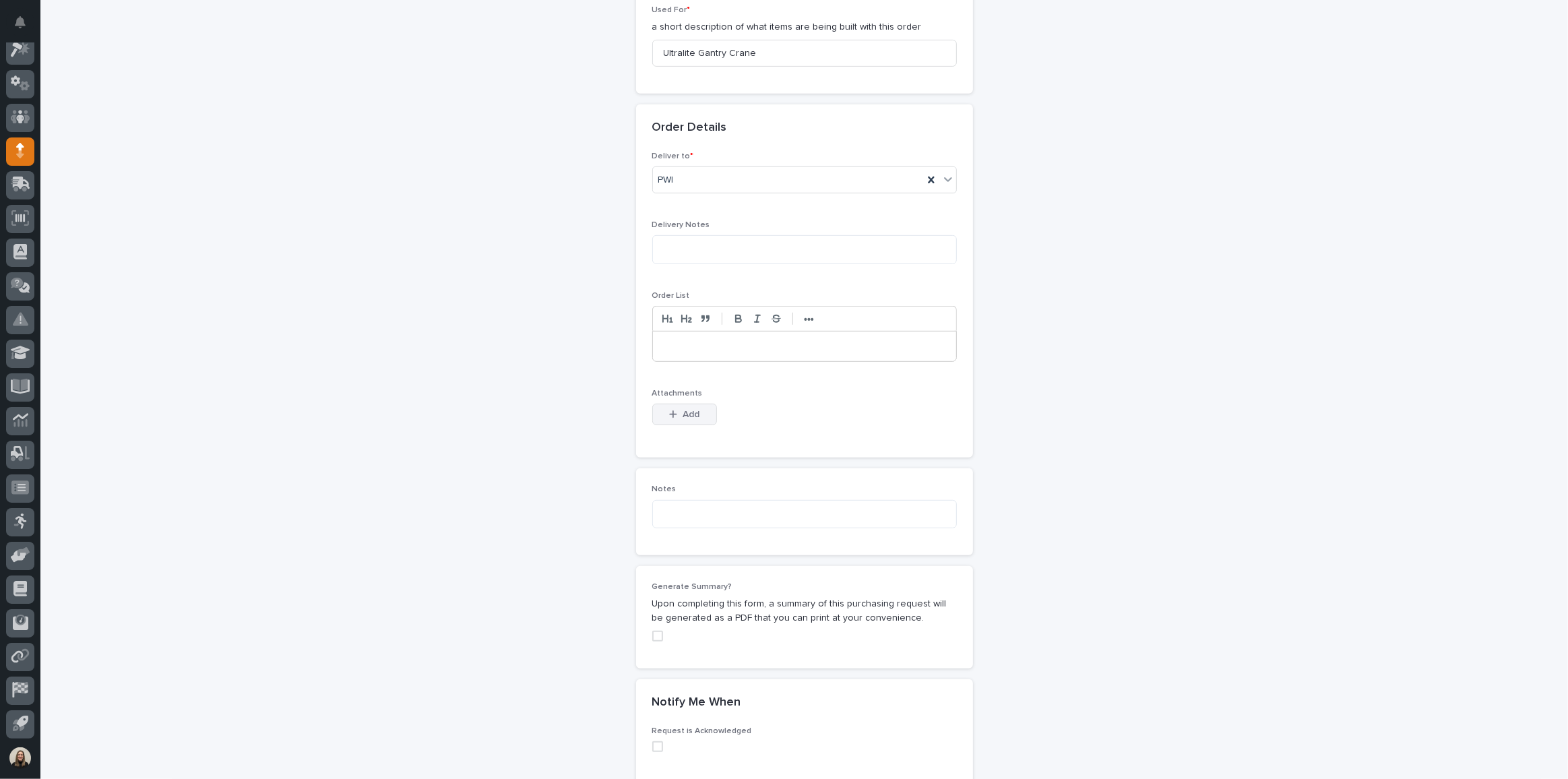
click at [664, 404] on button "Add" at bounding box center [685, 414] width 64 height 22
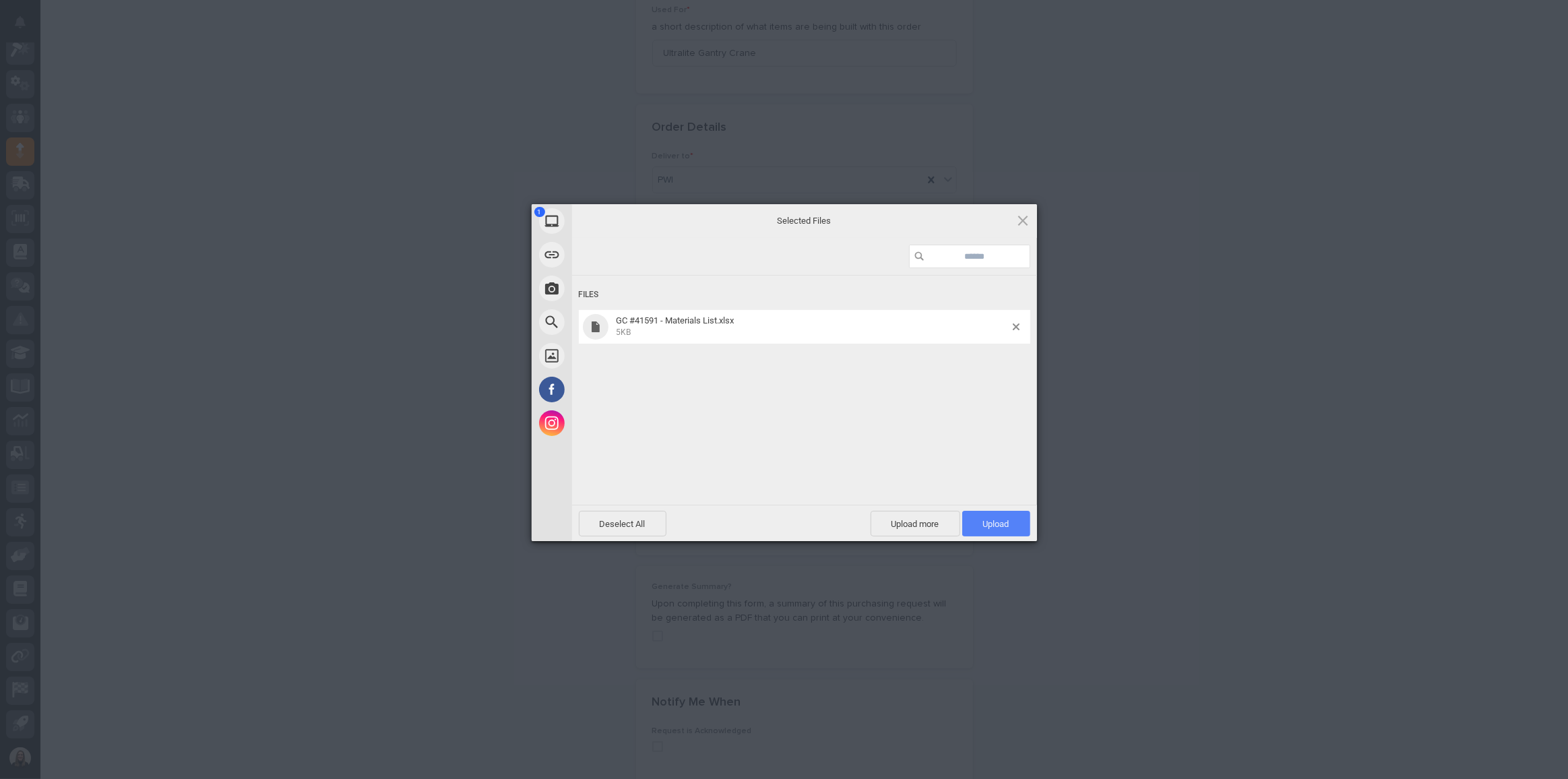
click at [1012, 524] on span "Upload 1" at bounding box center [996, 524] width 68 height 26
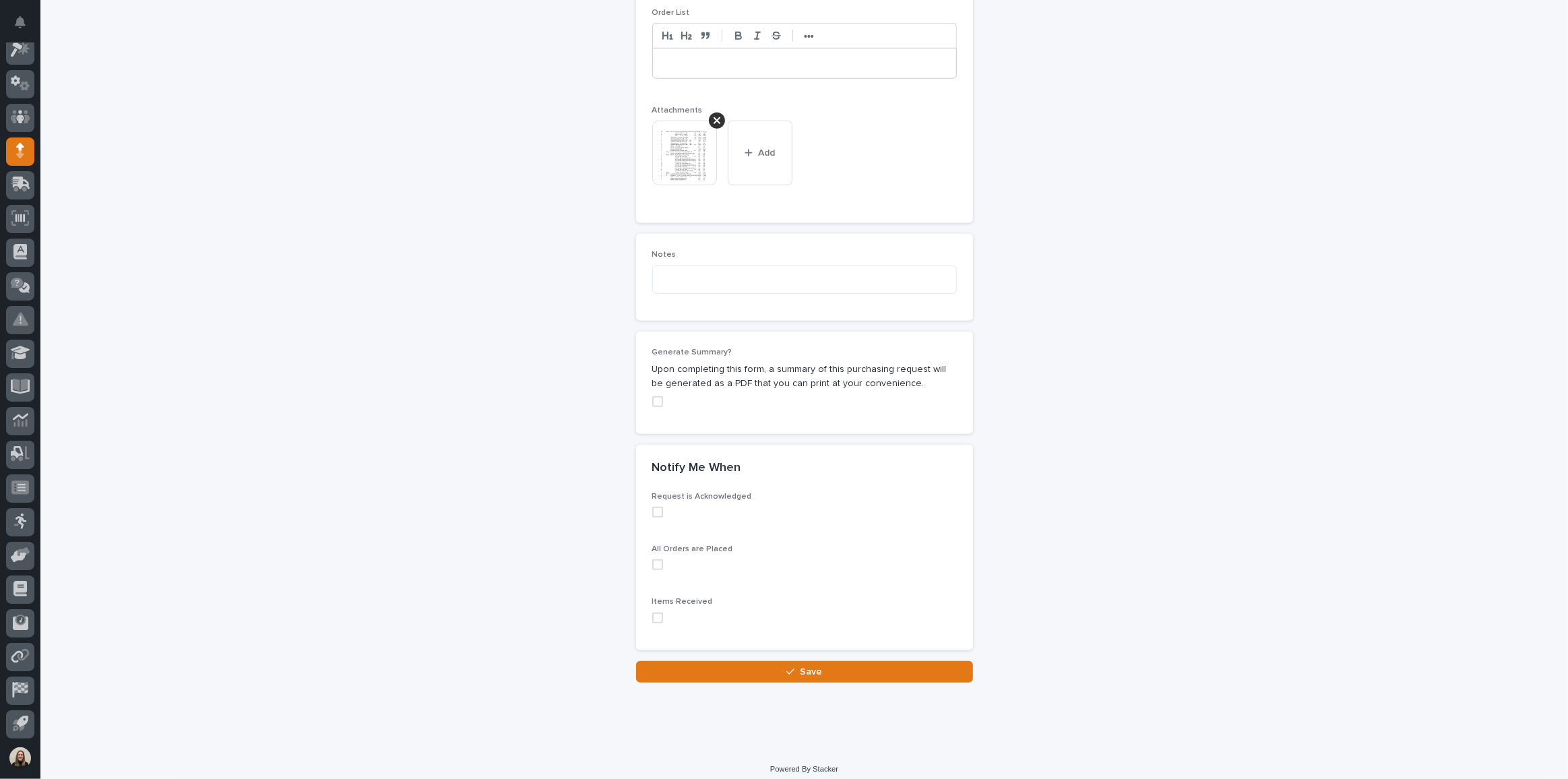
scroll to position [1022, 0]
click at [802, 662] on span "Save" at bounding box center [811, 668] width 23 height 12
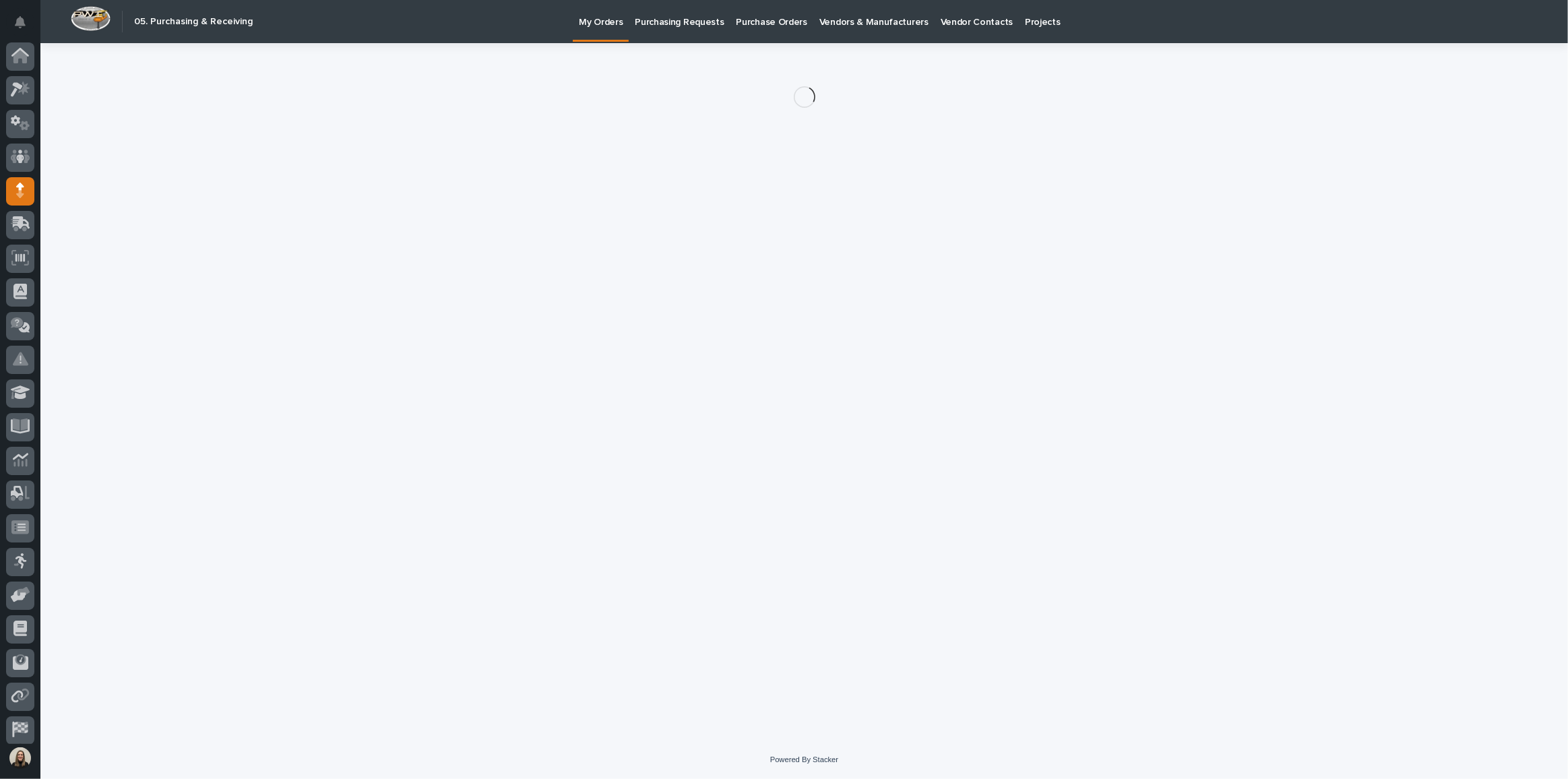
scroll to position [39, 0]
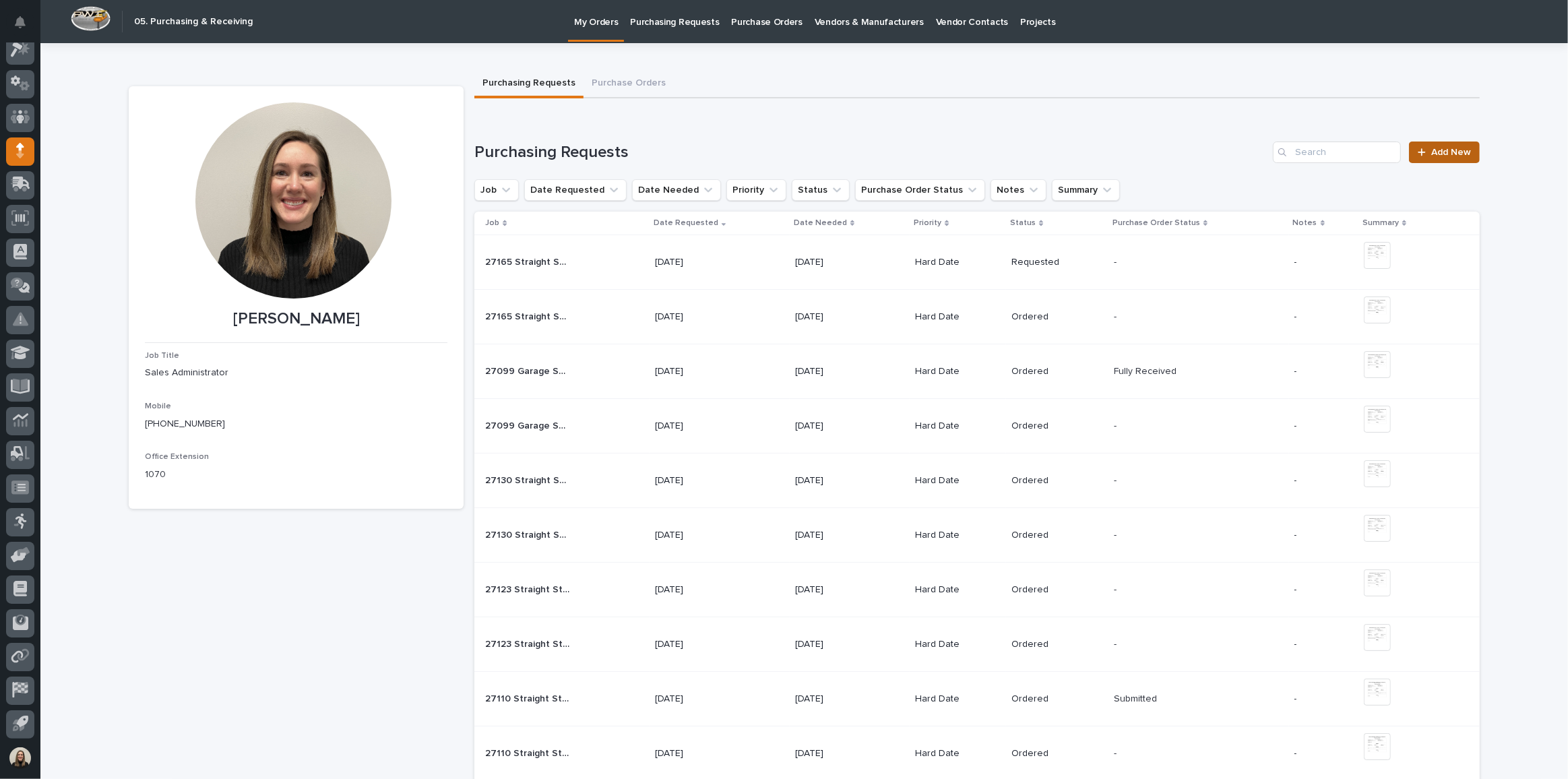
click at [1458, 149] on span "Add New" at bounding box center [1451, 152] width 39 height 10
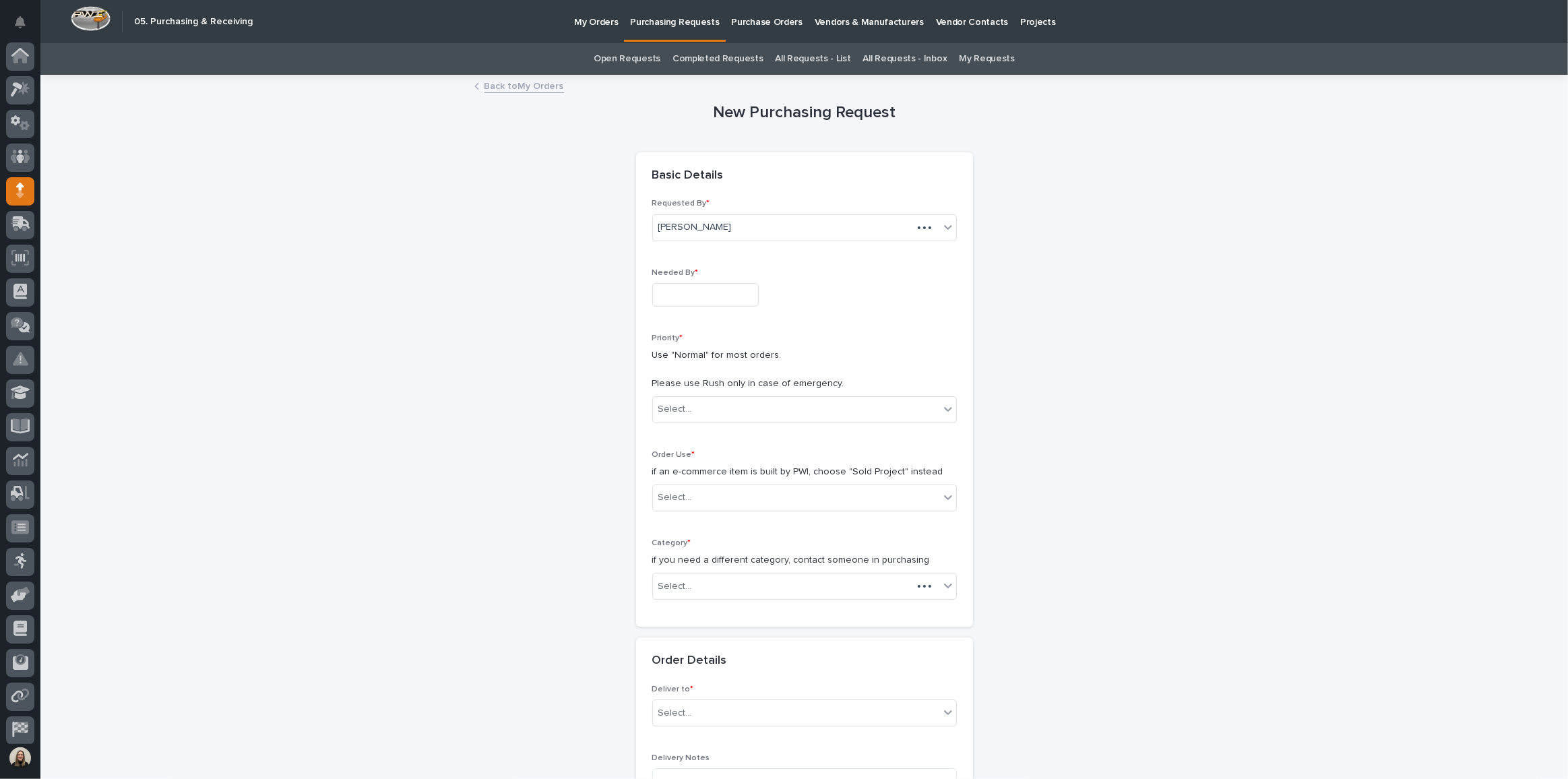
scroll to position [39, 0]
click at [721, 301] on input "text" at bounding box center [706, 295] width 106 height 23
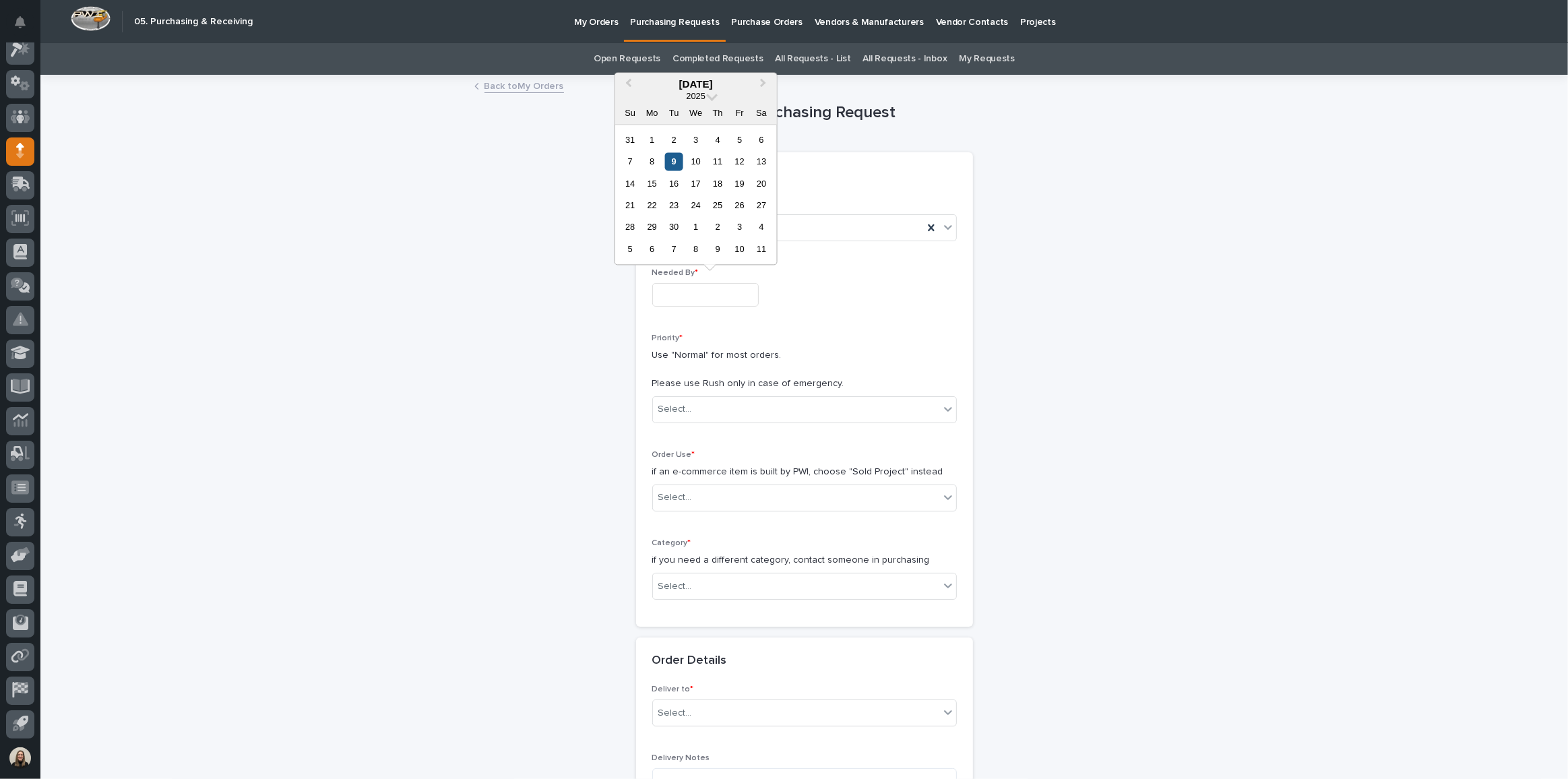
click at [674, 157] on div "9" at bounding box center [674, 161] width 19 height 19
click at [677, 402] on div "Select..." at bounding box center [675, 410] width 34 height 14
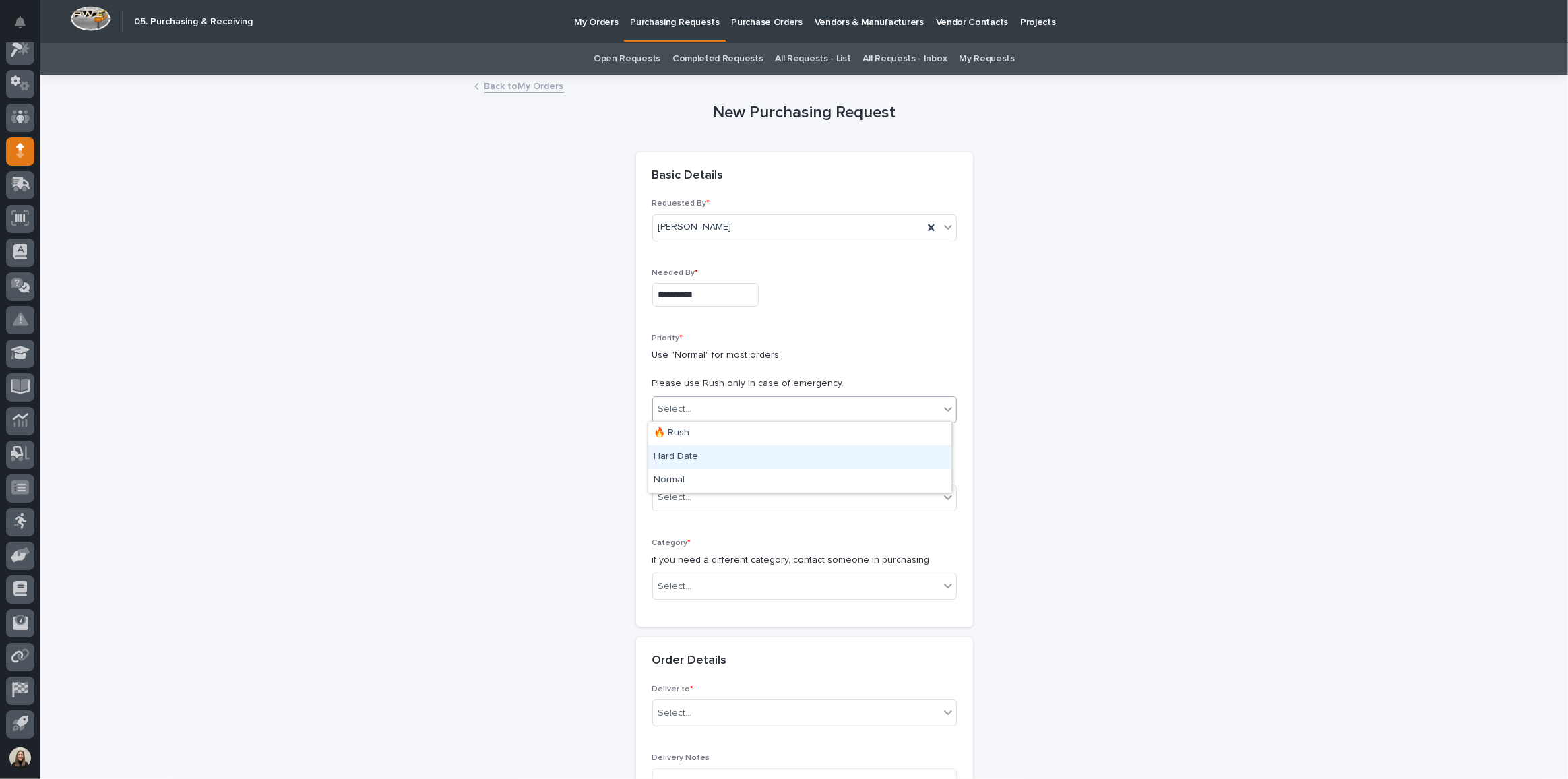
click at [708, 454] on div "Hard Date" at bounding box center [800, 457] width 303 height 23
click at [712, 280] on div "**********" at bounding box center [805, 292] width 305 height 49
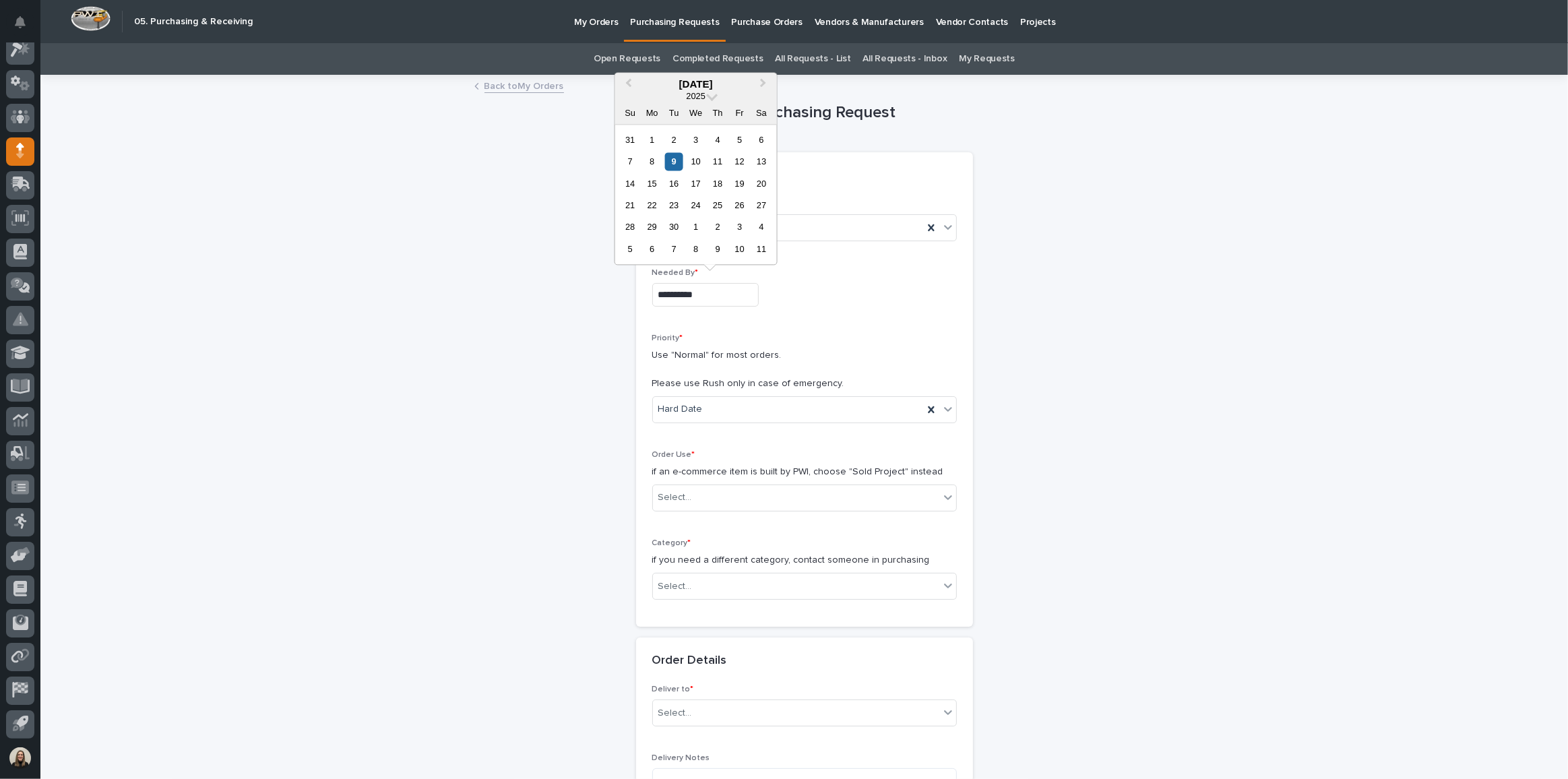
click at [714, 289] on input "**********" at bounding box center [706, 295] width 106 height 23
click at [721, 163] on div "11" at bounding box center [718, 161] width 19 height 19
type input "**********"
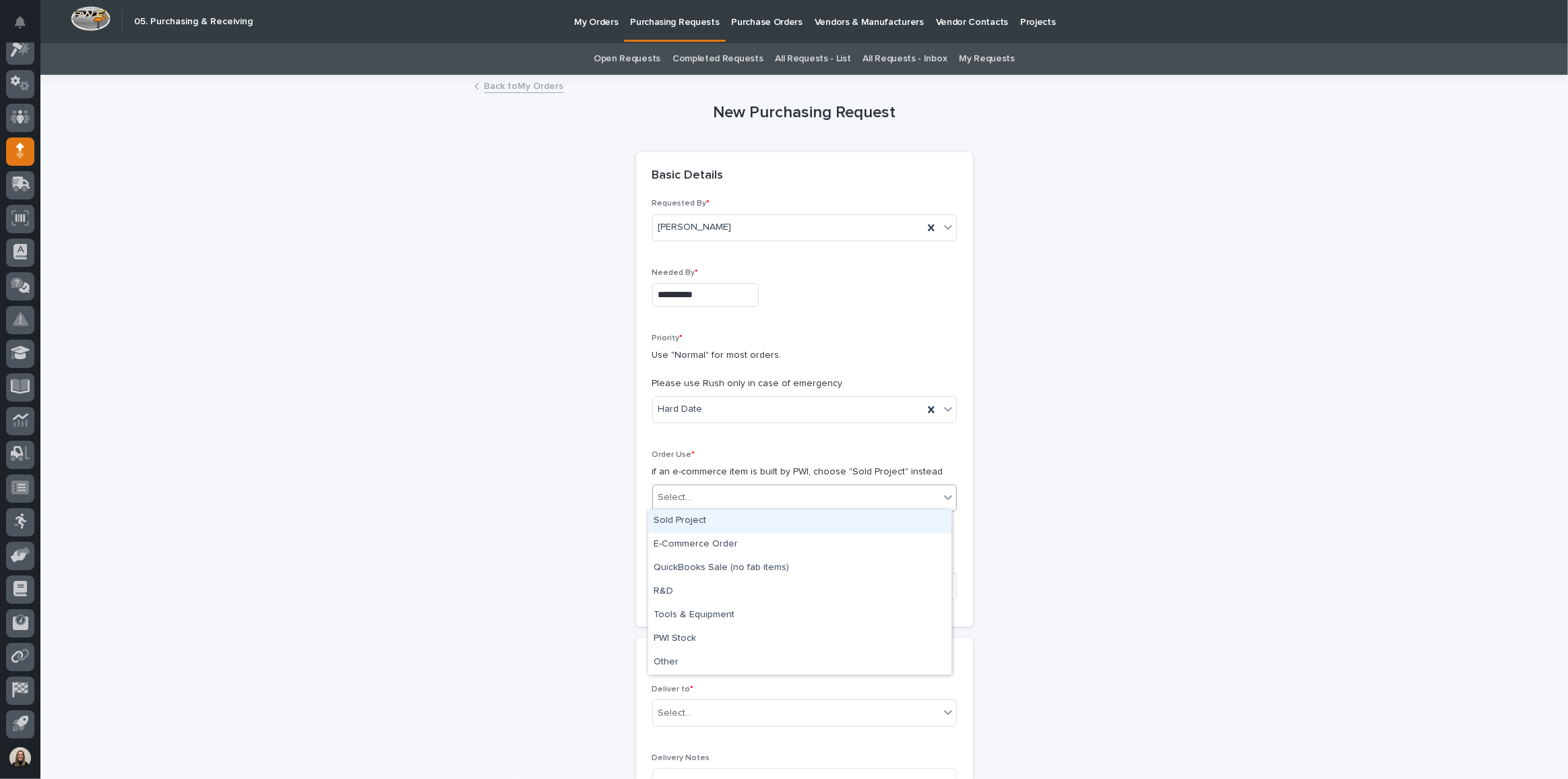
drag, startPoint x: 692, startPoint y: 485, endPoint x: 696, endPoint y: 493, distance: 8.9
click at [692, 487] on div "Select..." at bounding box center [796, 498] width 286 height 23
click at [696, 521] on div "Sold Project" at bounding box center [800, 521] width 303 height 23
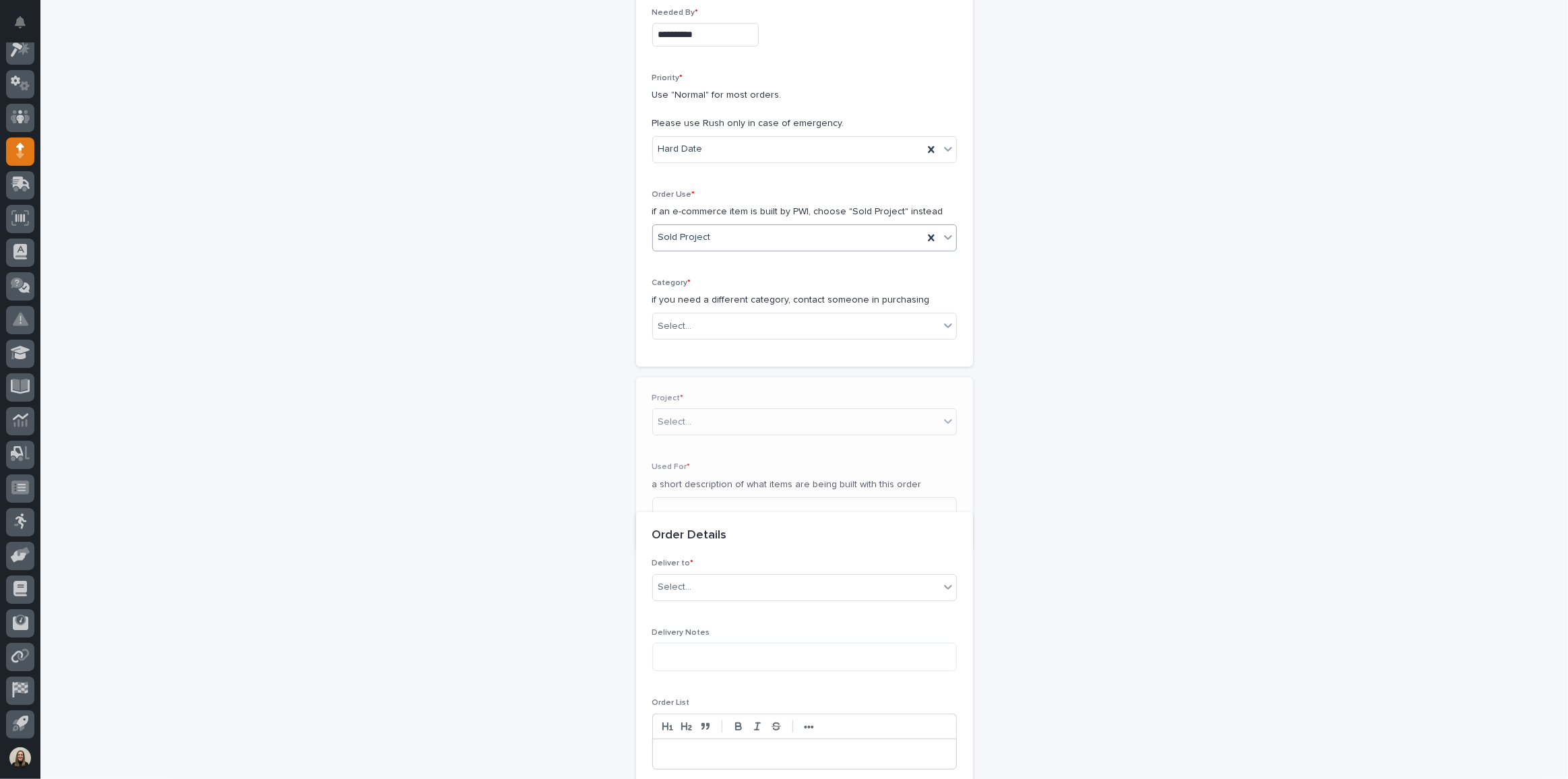
scroll to position [270, 0]
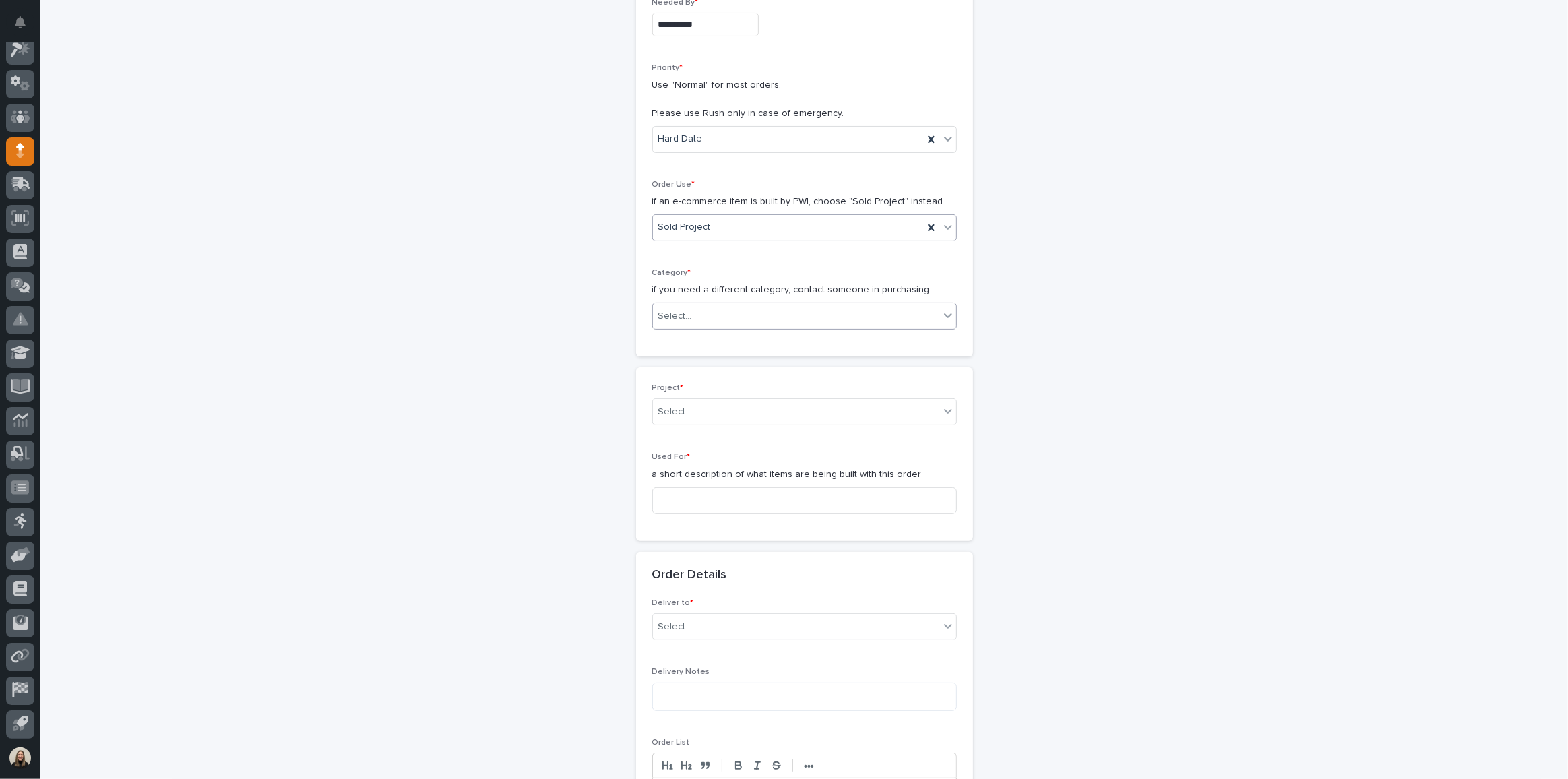
click at [711, 303] on div "Select..." at bounding box center [805, 316] width 305 height 27
click at [737, 445] on div "Parts & Hardware" at bounding box center [800, 456] width 303 height 23
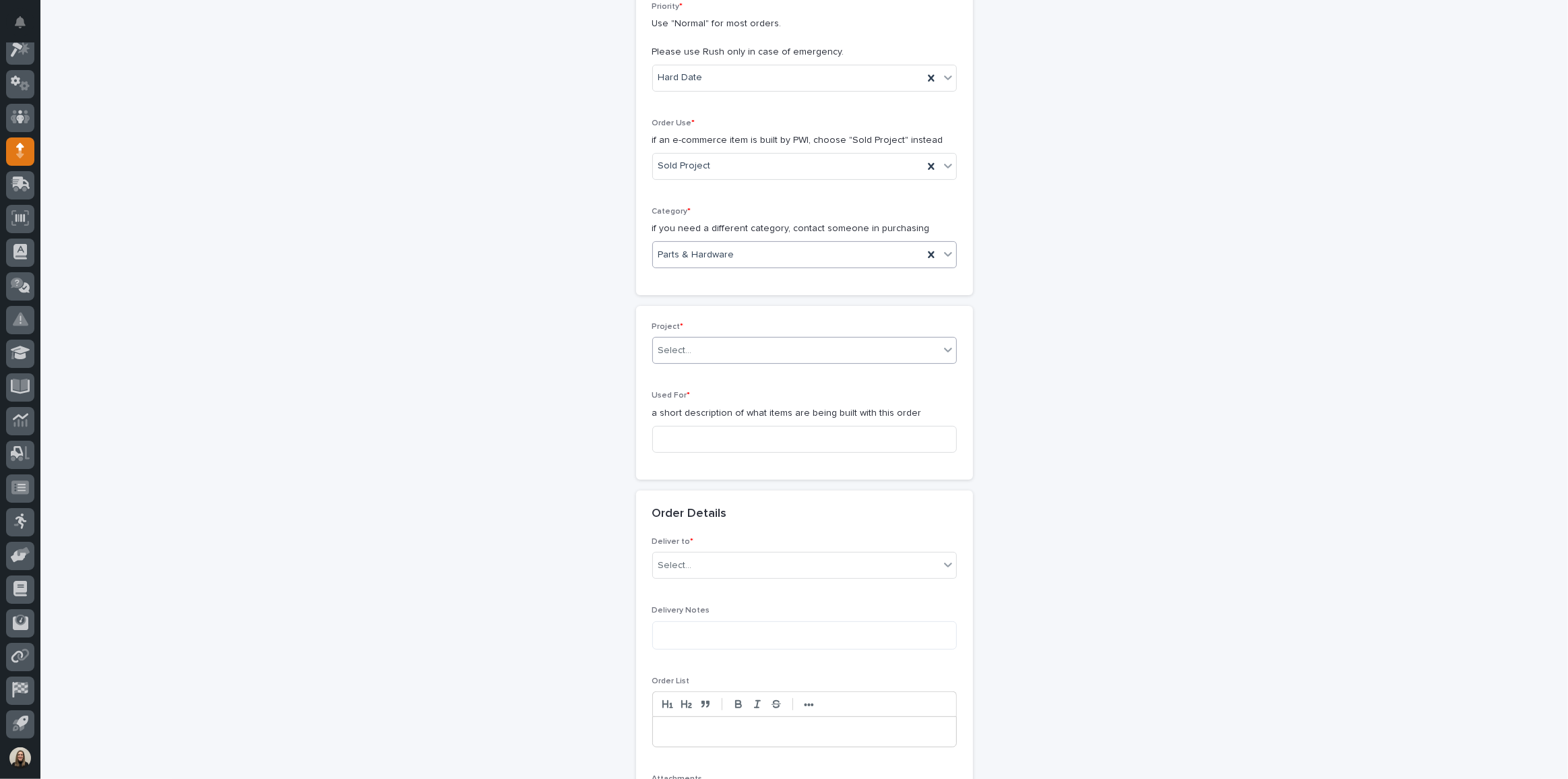
click at [699, 347] on div "Select..." at bounding box center [796, 351] width 286 height 23
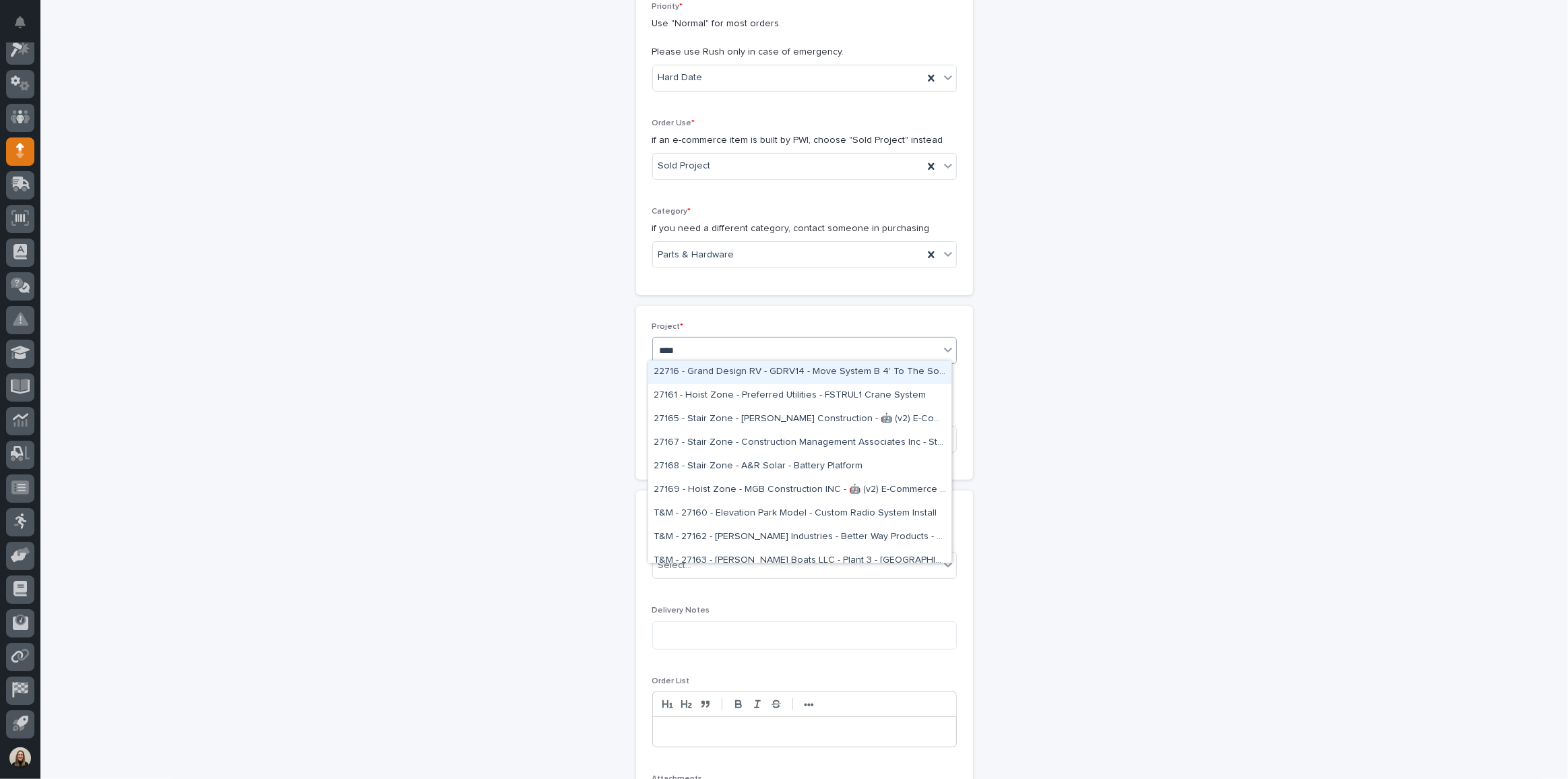
type input "*****"
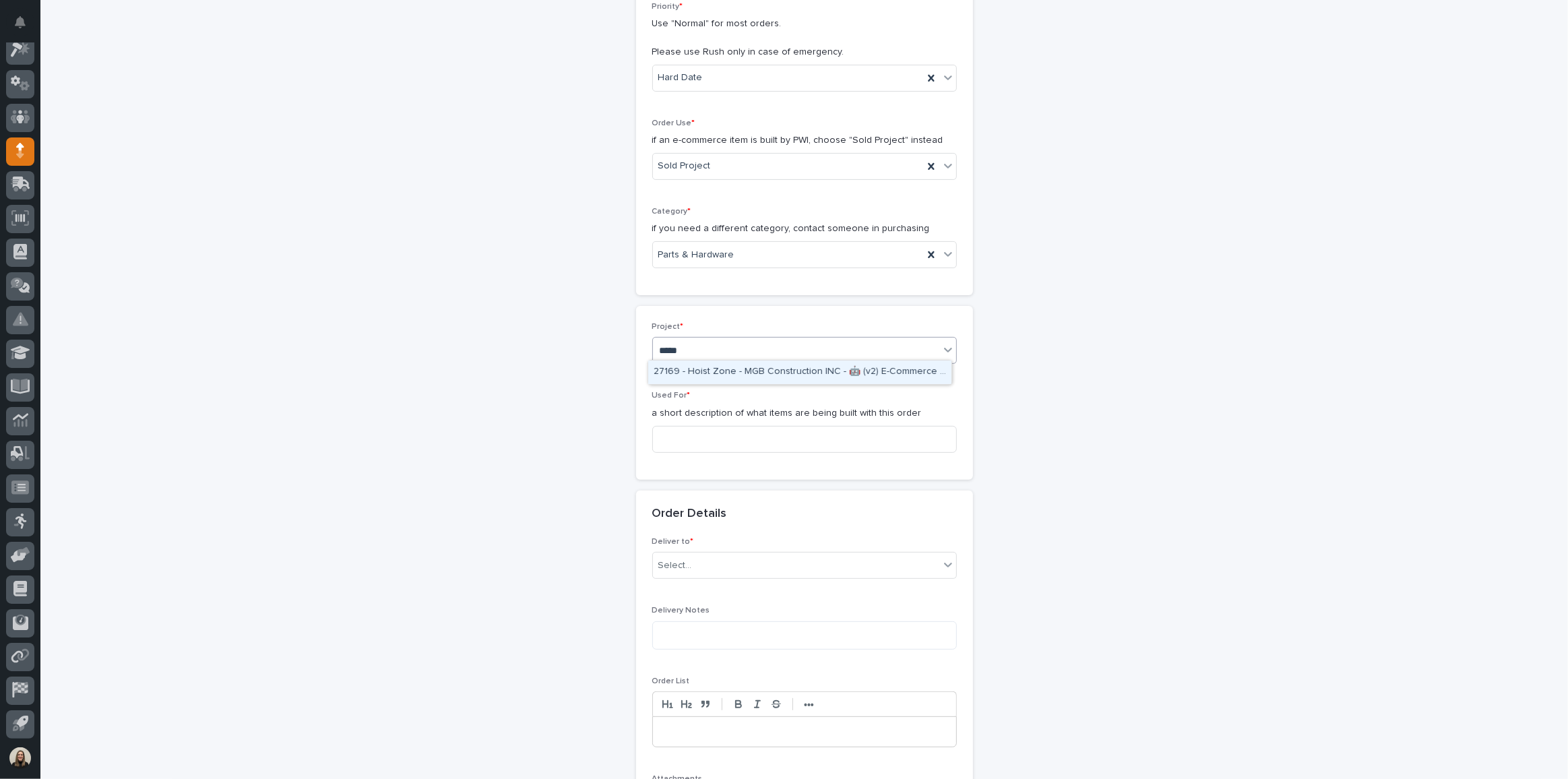
click at [717, 370] on div "27169 - Hoist Zone - MGB Construction INC - 🤖 (v2) E-Commerce Order with Fab It…" at bounding box center [800, 372] width 303 height 23
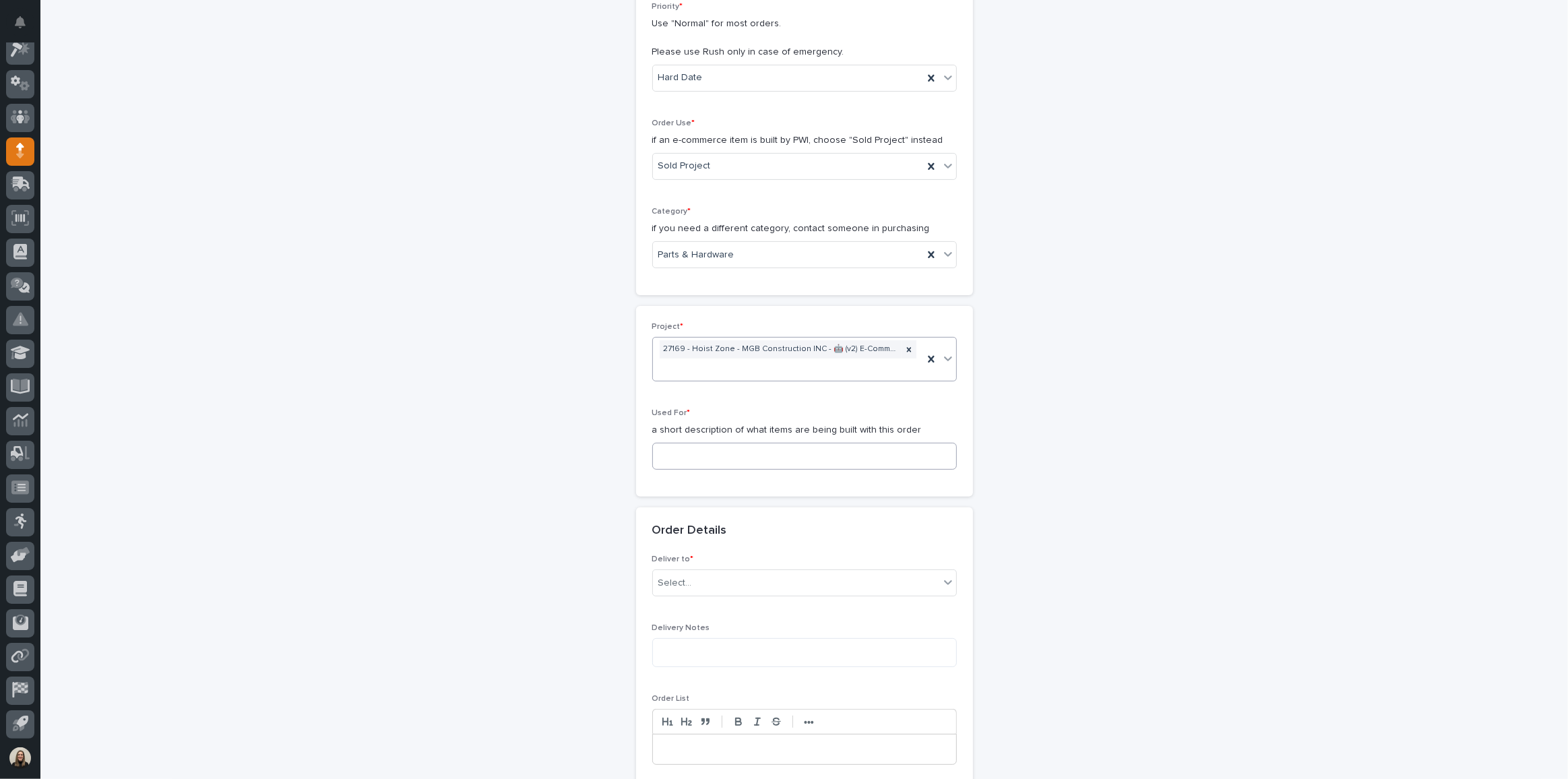
scroll to position [340, 0]
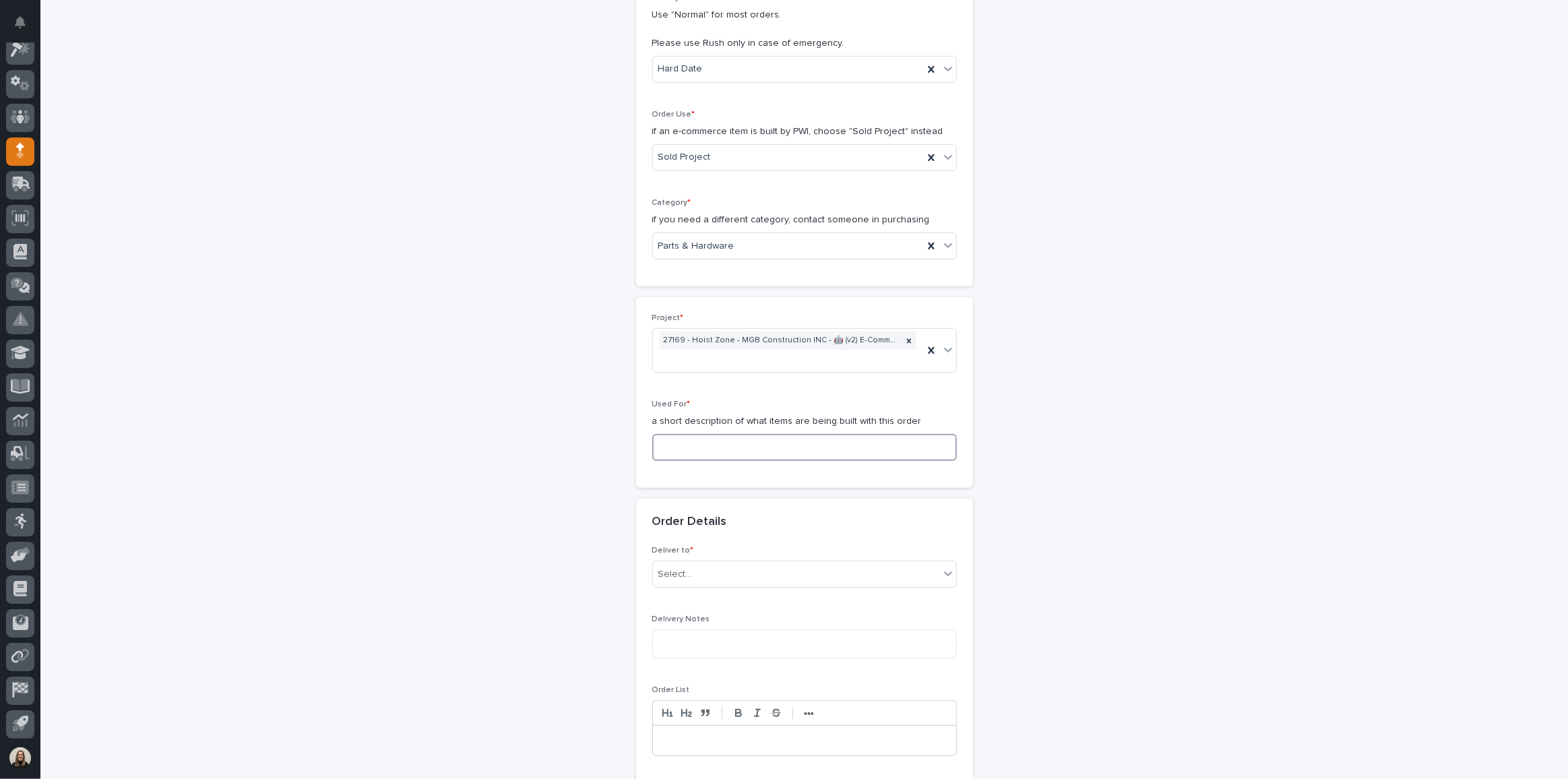
click at [739, 444] on input at bounding box center [805, 447] width 305 height 27
click at [671, 445] on input at bounding box center [805, 447] width 305 height 27
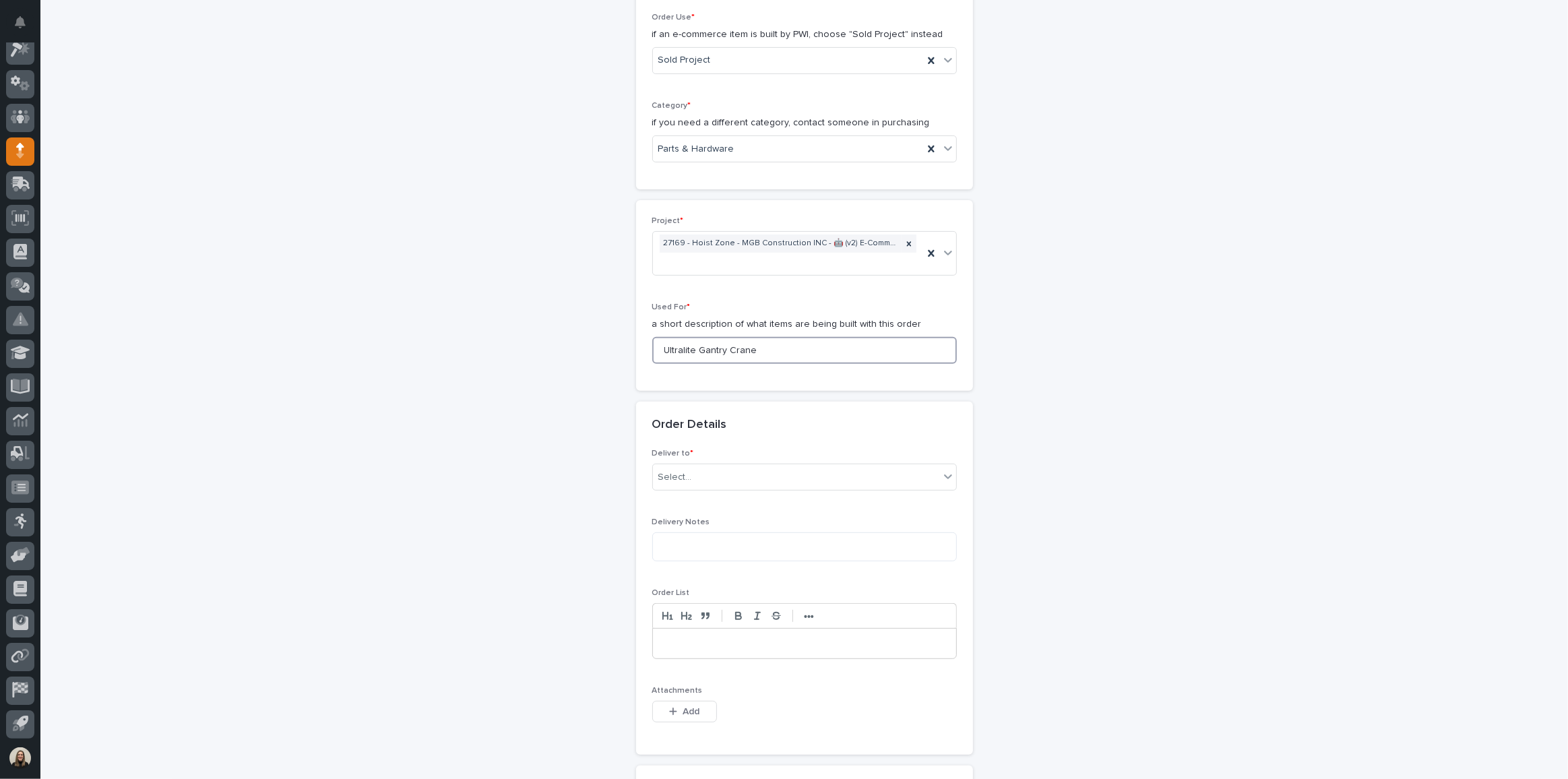
scroll to position [525, 0]
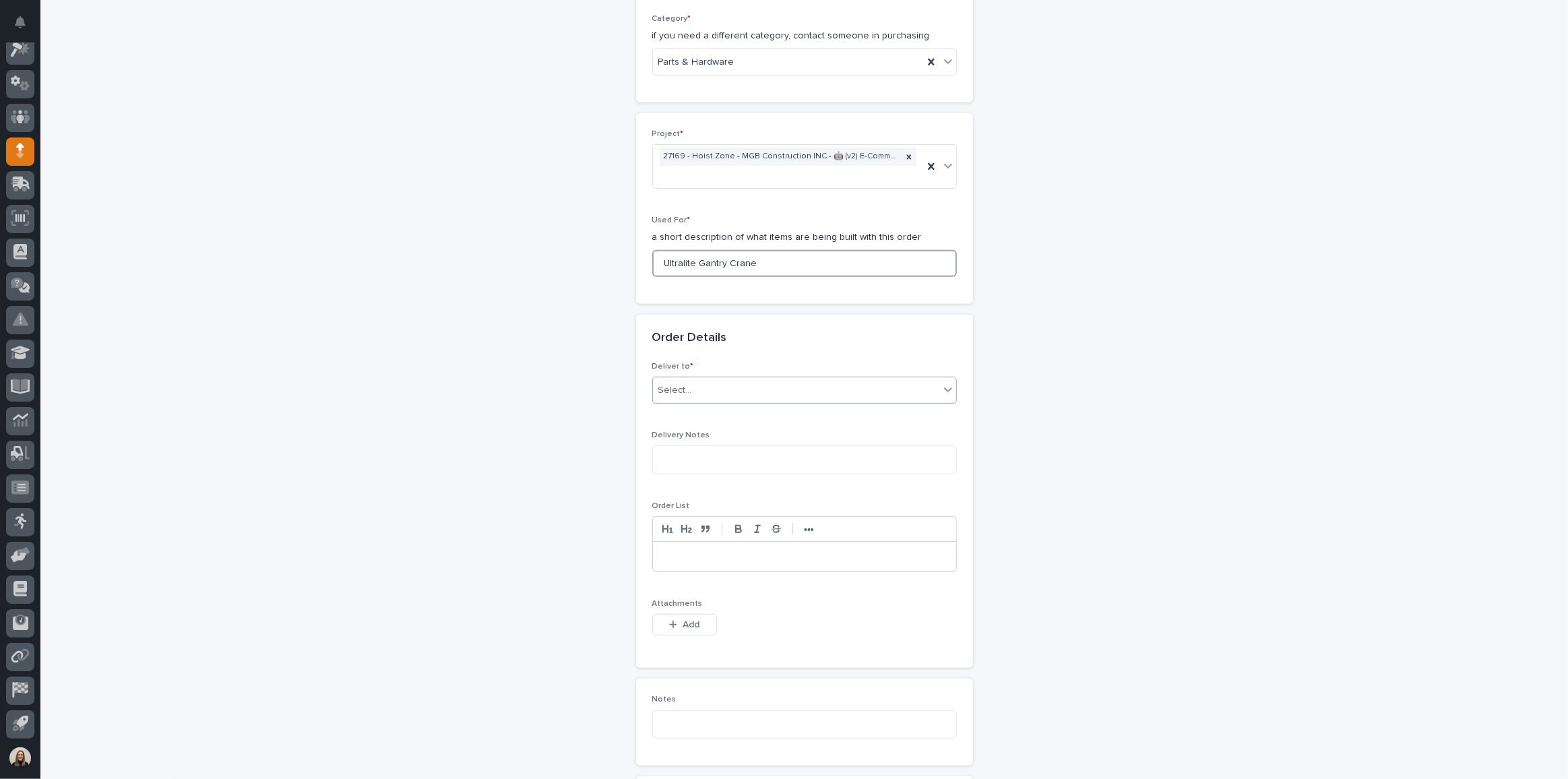
type input "Ultralite Gantry Crane"
click at [720, 377] on div "Select..." at bounding box center [805, 390] width 305 height 27
click at [700, 415] on div "PWI" at bounding box center [800, 412] width 303 height 23
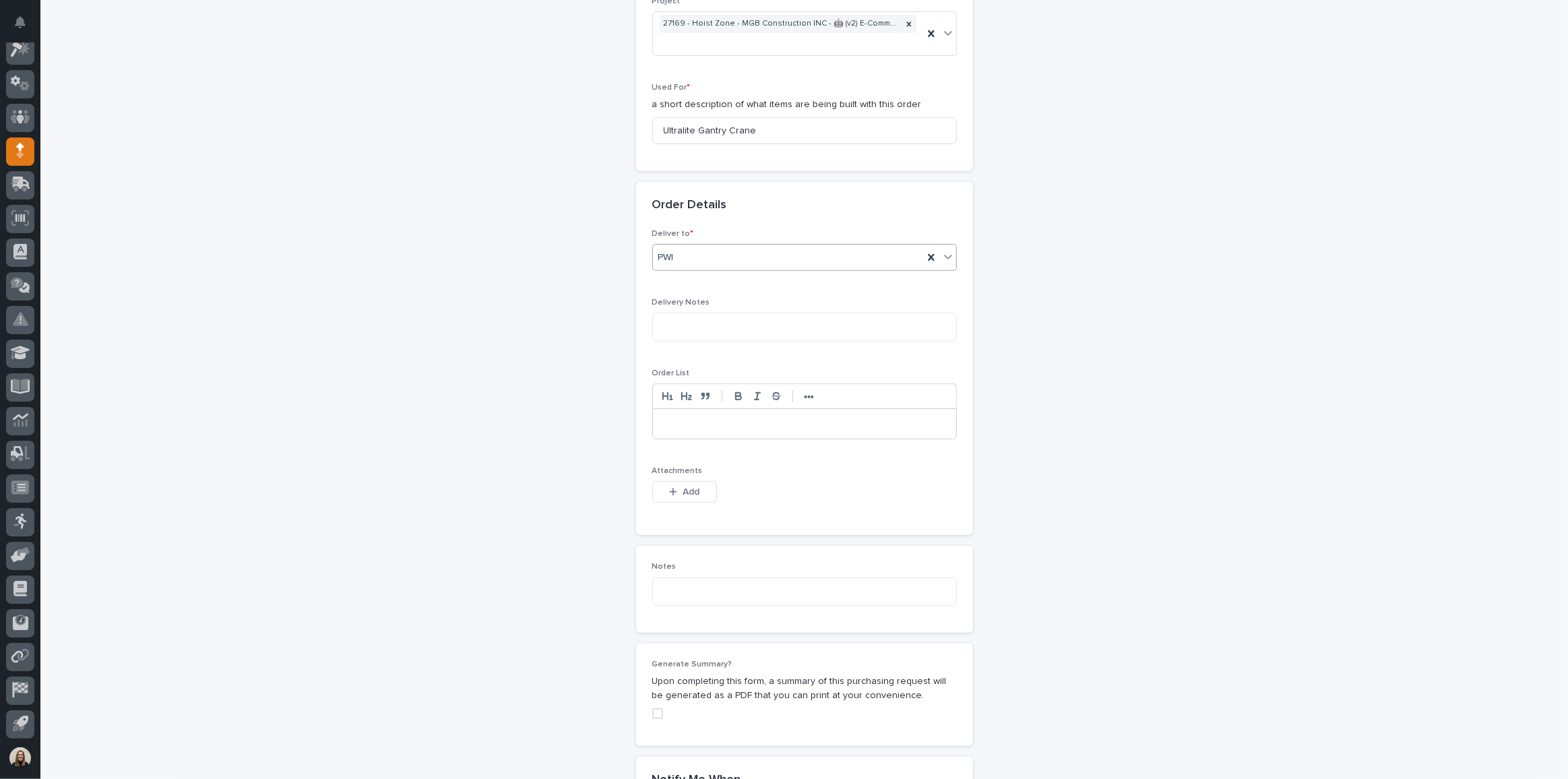
scroll to position [708, 0]
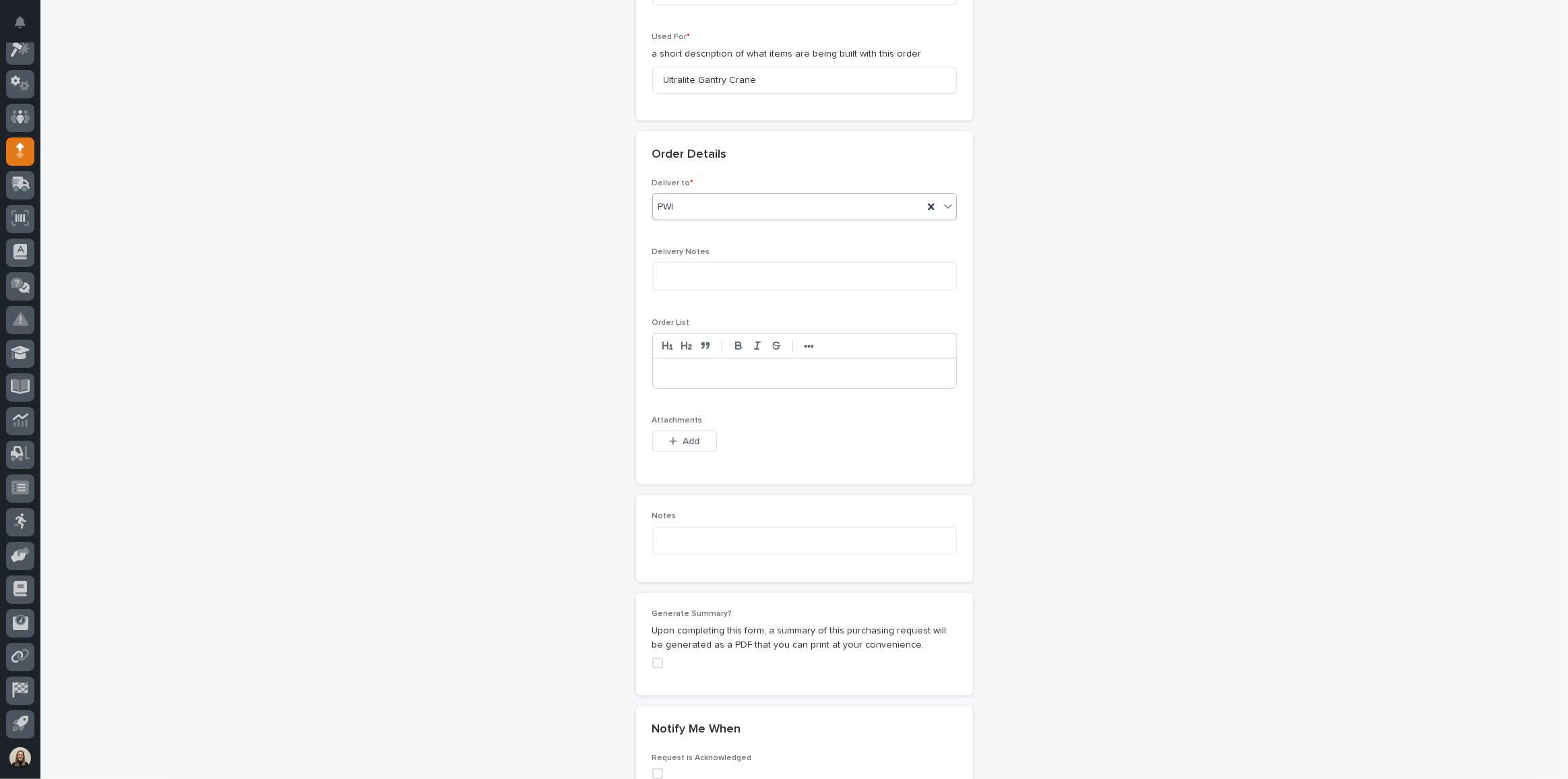
drag, startPoint x: 678, startPoint y: 437, endPoint x: 689, endPoint y: 447, distance: 14.9
click at [683, 437] on span "Add" at bounding box center [691, 441] width 17 height 12
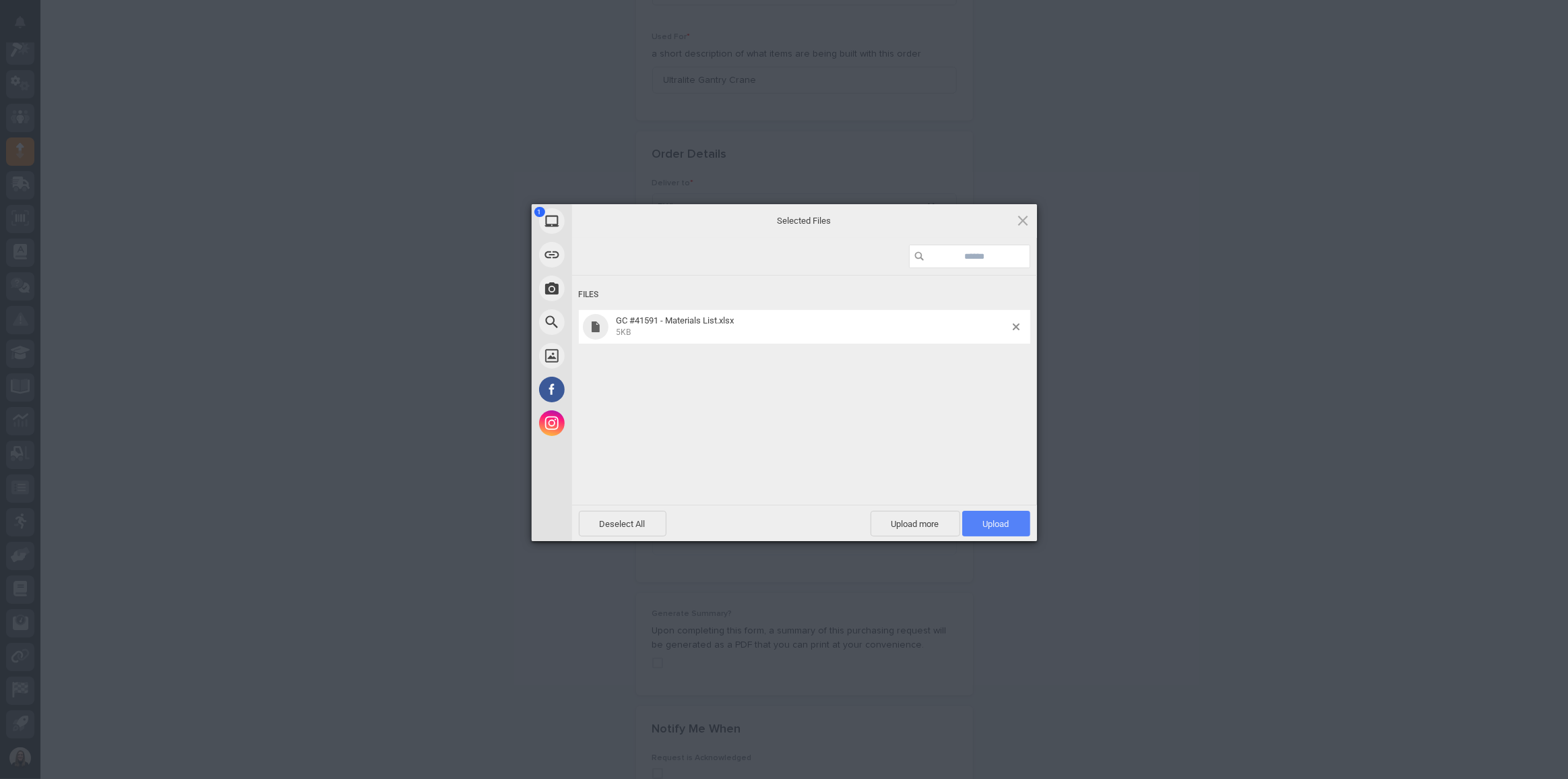
click at [981, 526] on span "Upload 1" at bounding box center [996, 524] width 68 height 26
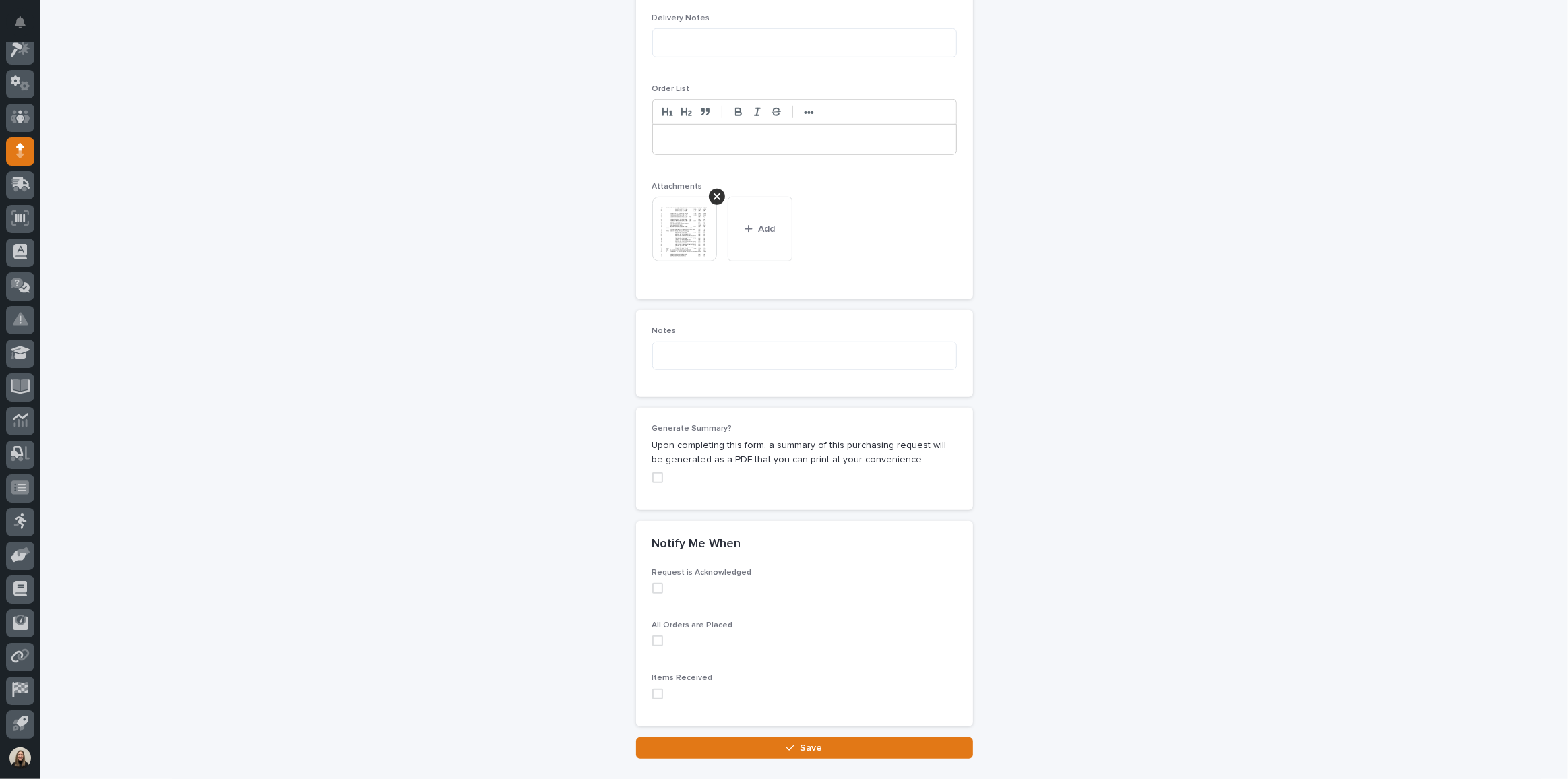
scroll to position [1022, 0]
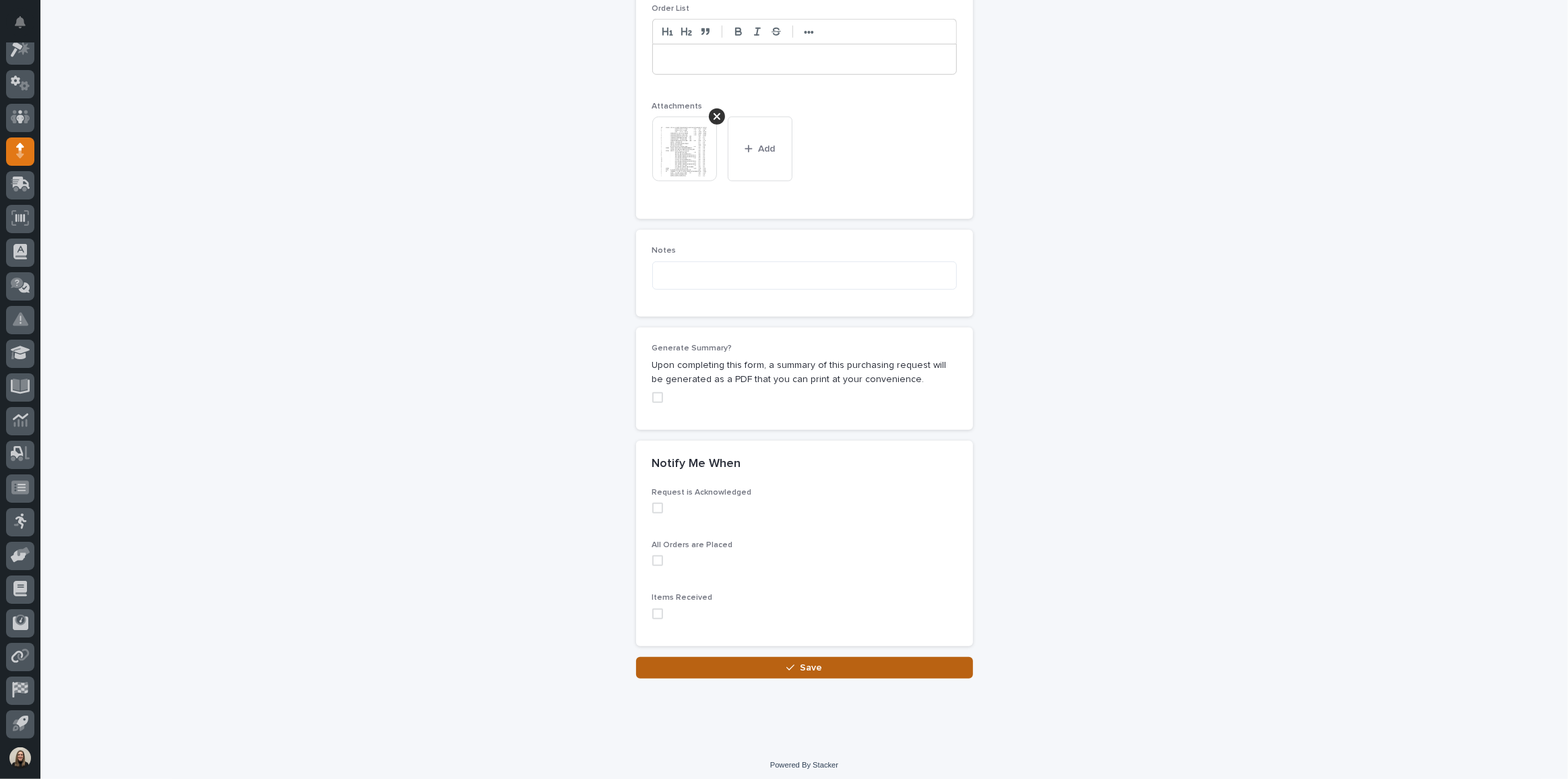
click at [777, 662] on button "Save" at bounding box center [805, 668] width 337 height 22
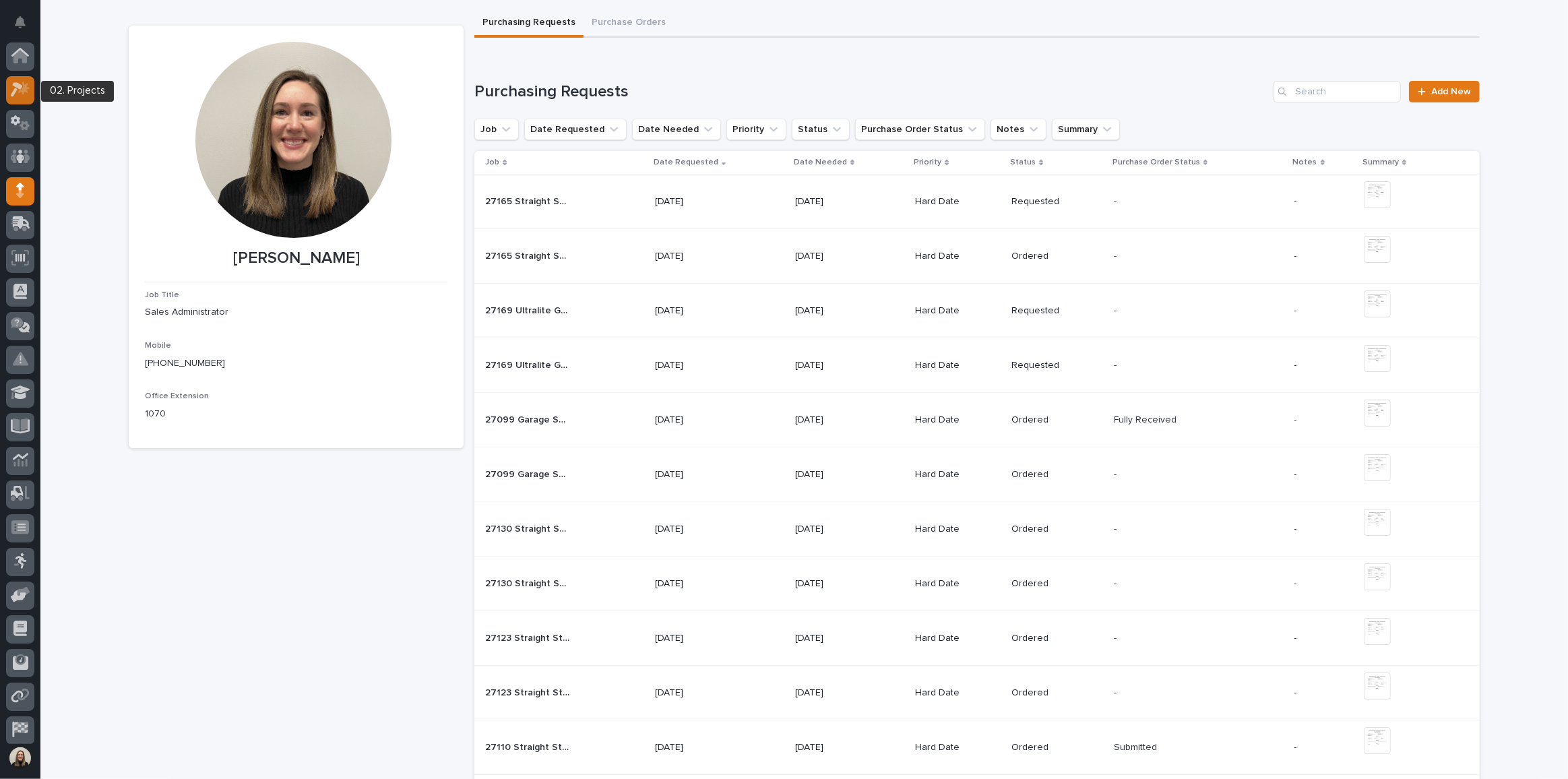
click at [14, 85] on icon at bounding box center [16, 90] width 12 height 14
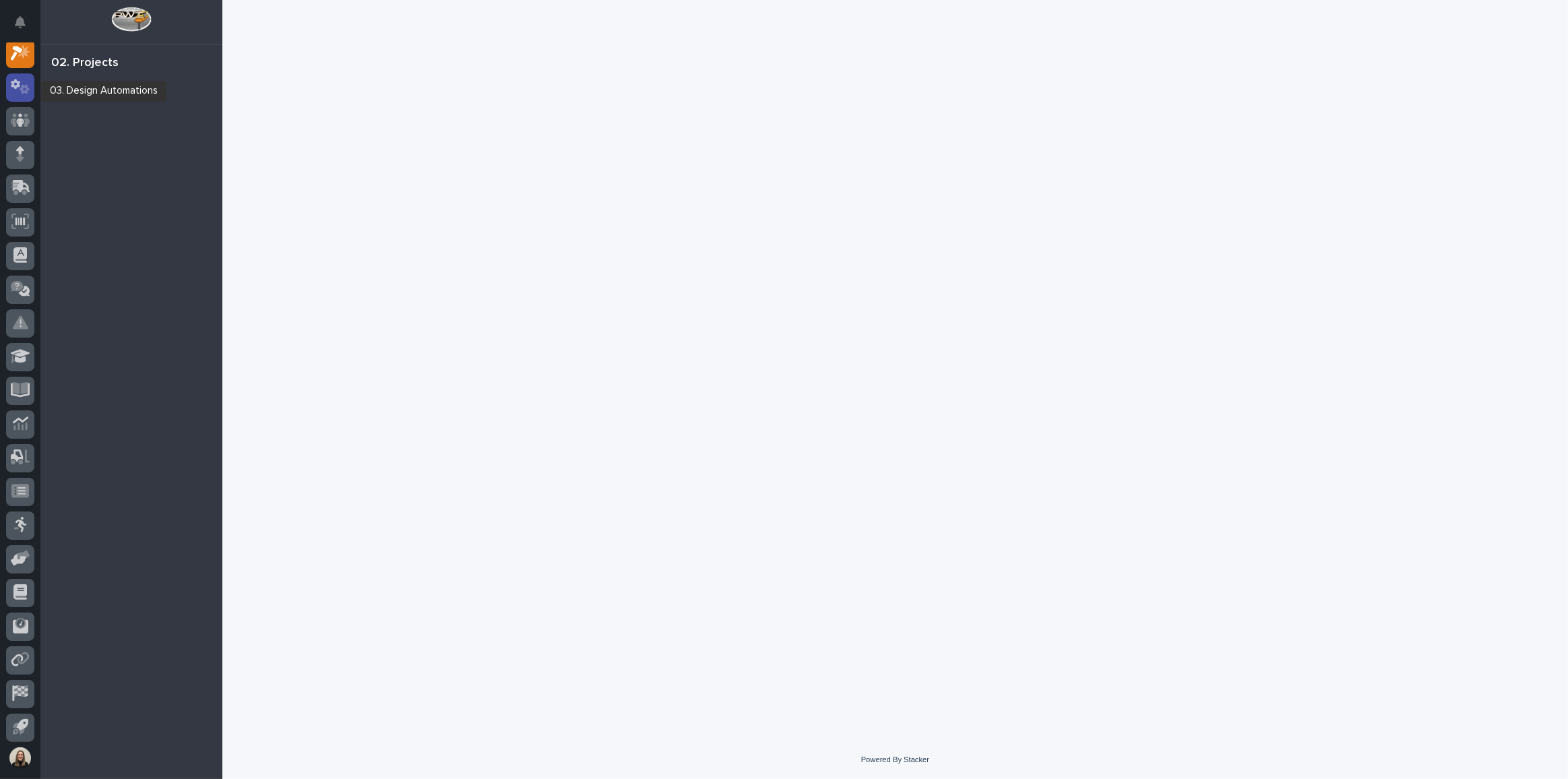
scroll to position [33, 0]
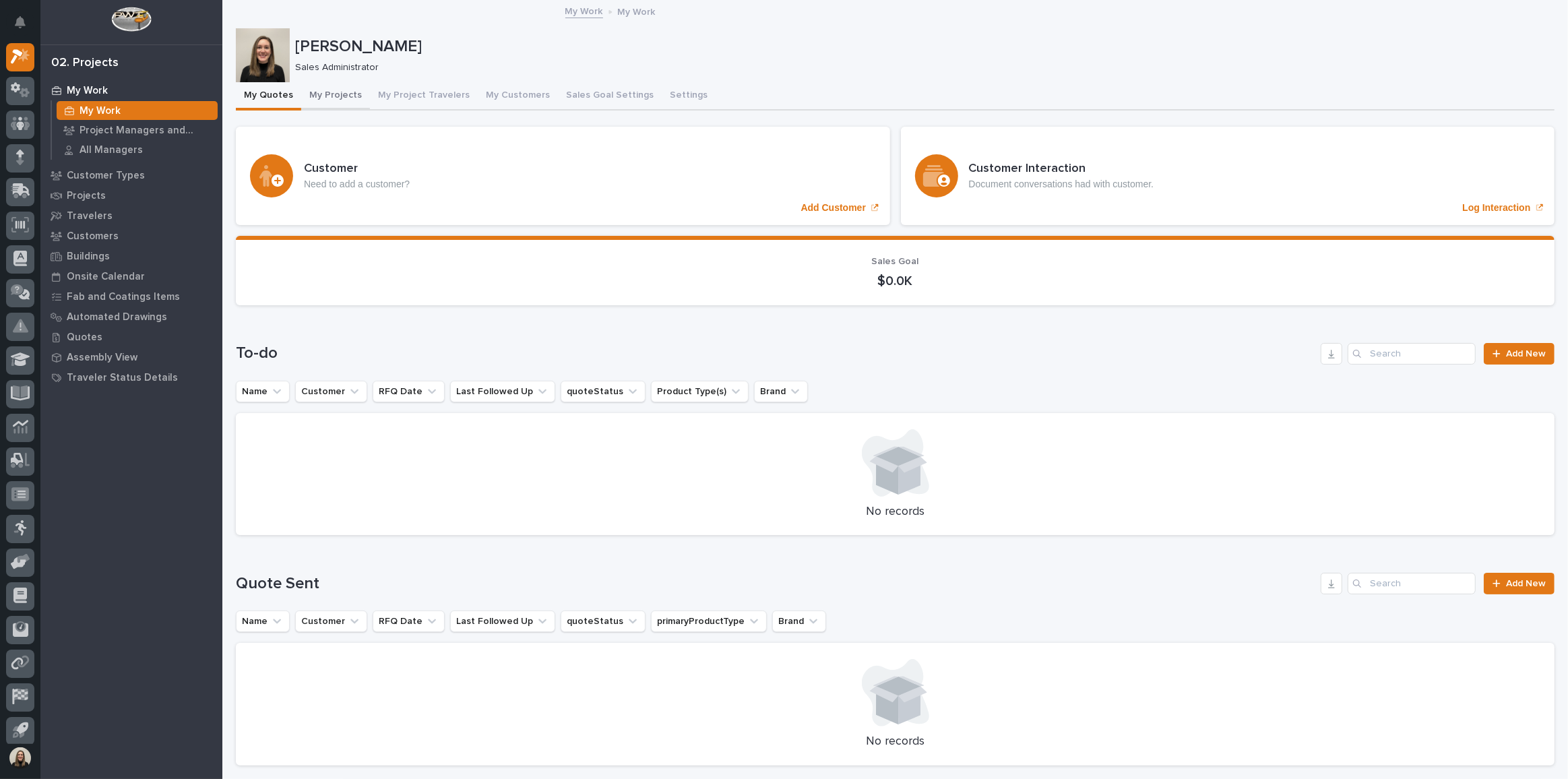
click at [332, 93] on button "My Projects" at bounding box center [335, 96] width 68 height 28
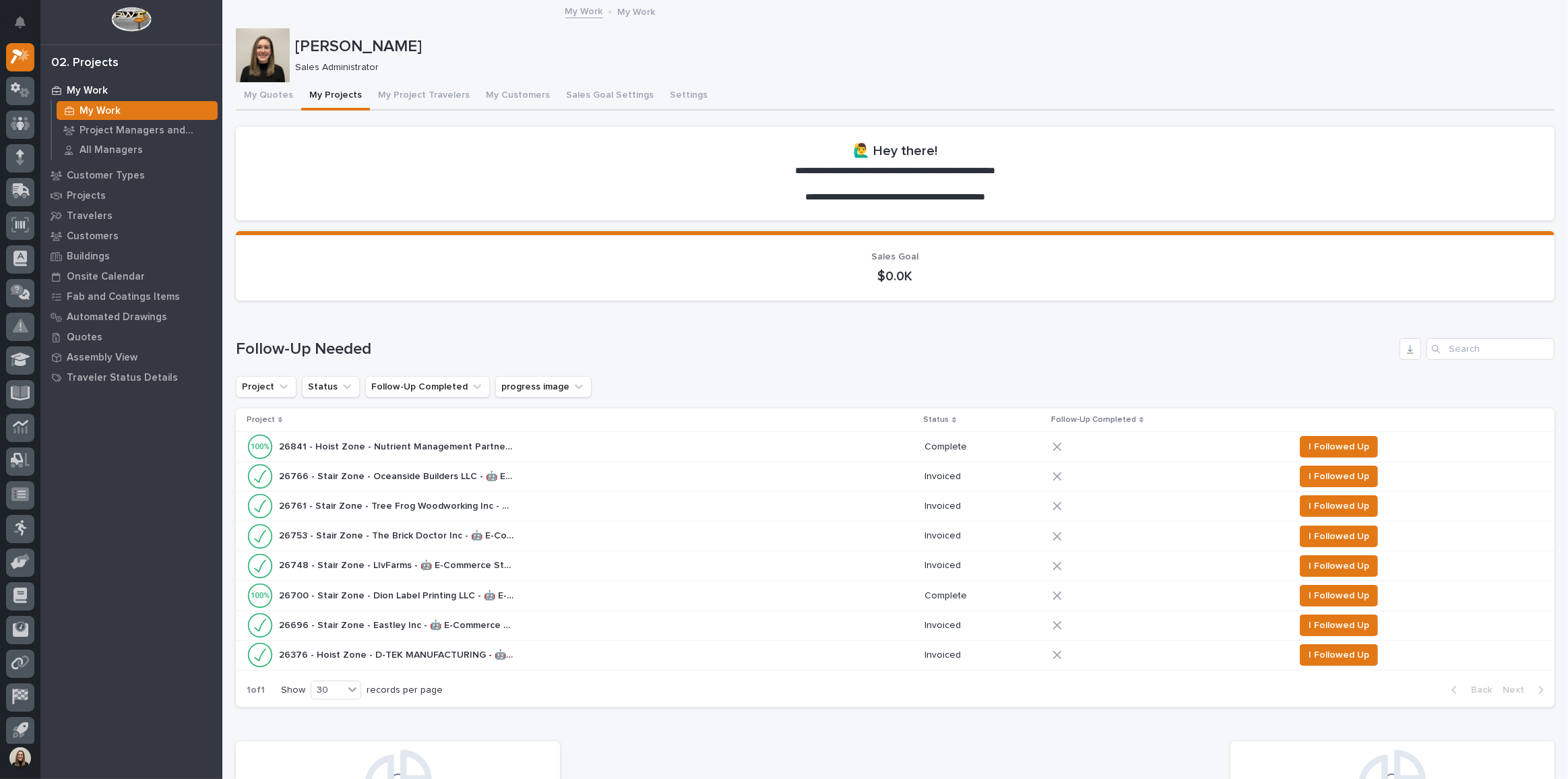
scroll to position [306, 0]
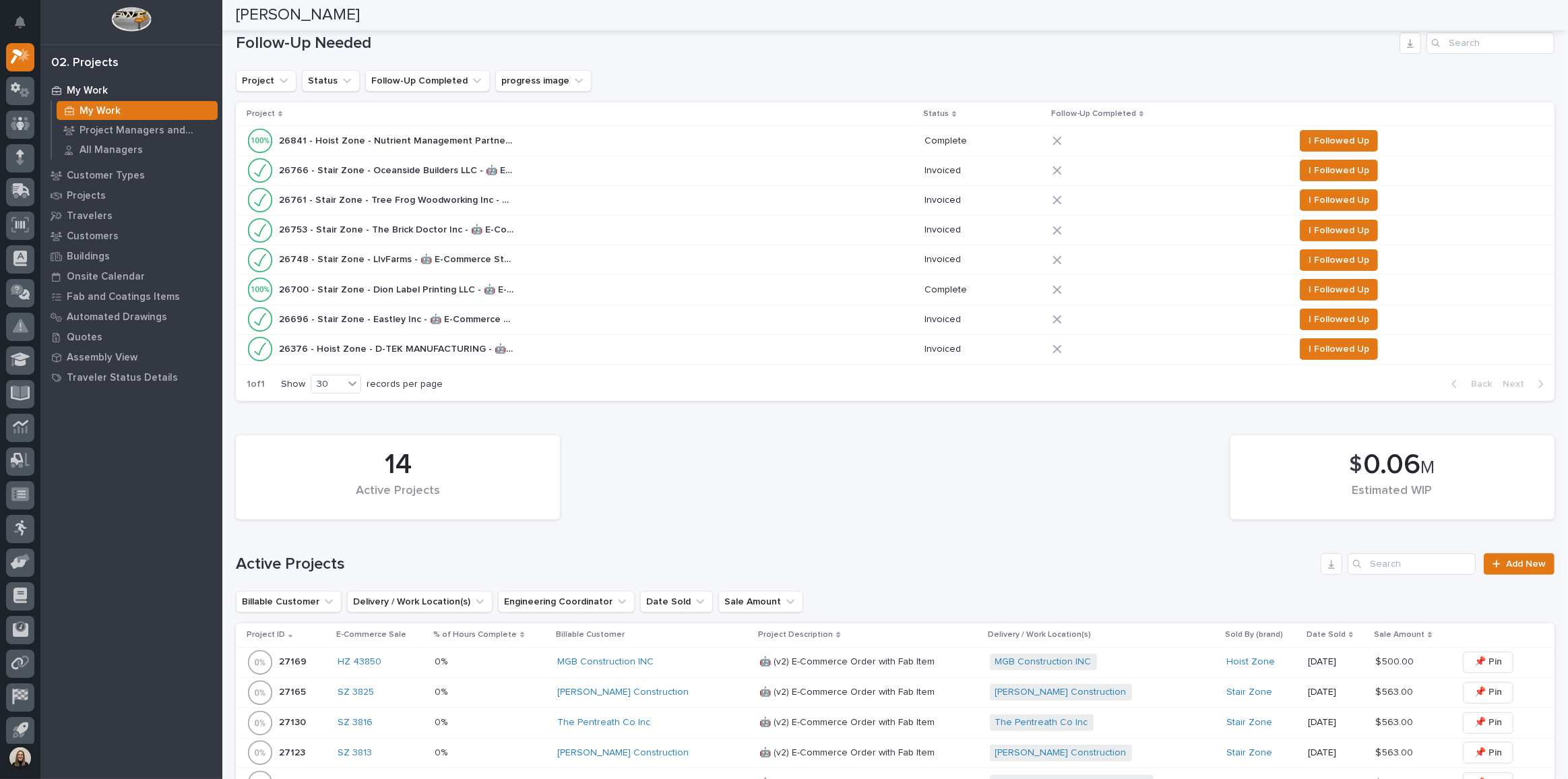
click at [694, 662] on div "MGB Construction INC" at bounding box center [653, 662] width 191 height 11
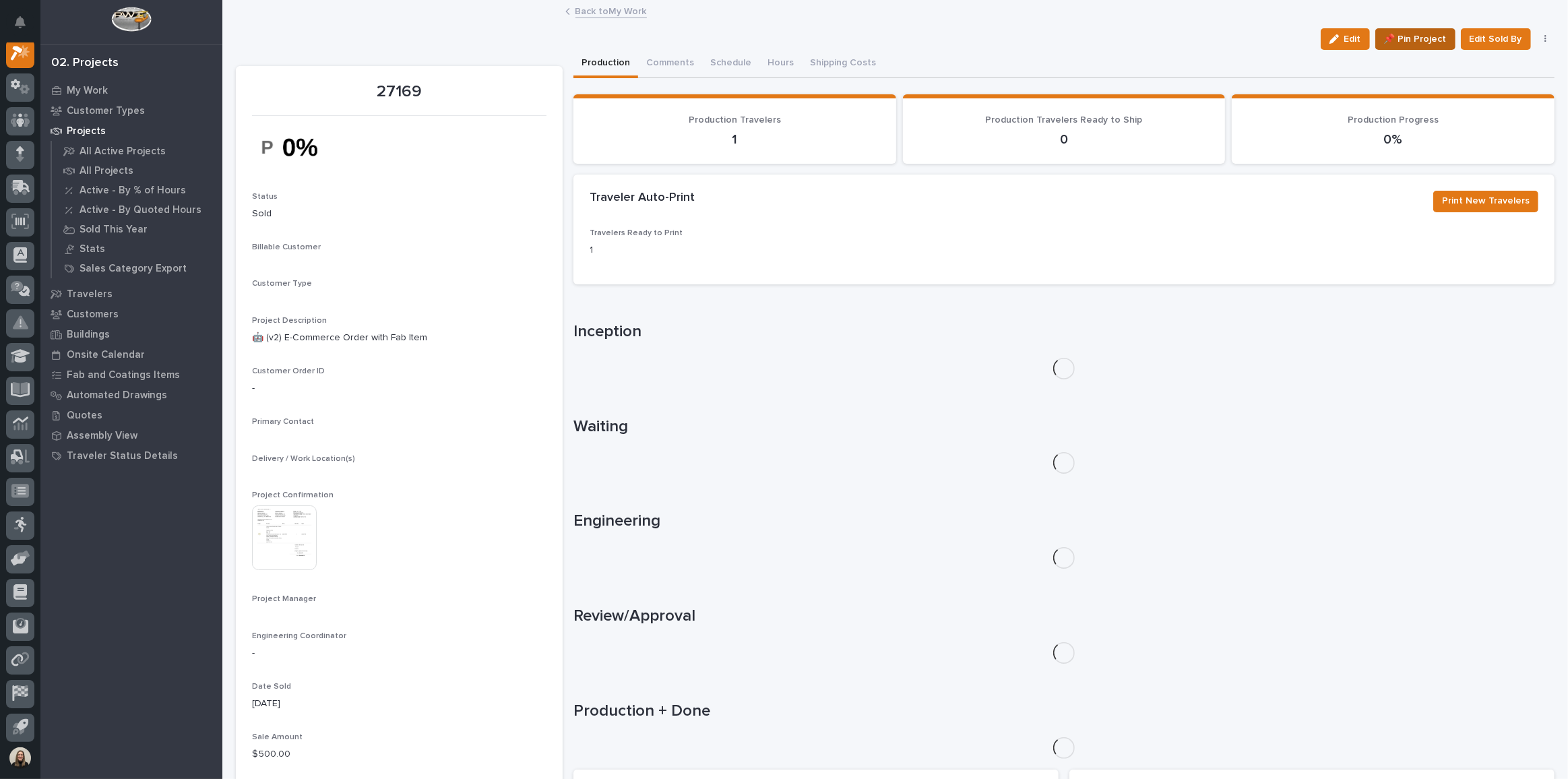
scroll to position [33, 0]
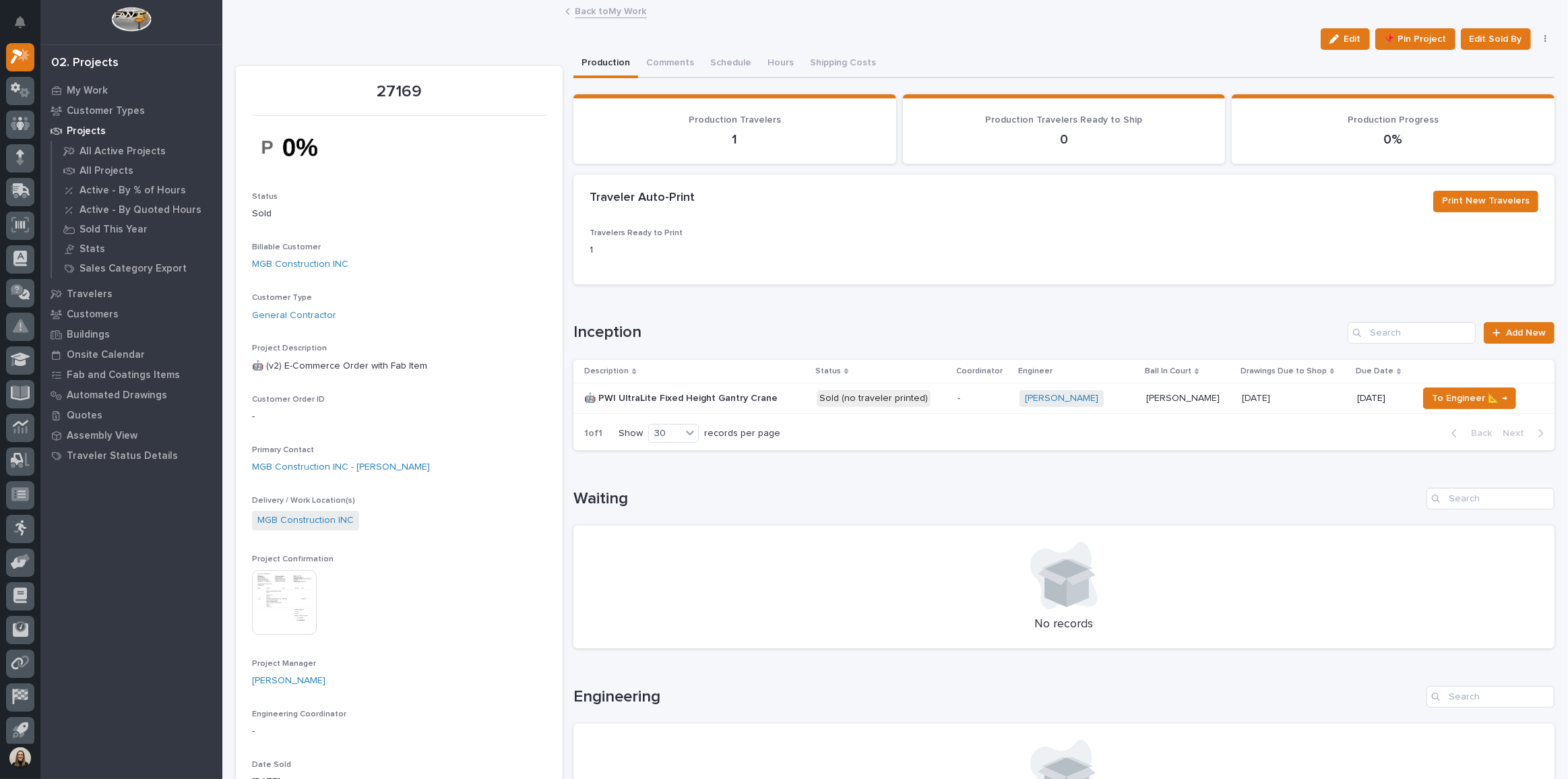
click at [780, 397] on p at bounding box center [694, 398] width 221 height 11
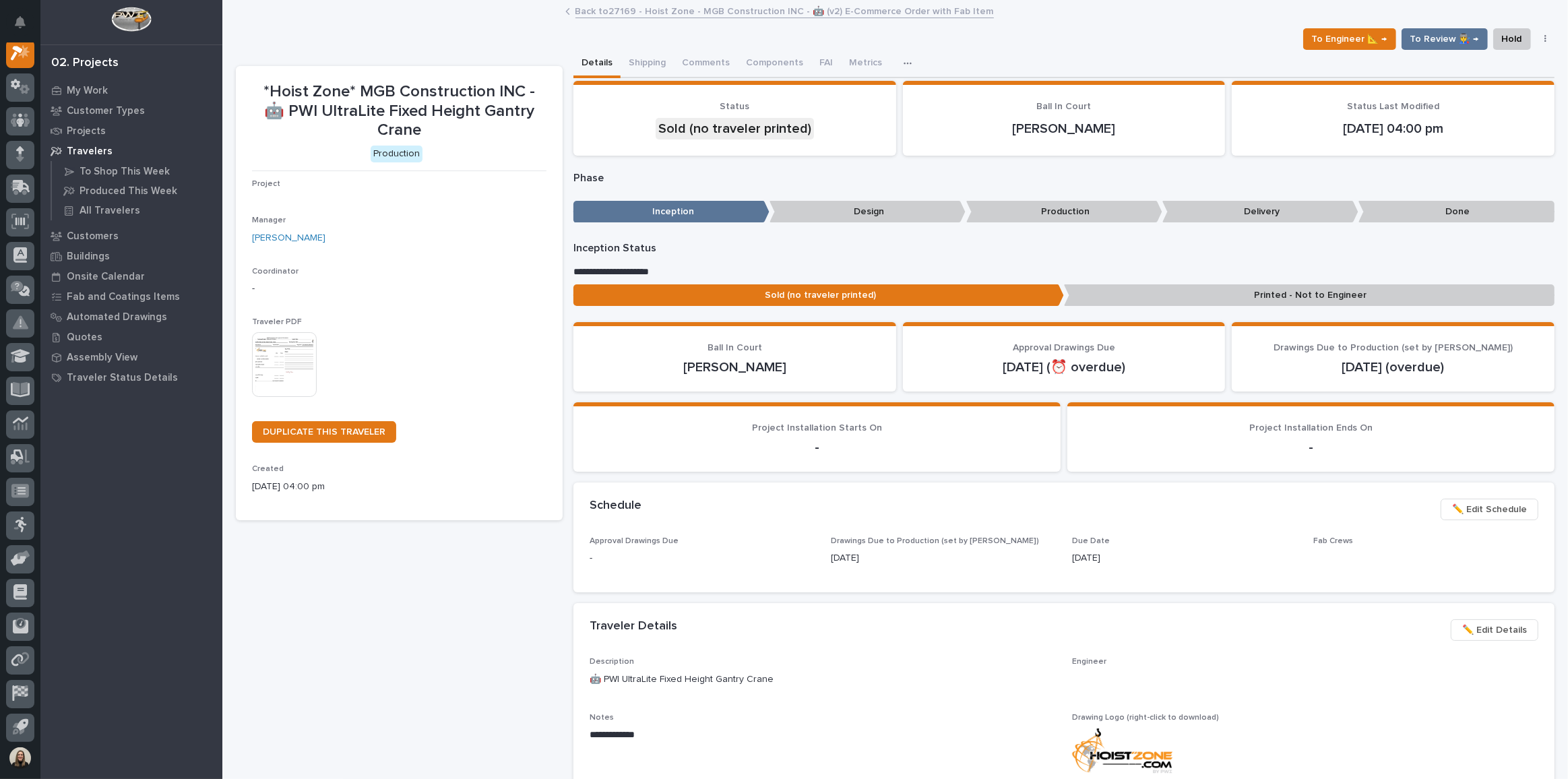
scroll to position [33, 0]
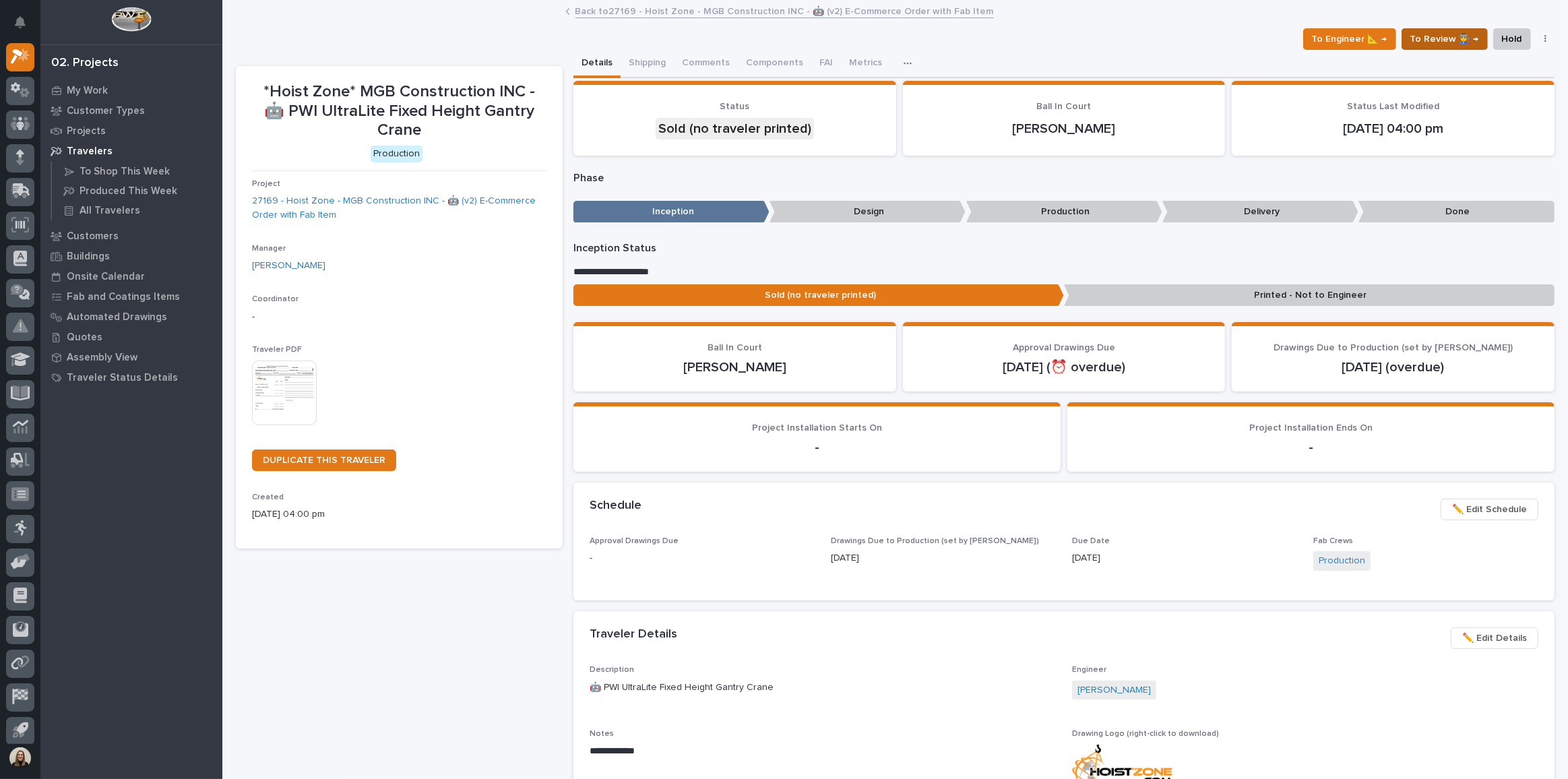
click at [1447, 31] on span "To Review 👨‍🏭 →" at bounding box center [1444, 39] width 68 height 16
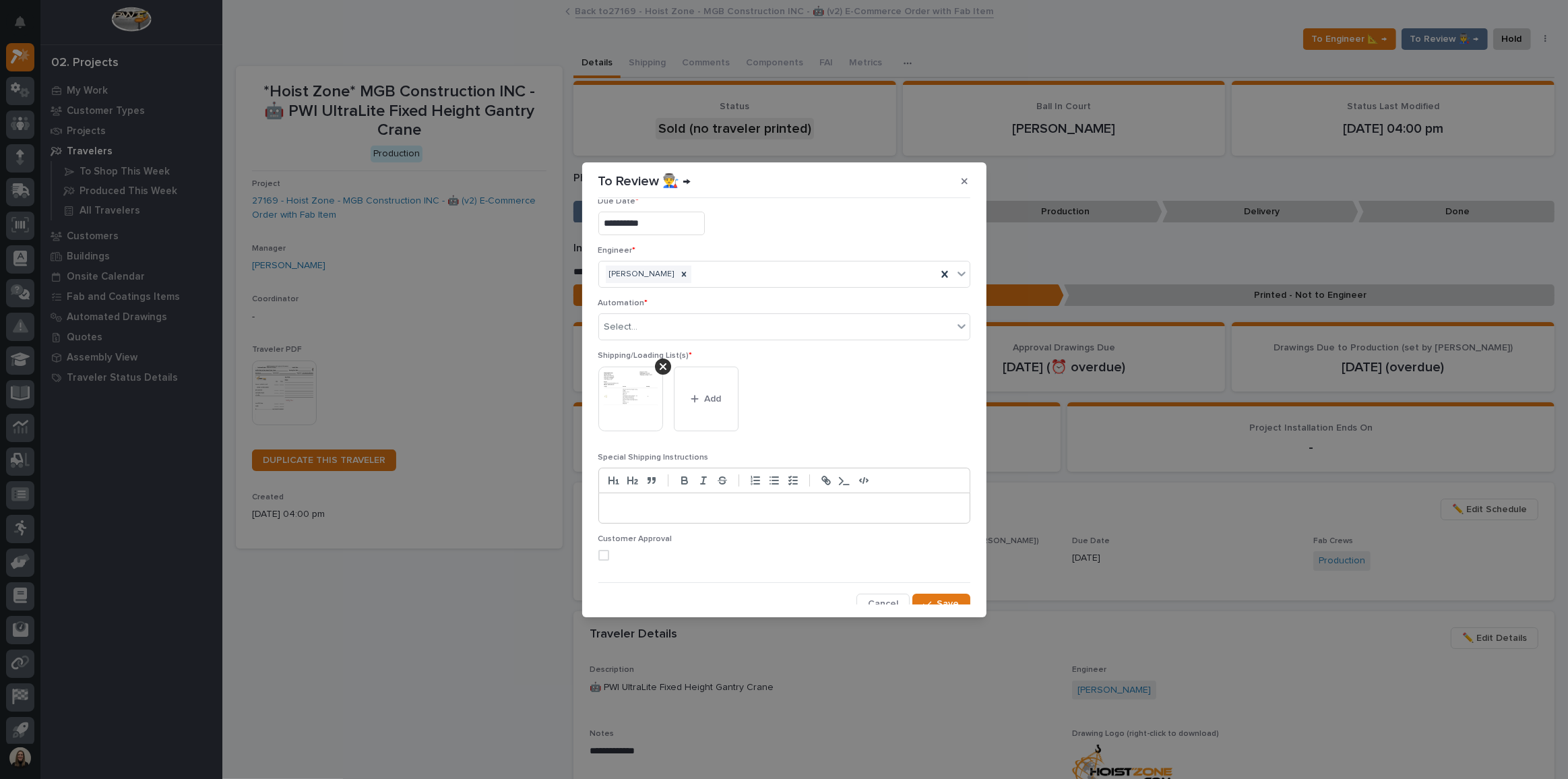
scroll to position [26, 0]
click at [692, 389] on icon "button" at bounding box center [694, 390] width 7 height 7
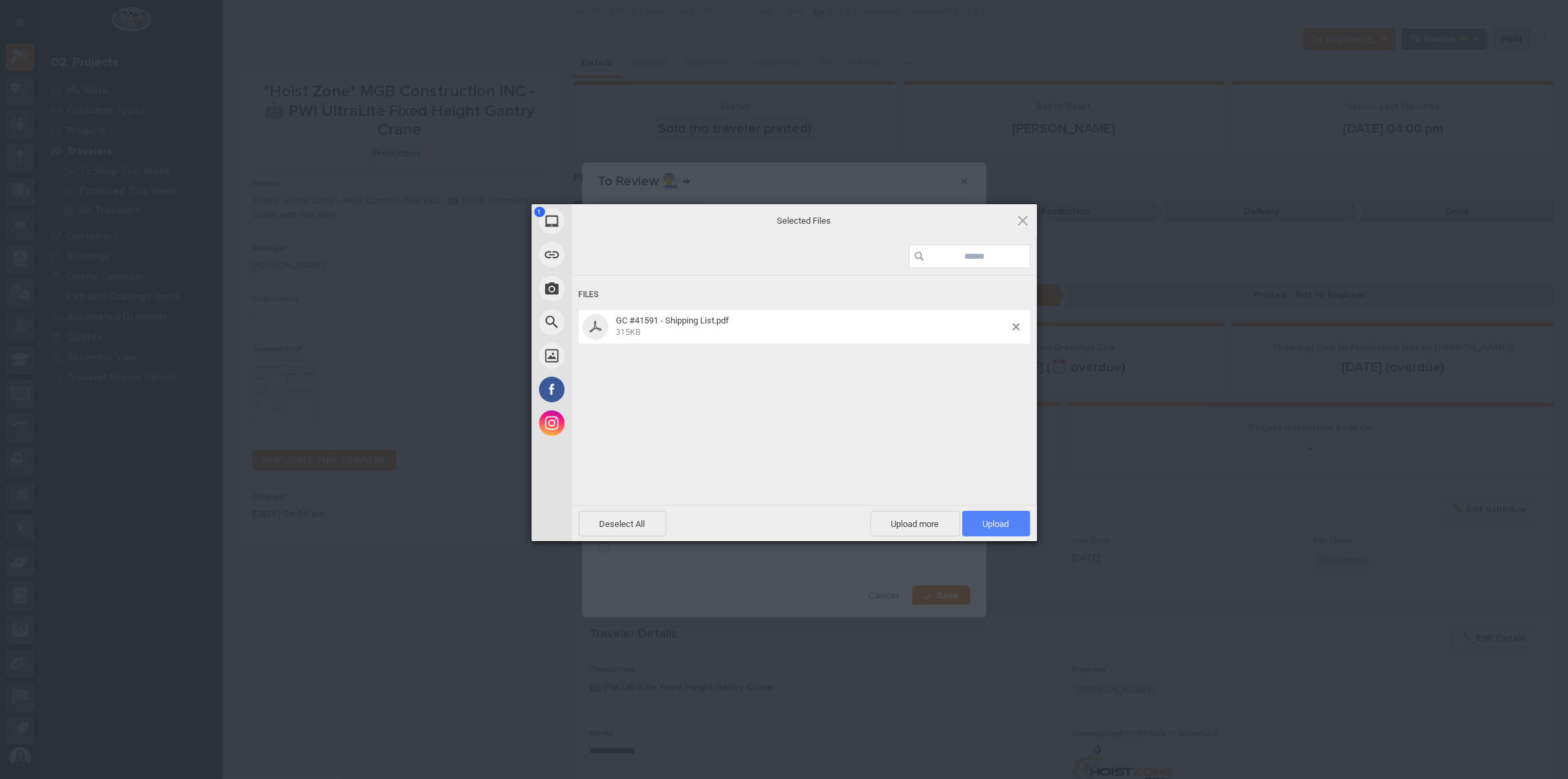
click at [1008, 526] on span "Upload 1" at bounding box center [996, 524] width 27 height 10
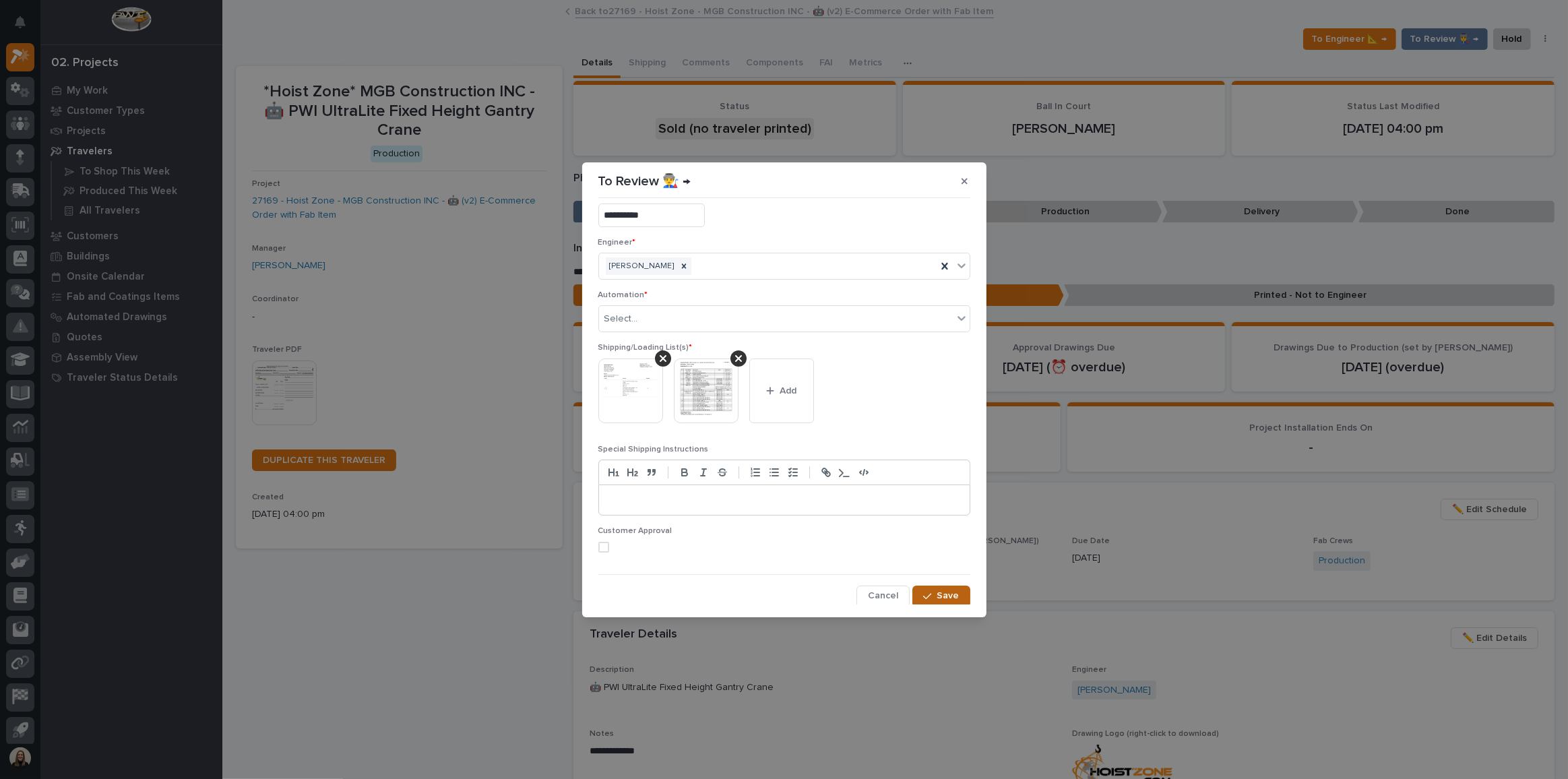
click at [938, 592] on span "Save" at bounding box center [949, 596] width 23 height 12
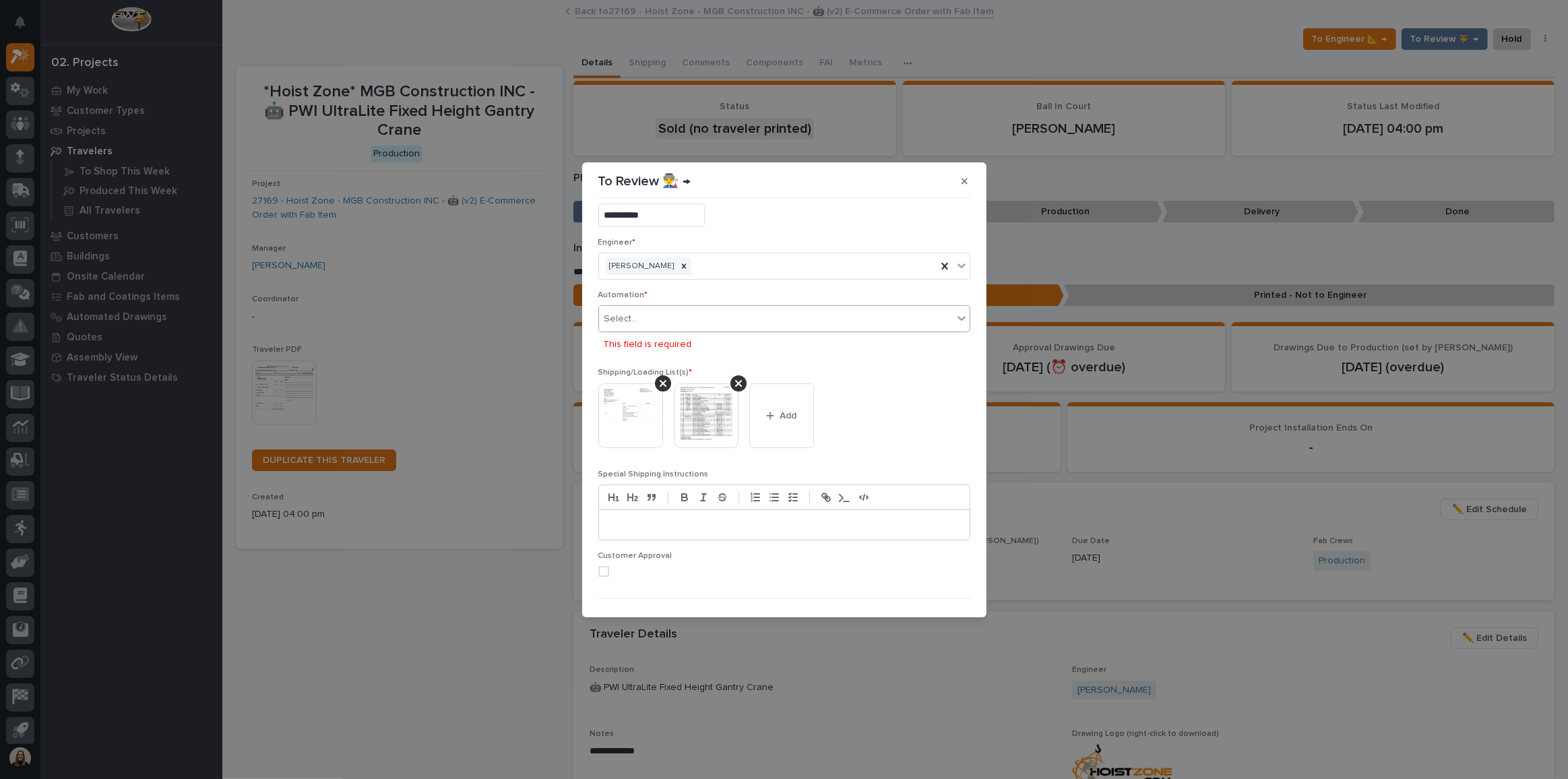
click at [641, 315] on div "Select..." at bounding box center [776, 319] width 354 height 23
type input "*****"
click at [646, 335] on div "GC #41591" at bounding box center [781, 343] width 364 height 23
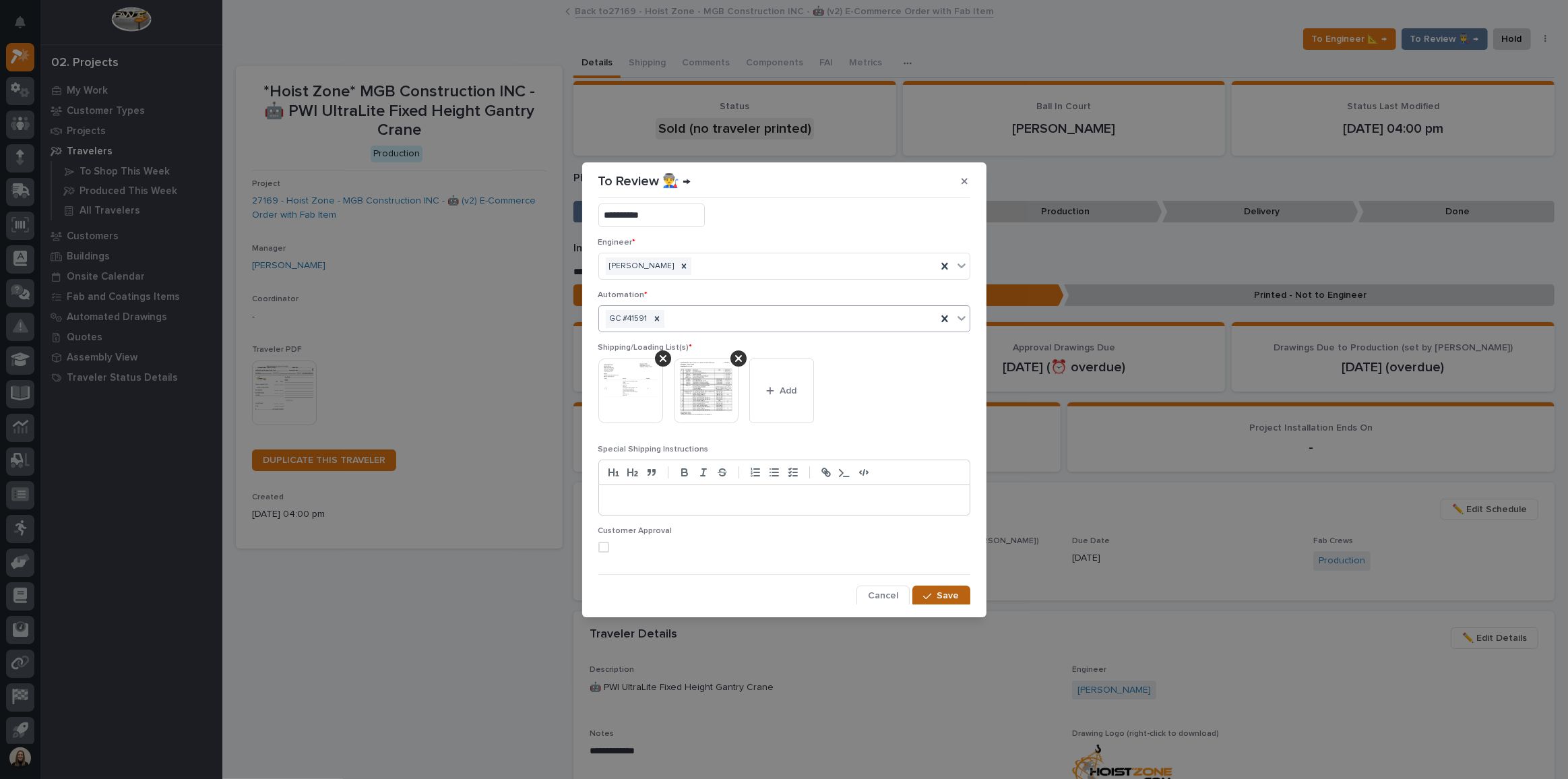
click at [940, 596] on span "Save" at bounding box center [949, 596] width 23 height 12
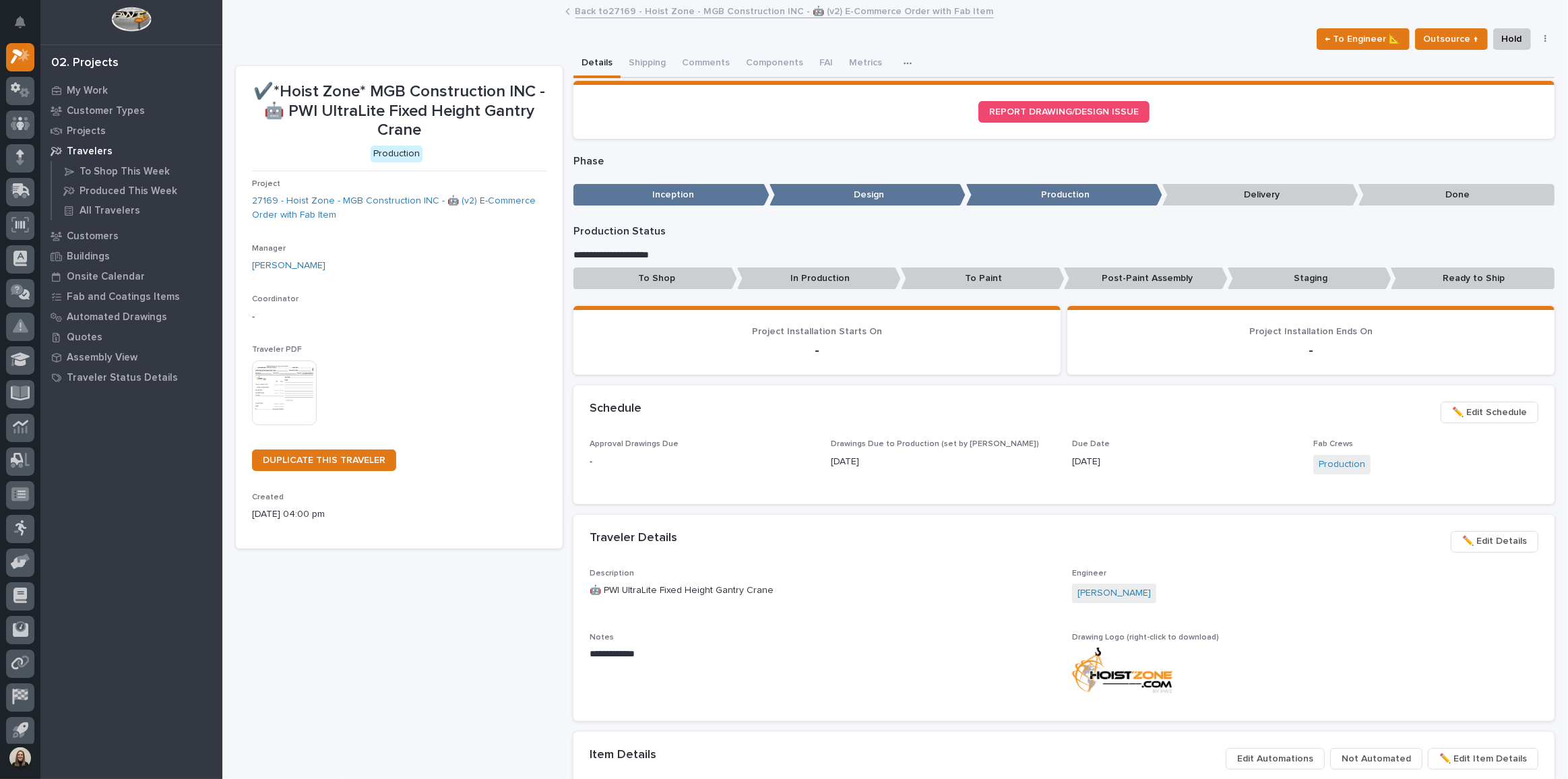
click at [118, 26] on img at bounding box center [130, 19] width 39 height 25
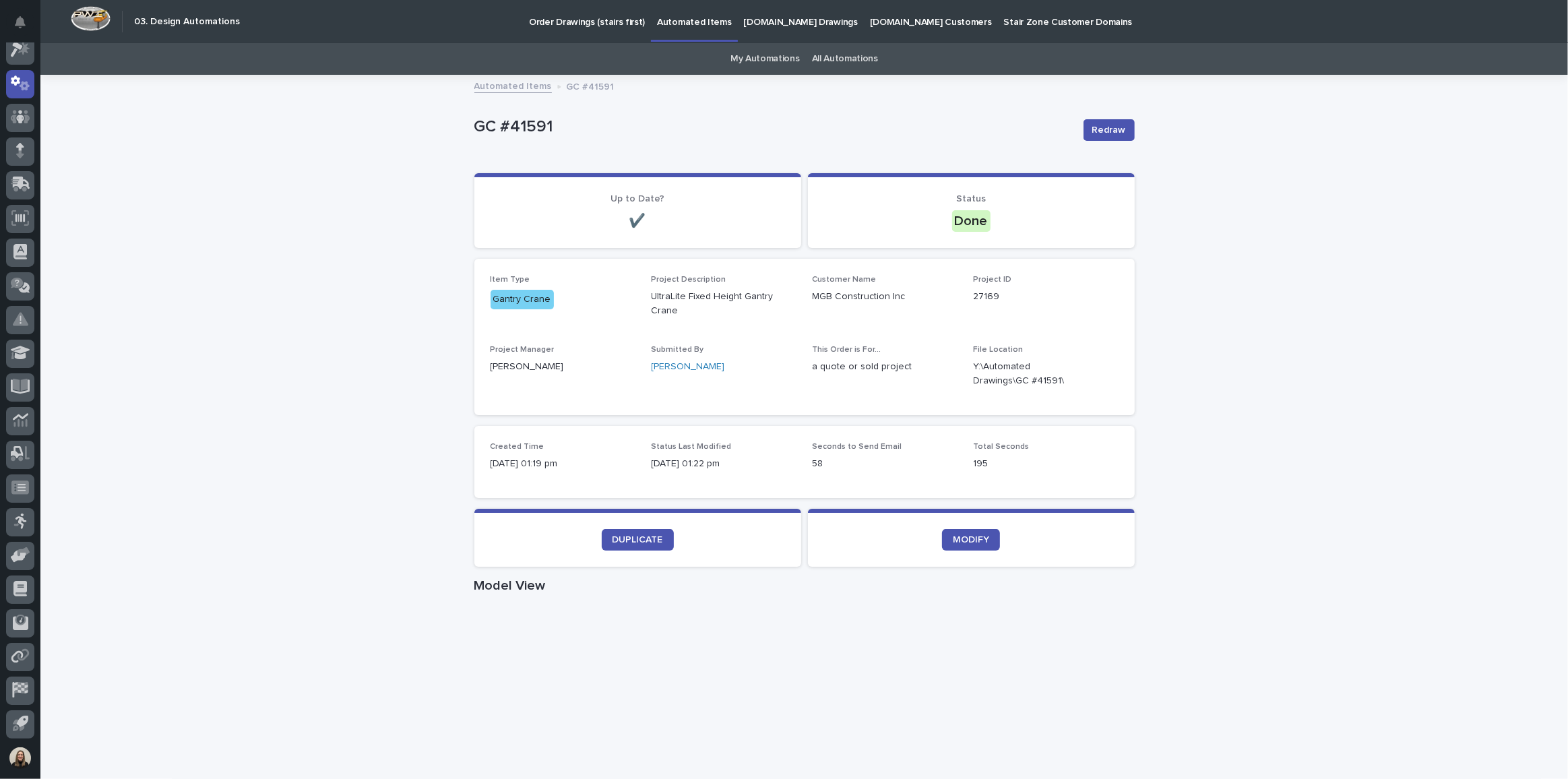
drag, startPoint x: 1173, startPoint y: 713, endPoint x: 1208, endPoint y: 732, distance: 39.8
click at [1173, 713] on div "Loading... Saving… Loading... Saving… GC #41591 Redraw GC #41591 Redraw Sorry, …" at bounding box center [804, 785] width 1528 height 1418
click at [1293, 571] on div "Loading... Saving… Loading... Saving… GC #41591 Redraw GC #41591 Redraw Sorry, …" at bounding box center [804, 785] width 1528 height 1418
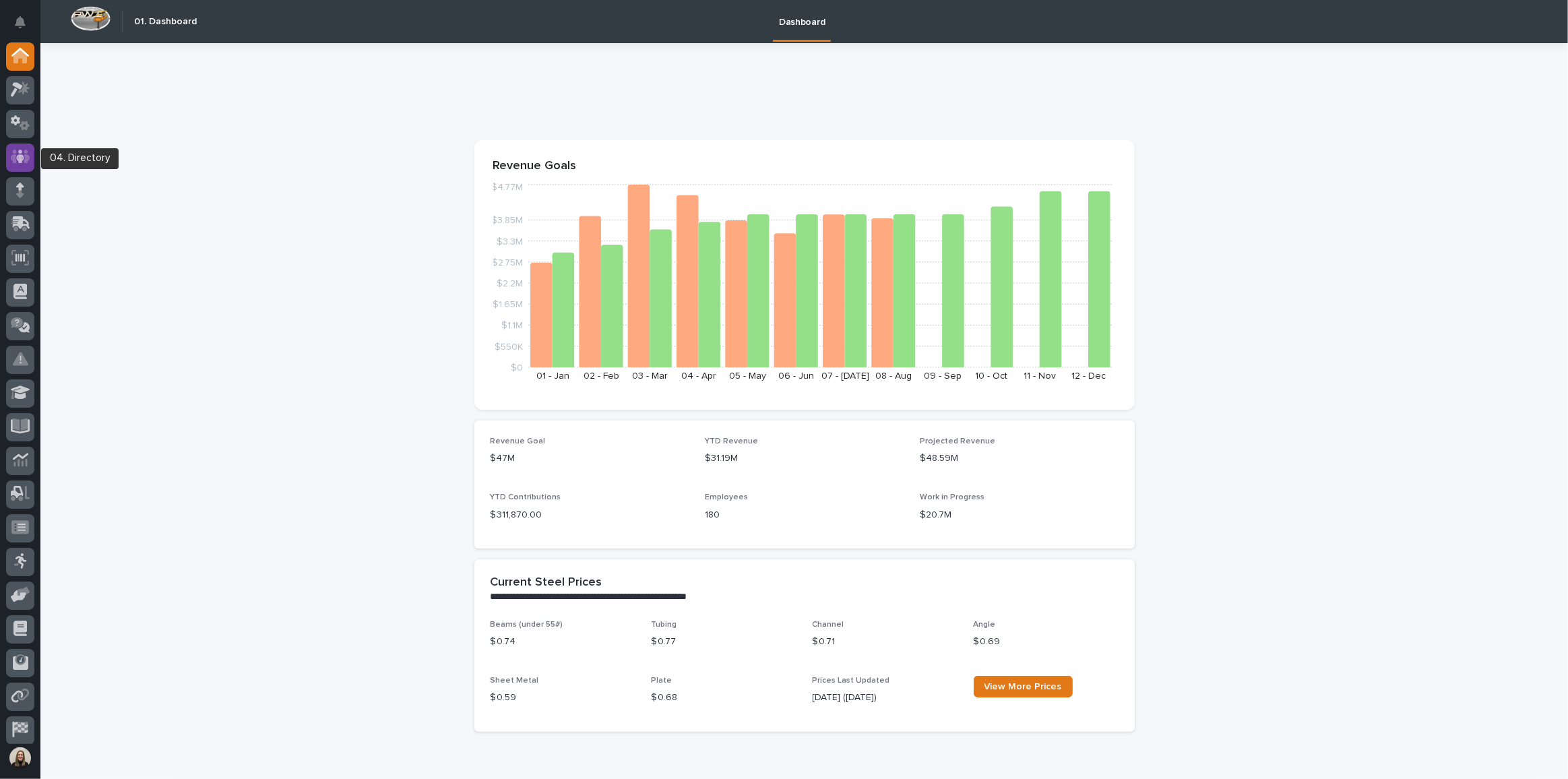
click at [19, 156] on icon at bounding box center [20, 157] width 8 height 14
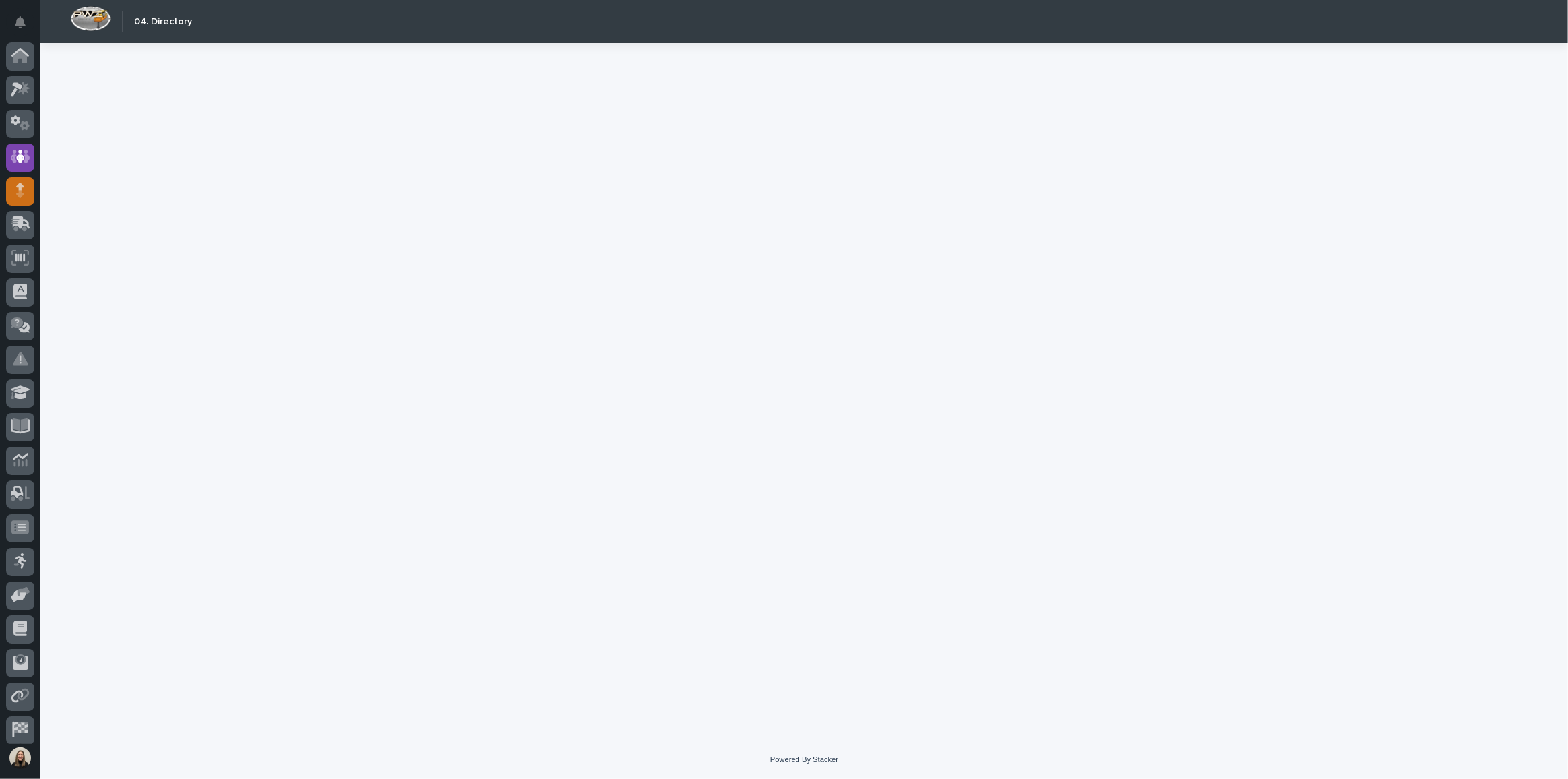
scroll to position [39, 0]
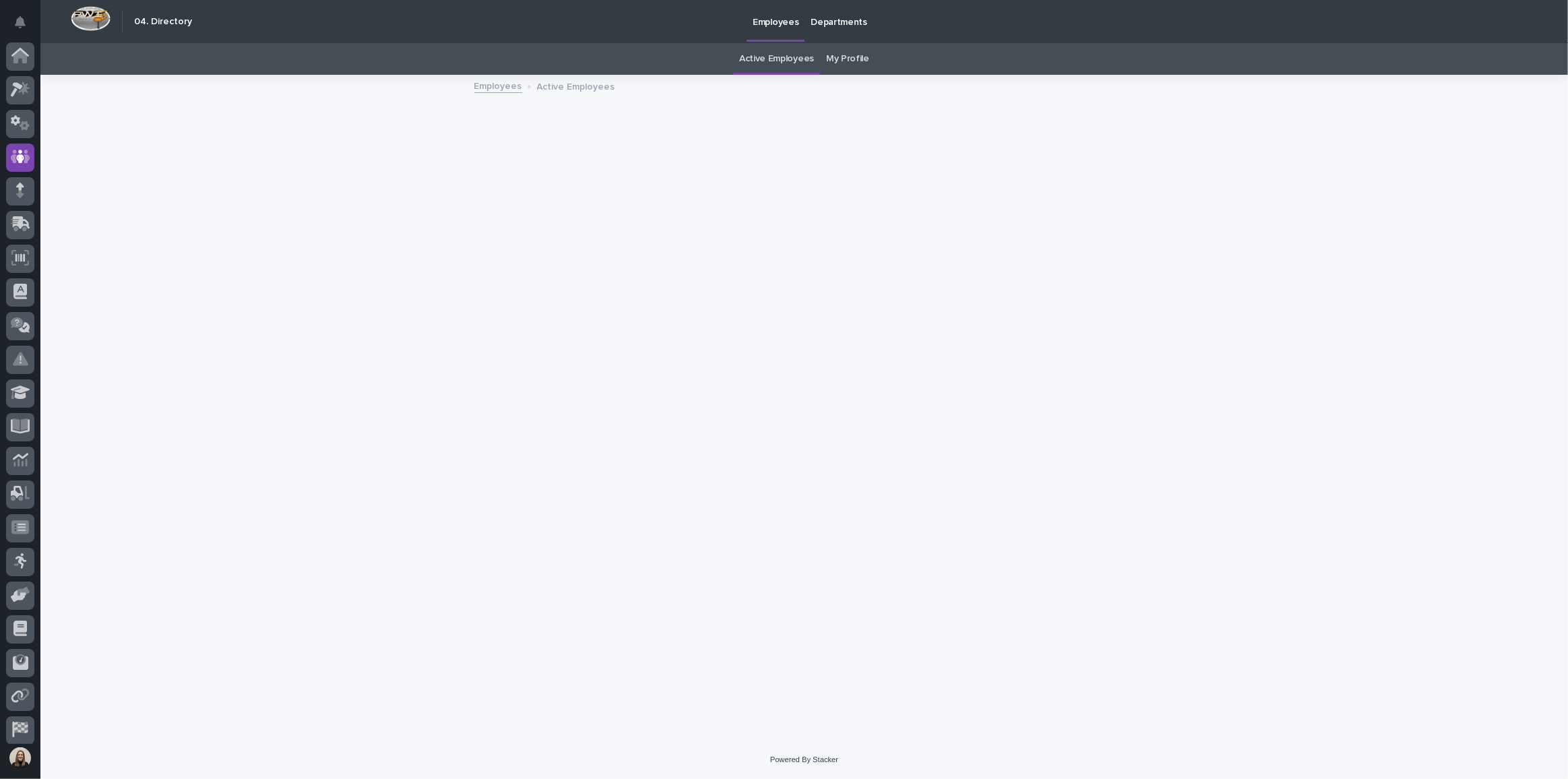
scroll to position [39, 0]
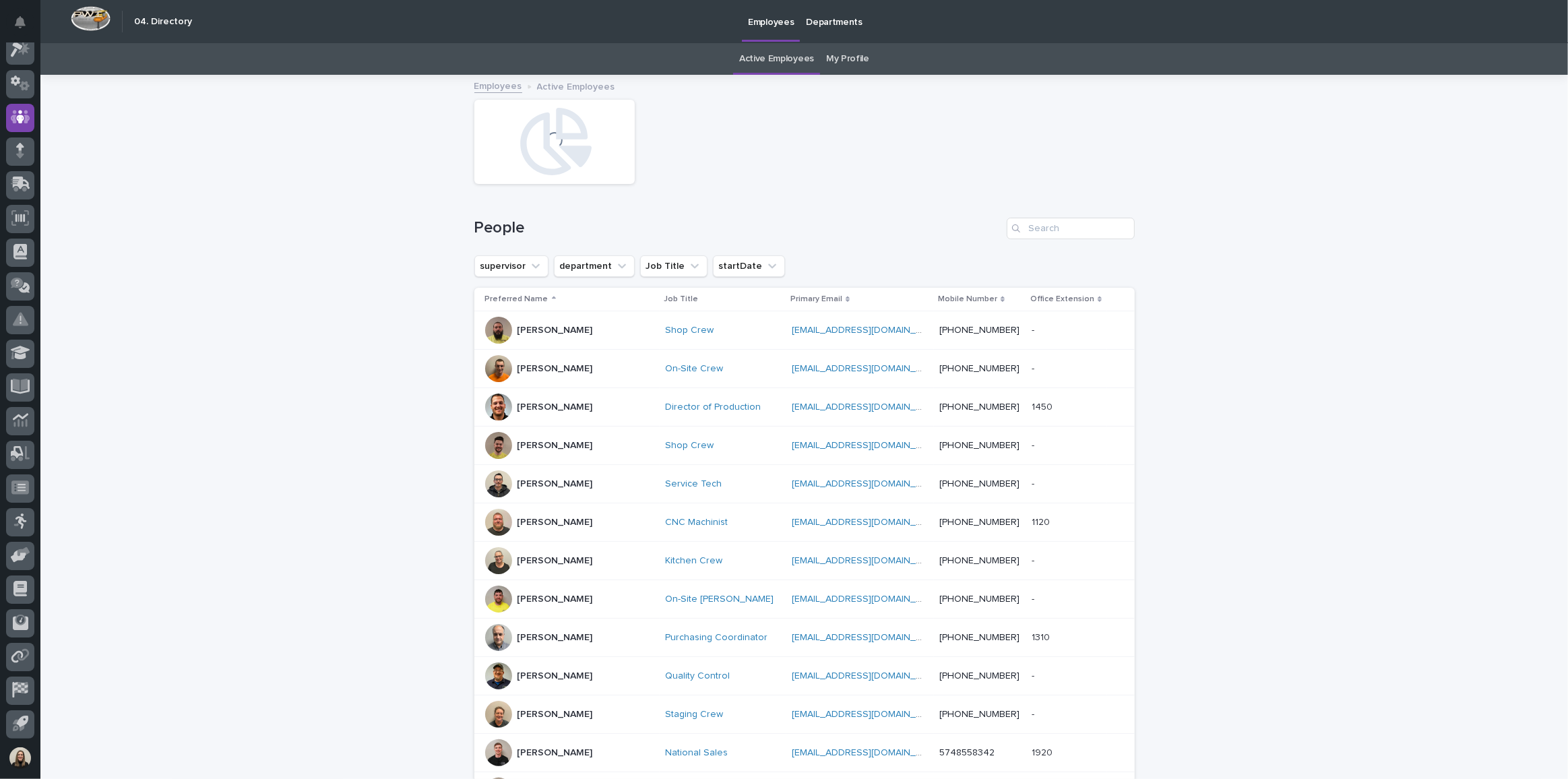
click at [849, 62] on link "My Profile" at bounding box center [848, 59] width 43 height 31
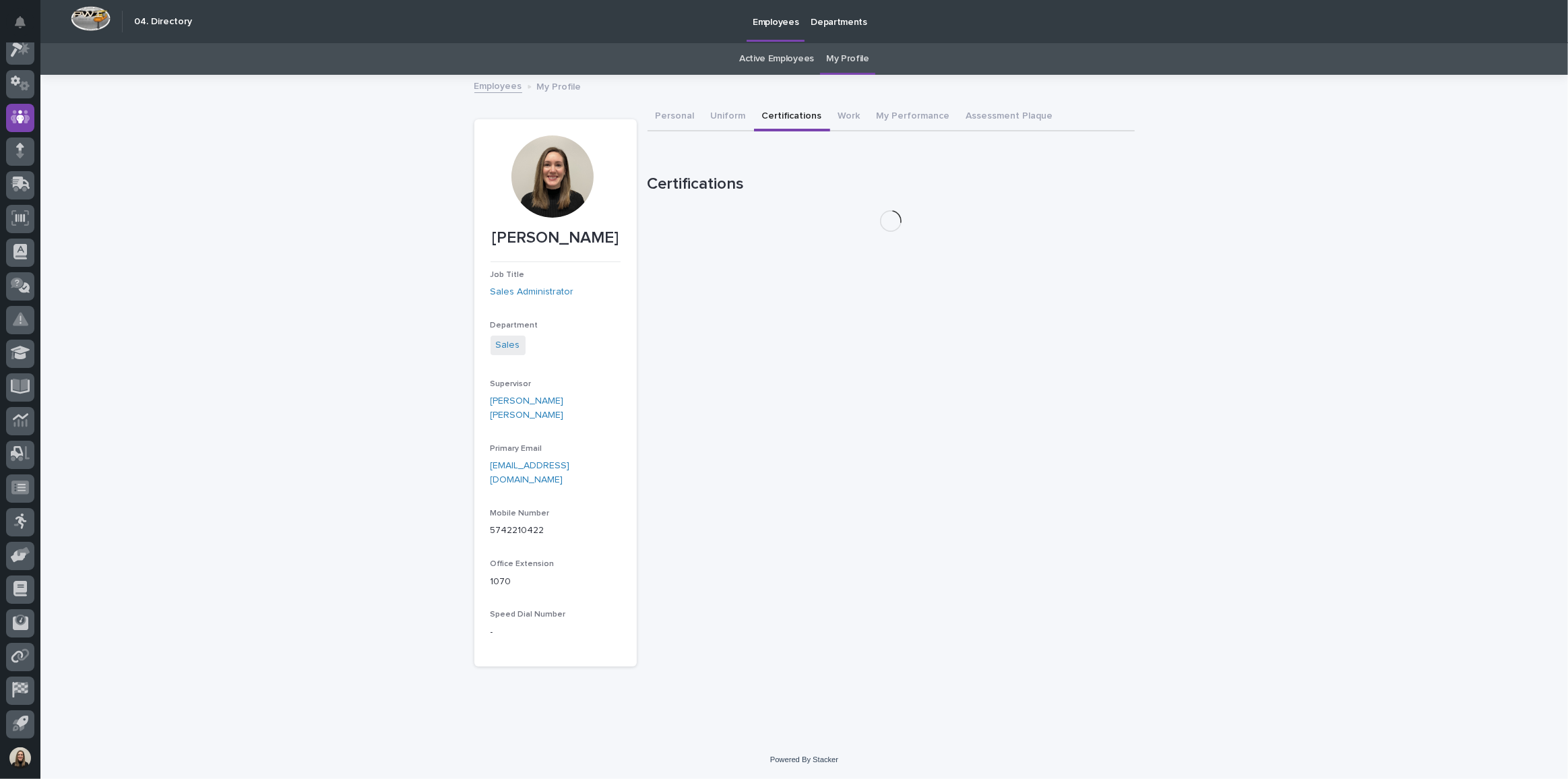
click at [787, 116] on button "Certifications" at bounding box center [792, 117] width 76 height 28
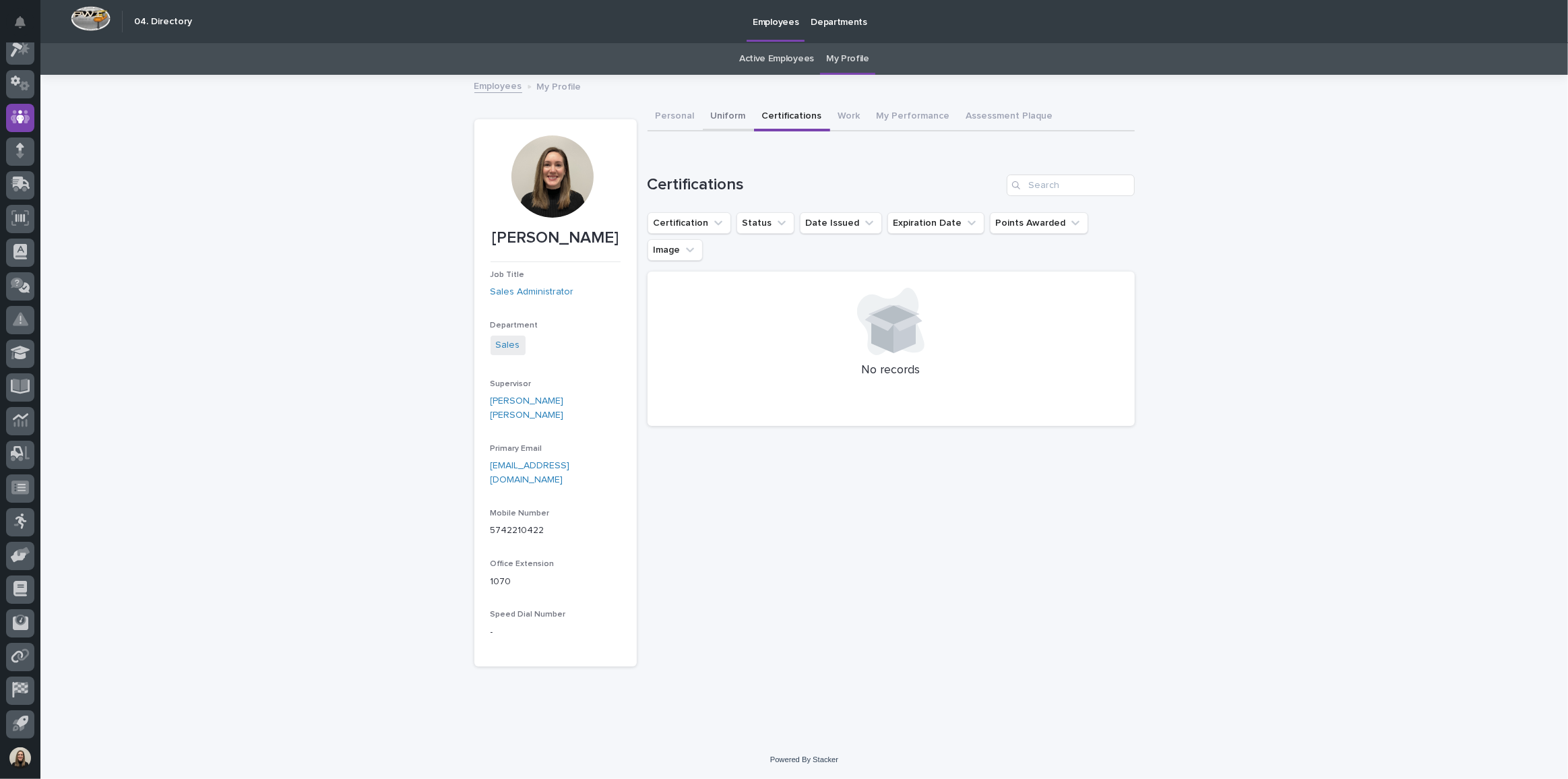
click at [703, 117] on button "Uniform" at bounding box center [729, 117] width 51 height 28
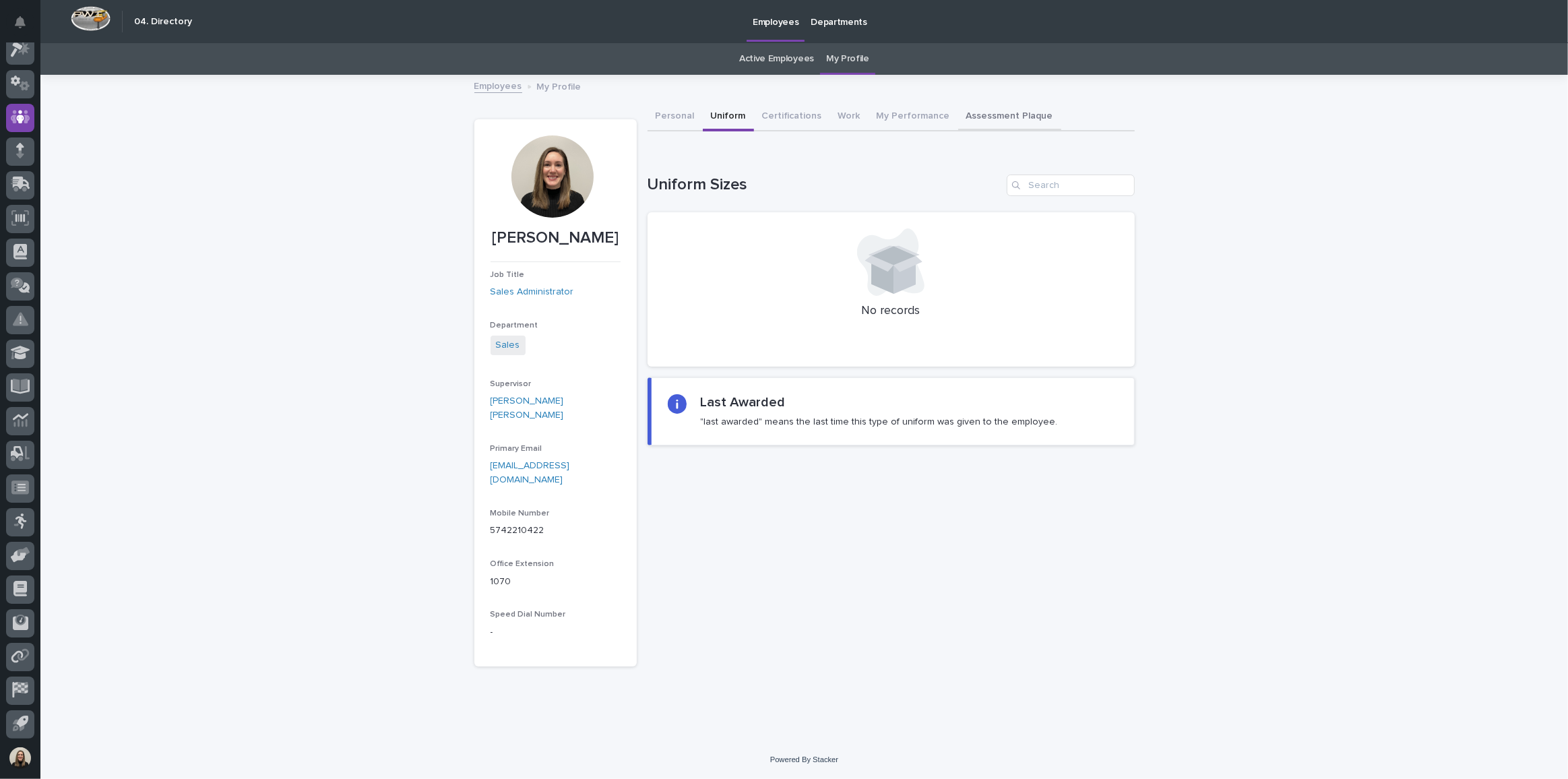
click at [973, 113] on button "Assessment Plaque" at bounding box center [1010, 117] width 103 height 28
